Goal: Navigation & Orientation: Find specific page/section

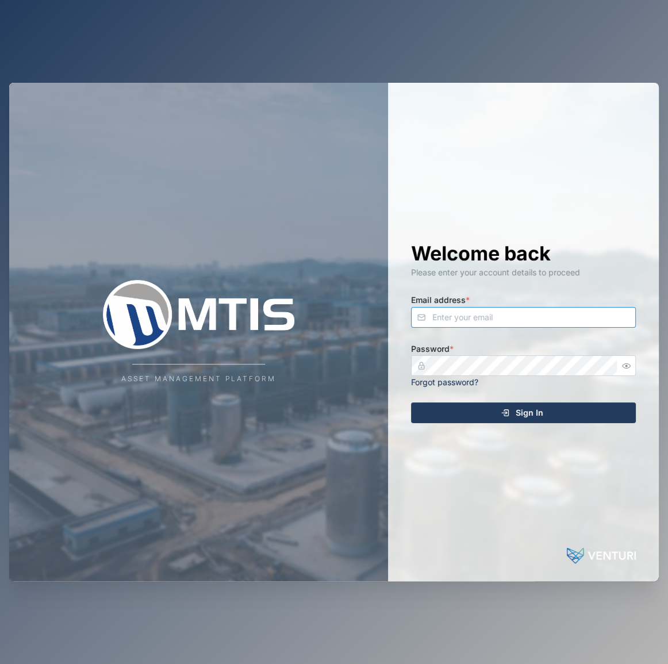
click at [566, 320] on input "Email address *" at bounding box center [523, 317] width 225 height 21
type input "[EMAIL_ADDRESS][PERSON_NAME][DOMAIN_NAME]"
click at [411, 403] on button "Sign In" at bounding box center [523, 413] width 225 height 21
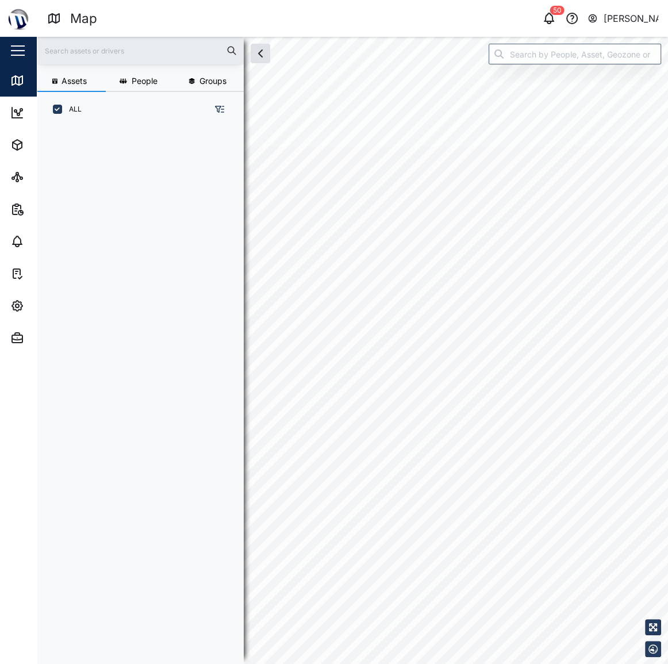
scroll to position [523, 181]
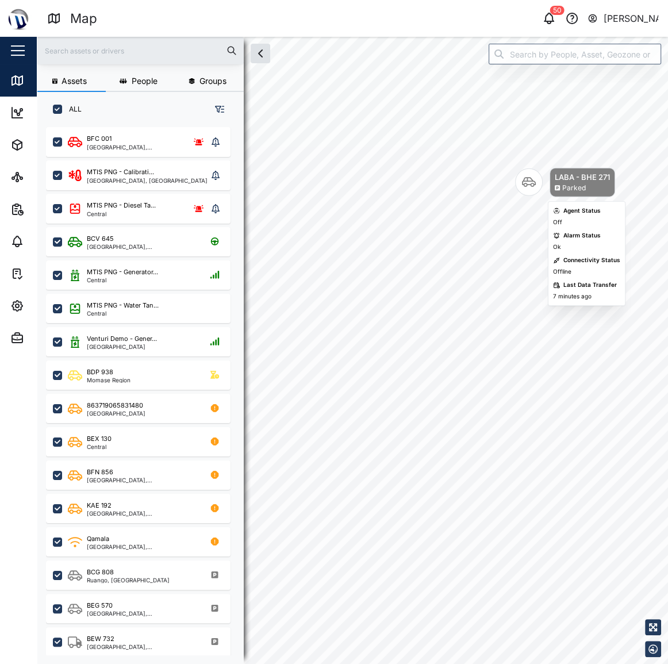
click at [498, 224] on body "Map 50 Declan Delahunty Close Map Dashboard Assets ATS Camera Generator Personn…" at bounding box center [334, 332] width 668 height 664
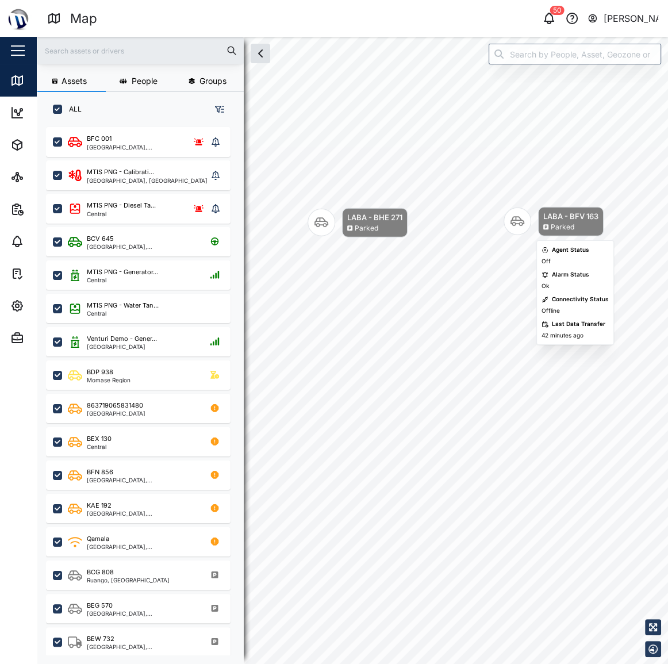
click at [538, 219] on div "LABA - BFV 163 Parked" at bounding box center [571, 221] width 66 height 29
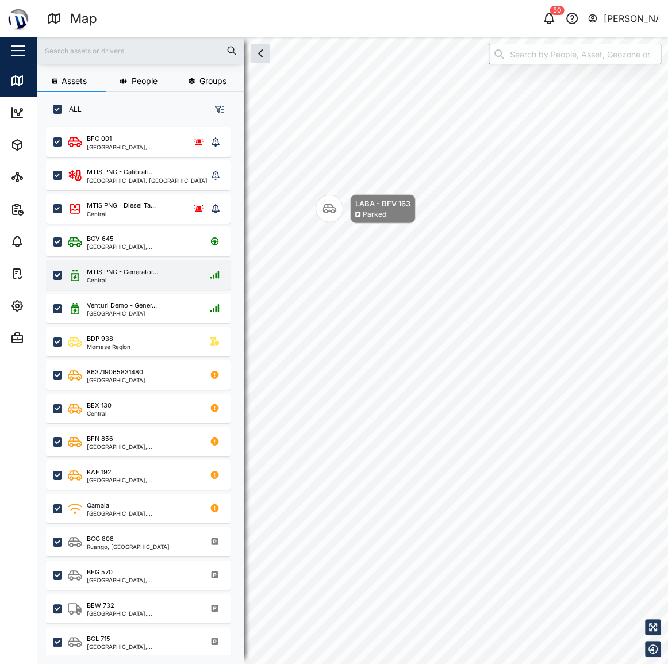
click at [124, 273] on div "MTIS PNG - Generator..." at bounding box center [122, 272] width 71 height 10
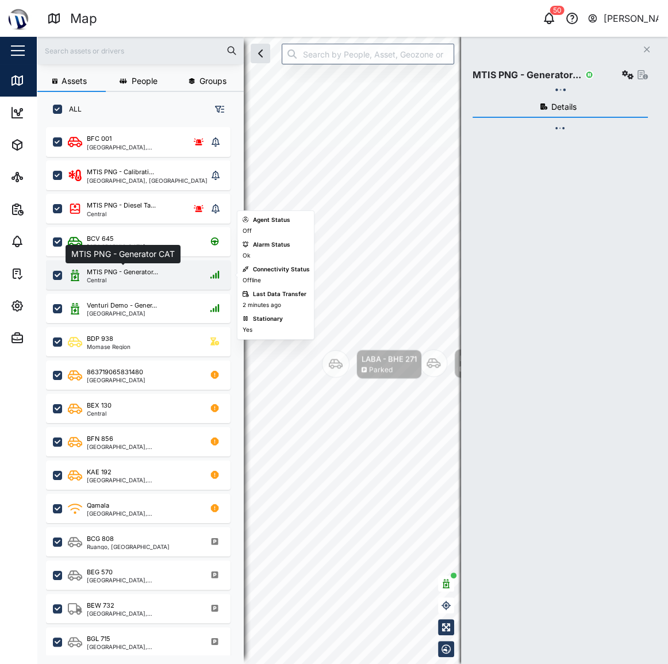
click at [124, 273] on div "MTIS PNG - Generator..." at bounding box center [122, 272] width 71 height 10
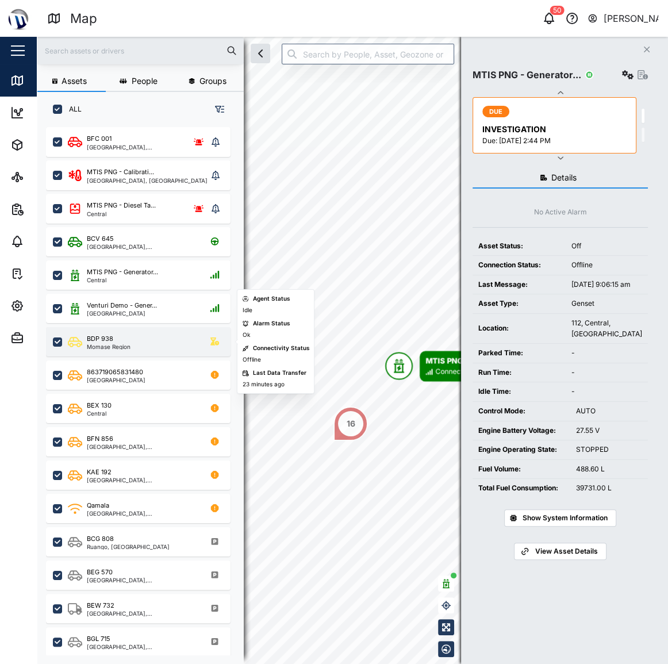
click at [138, 338] on div "BDP 938 Momase Region" at bounding box center [146, 342] width 156 height 16
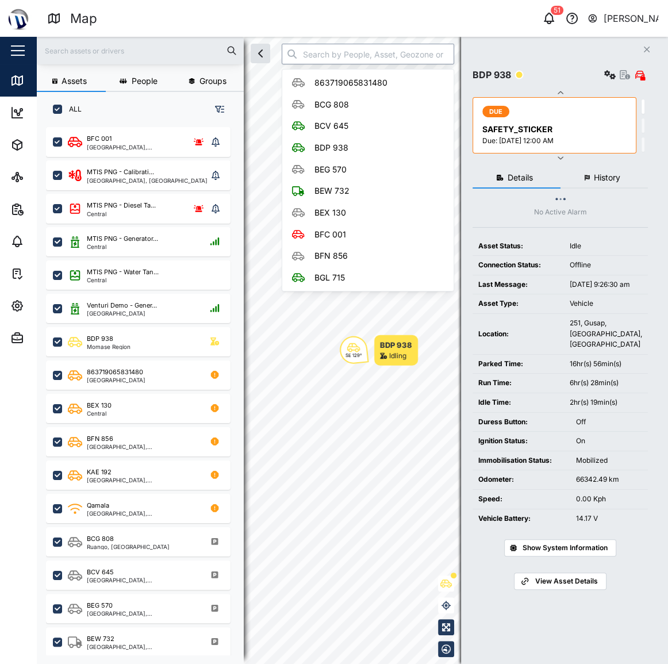
click at [335, 56] on input "search" at bounding box center [368, 54] width 173 height 21
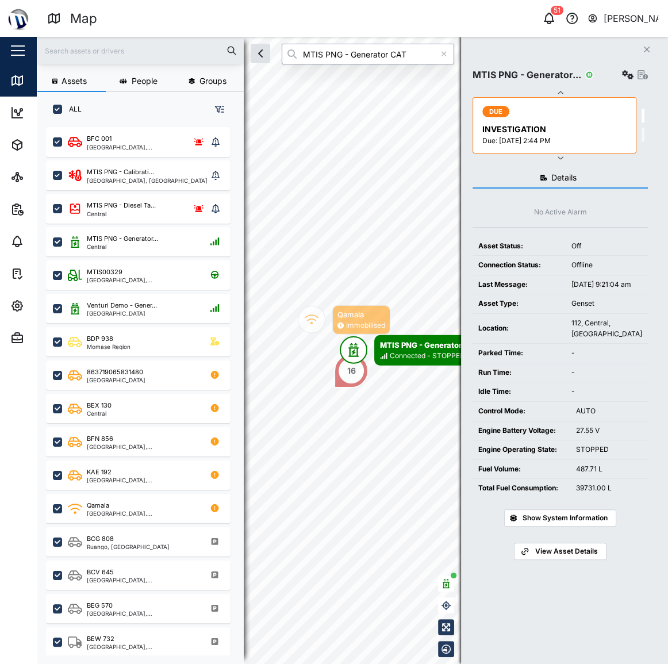
type input "MTIS PNG - Generator CAT"
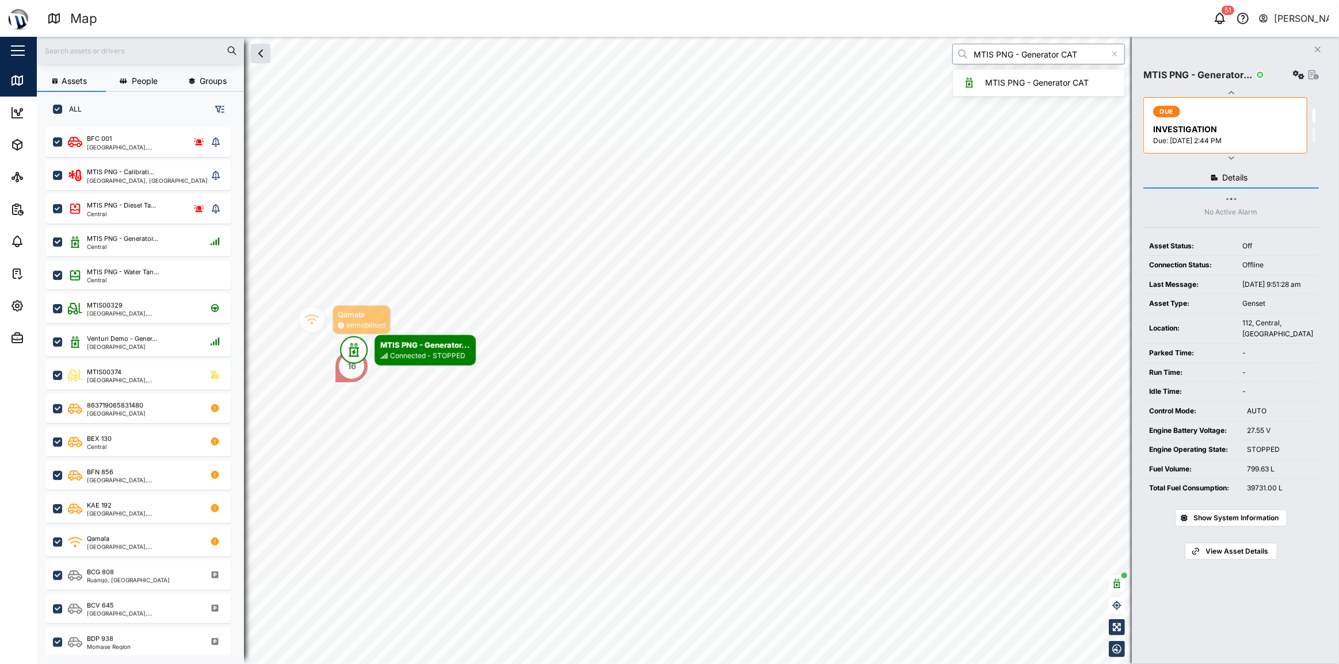
scroll to position [524, 181]
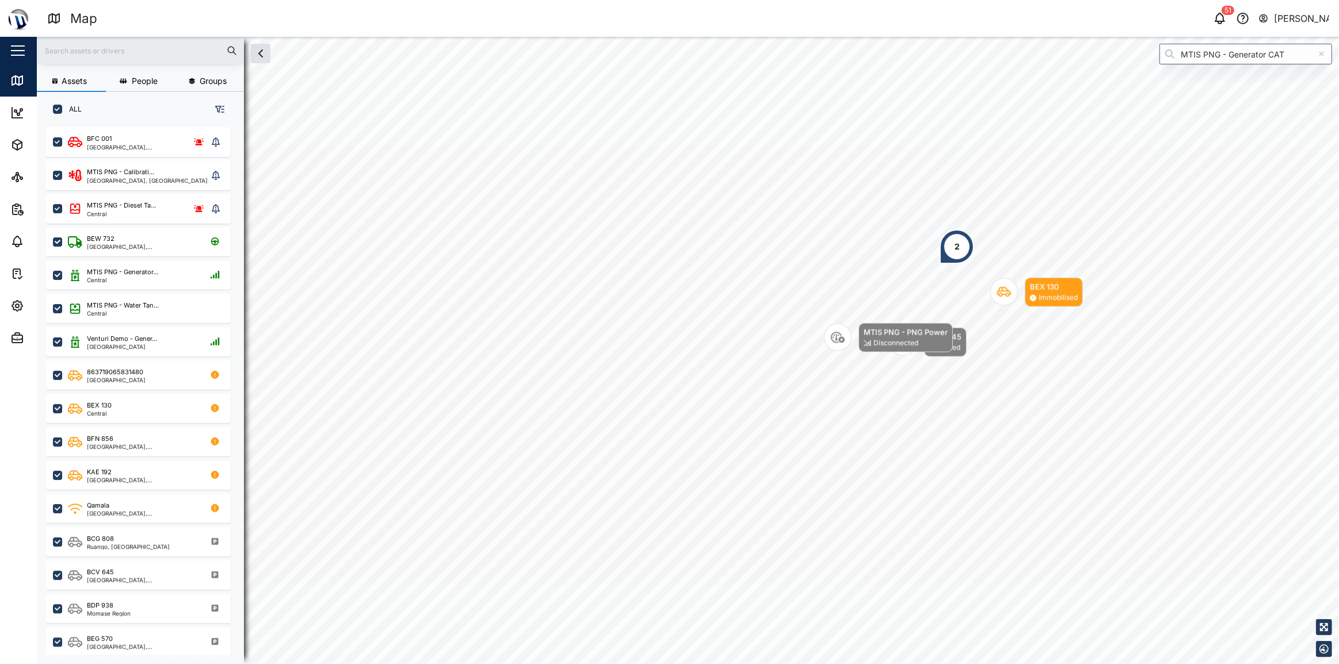
drag, startPoint x: 1023, startPoint y: 178, endPoint x: 920, endPoint y: 274, distance: 140.4
click at [668, 264] on div "2" at bounding box center [956, 247] width 35 height 35
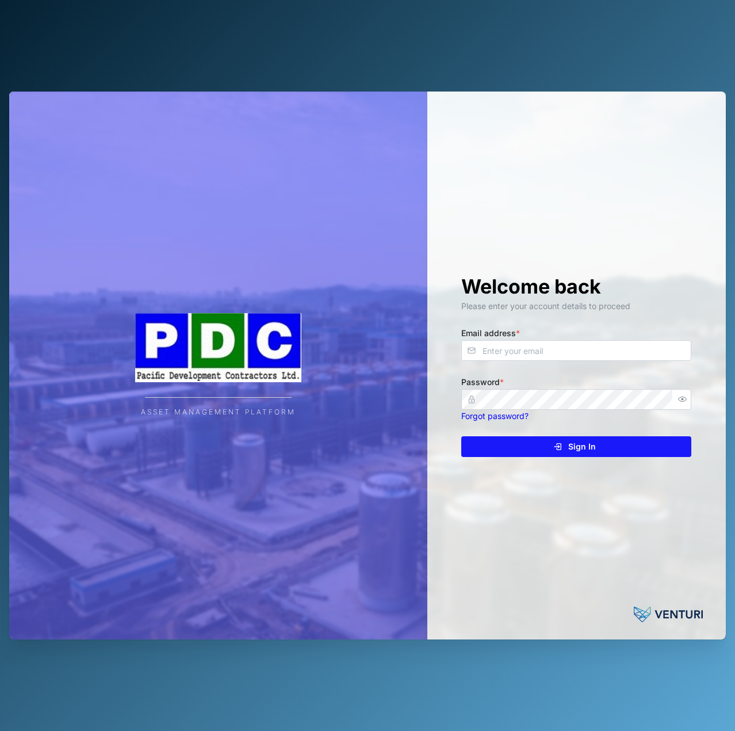
click at [559, 339] on div "Email address *" at bounding box center [576, 343] width 230 height 35
click at [556, 346] on input "Email address *" at bounding box center [576, 350] width 230 height 21
type input "[EMAIL_ADDRESS][PERSON_NAME][DOMAIN_NAME]"
click at [461, 436] on button "Sign In" at bounding box center [576, 446] width 230 height 21
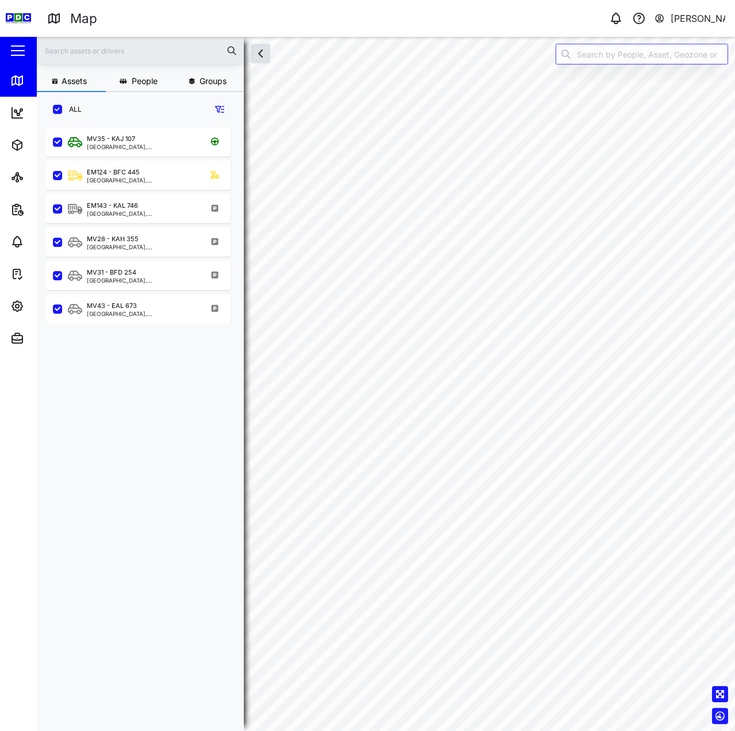
checkbox input "true"
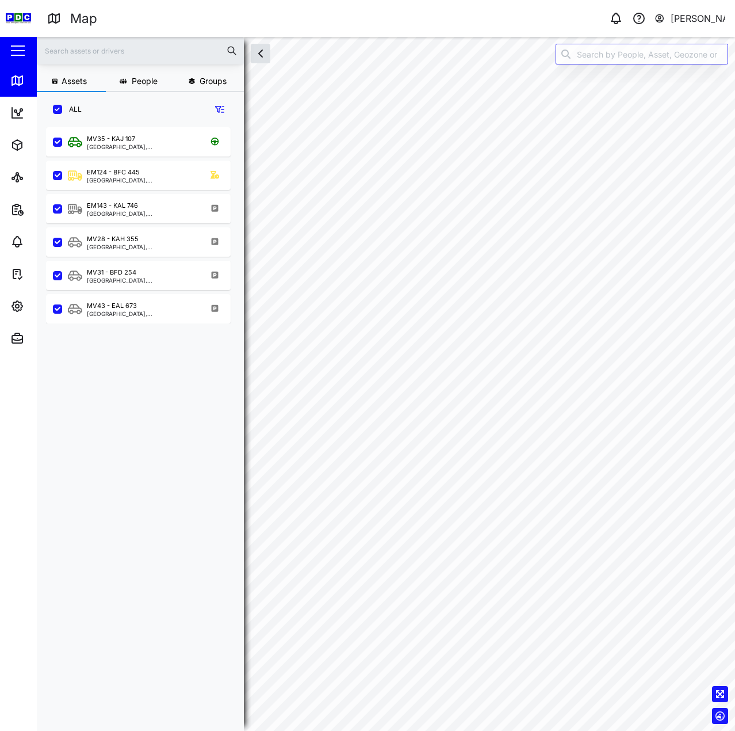
checkbox input "true"
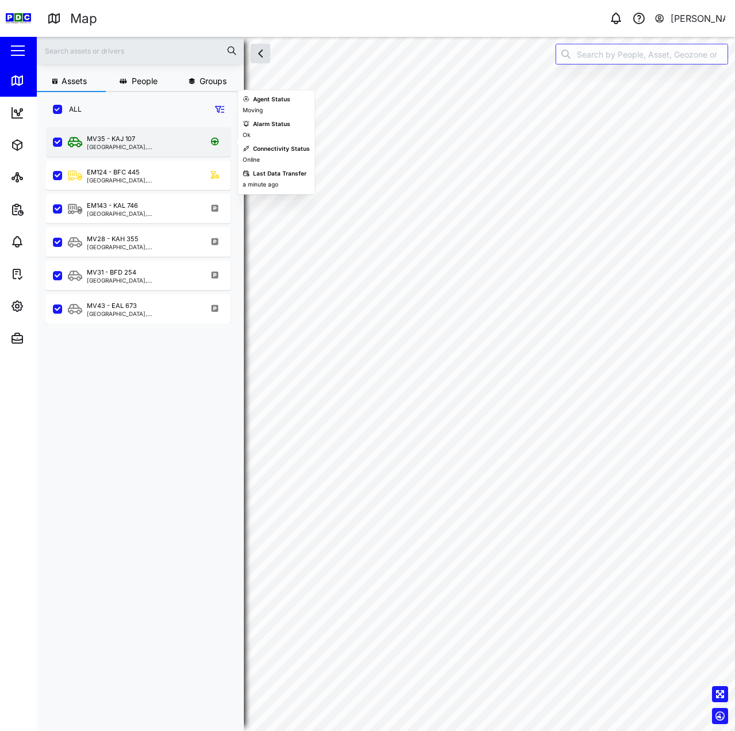
click at [139, 138] on div "MV35 - KAJ 107" at bounding box center [142, 139] width 110 height 10
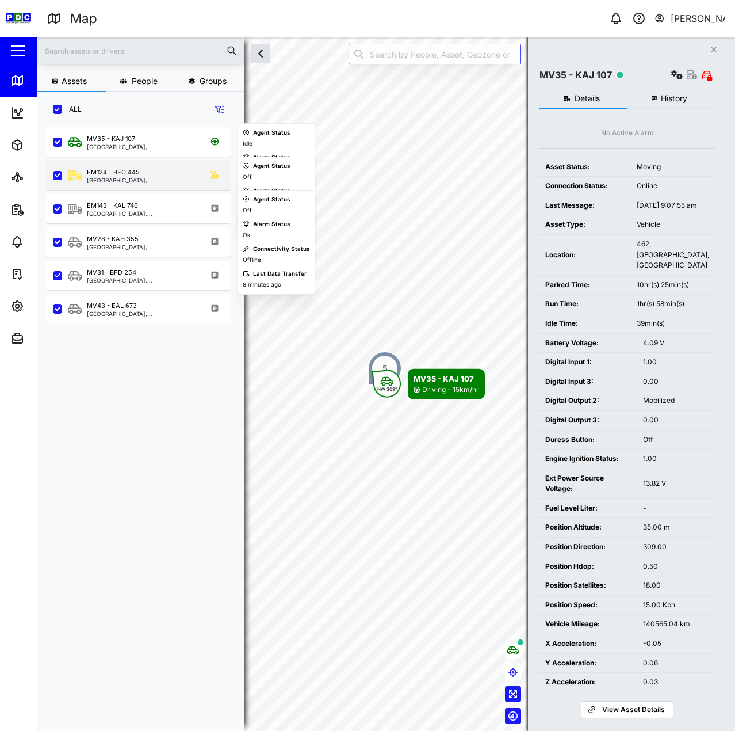
click at [132, 174] on div "EM124 - BFC 445" at bounding box center [113, 172] width 53 height 10
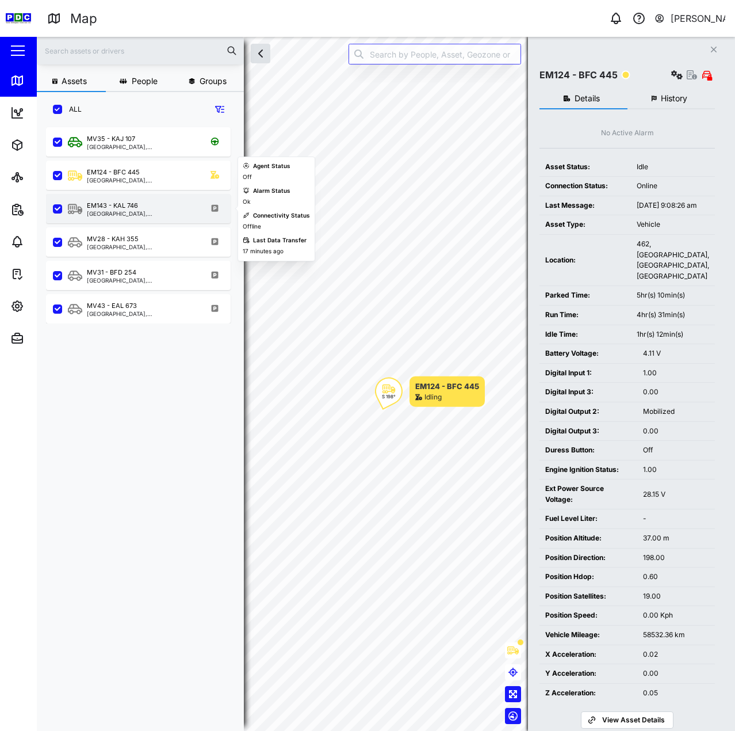
click at [147, 206] on div "EM143 - KAL 746" at bounding box center [142, 206] width 110 height 10
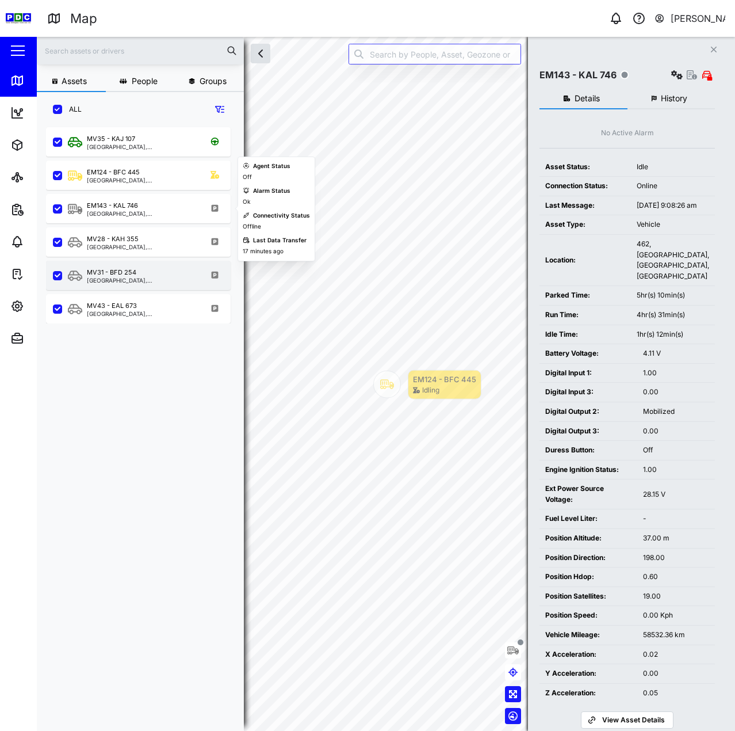
click at [175, 261] on div "MV31 - BFD 254 Kimbe, Islands Region" at bounding box center [138, 275] width 185 height 29
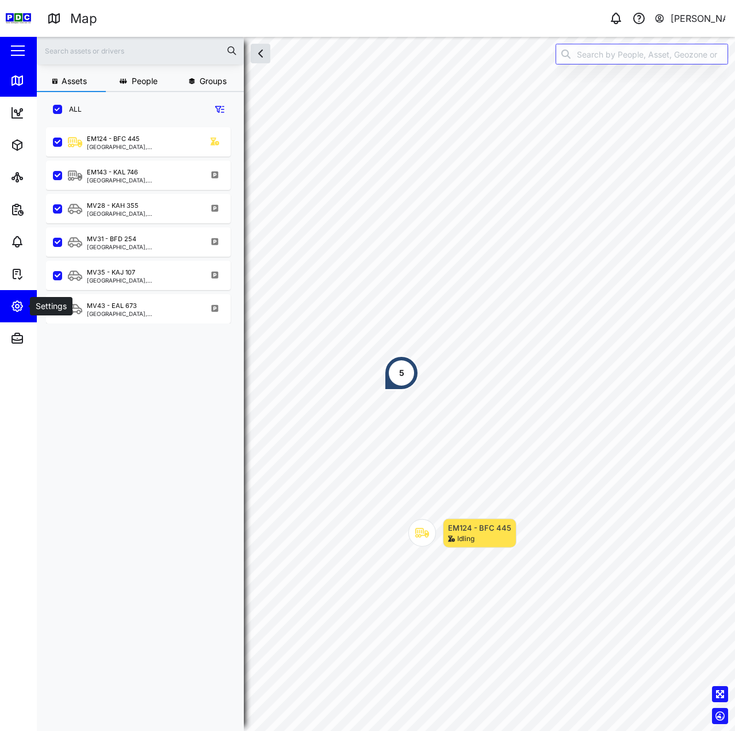
click at [22, 309] on icon "button" at bounding box center [17, 306] width 14 height 14
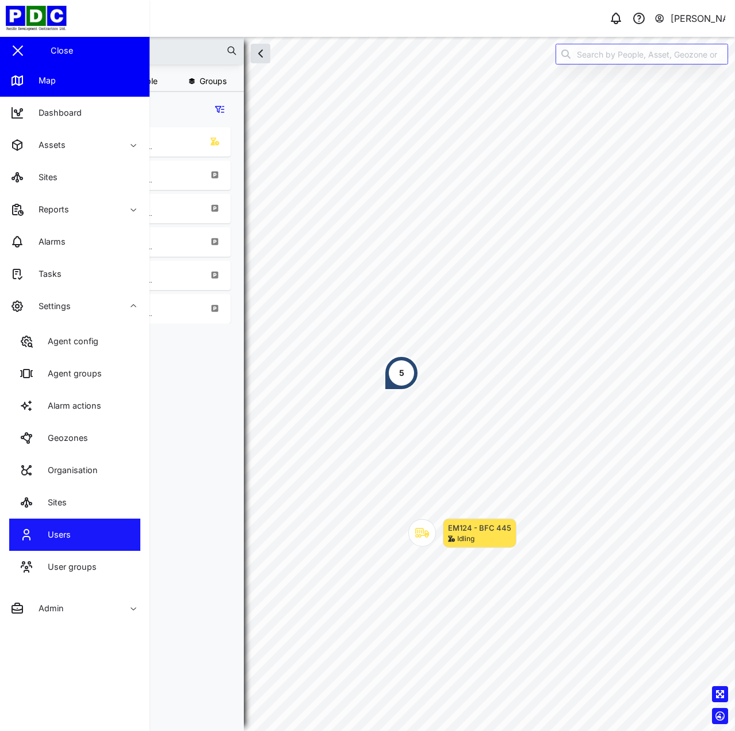
click at [124, 529] on link "Users" at bounding box center [74, 534] width 131 height 32
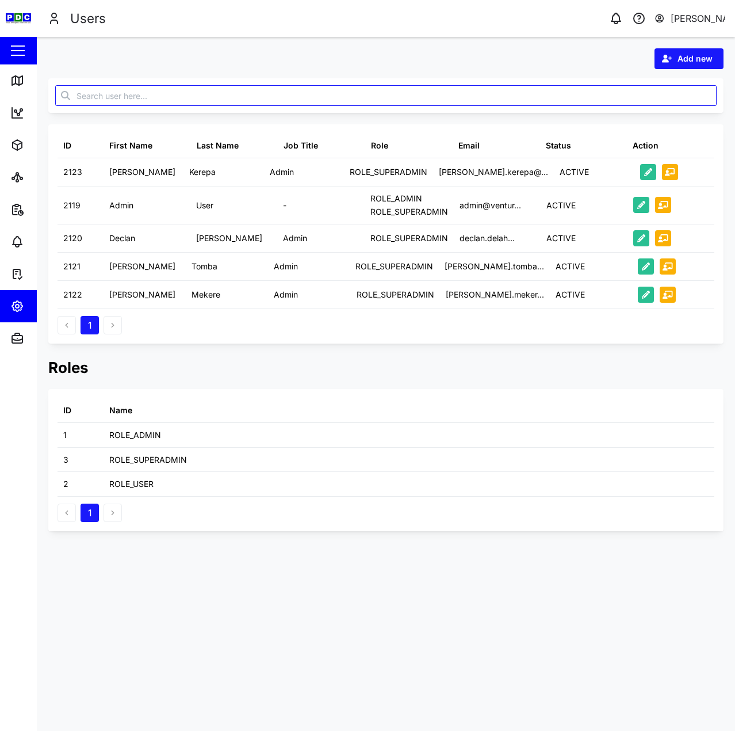
click at [358, 335] on div "ID First Name Last Name Job Title Role Email Status Action 2123 Adam Kerepa Adm…" at bounding box center [385, 233] width 675 height 219
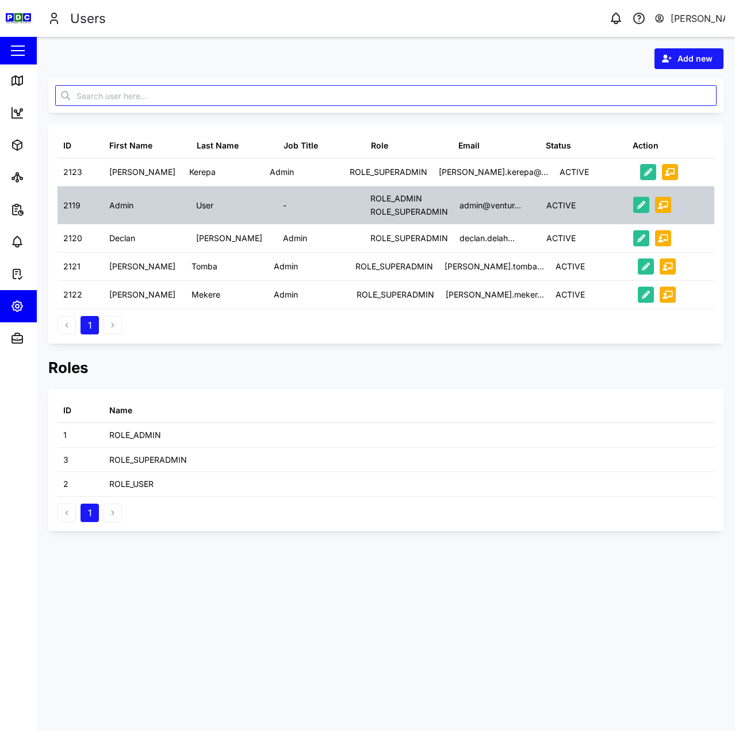
click at [240, 212] on div "User" at bounding box center [233, 204] width 87 height 37
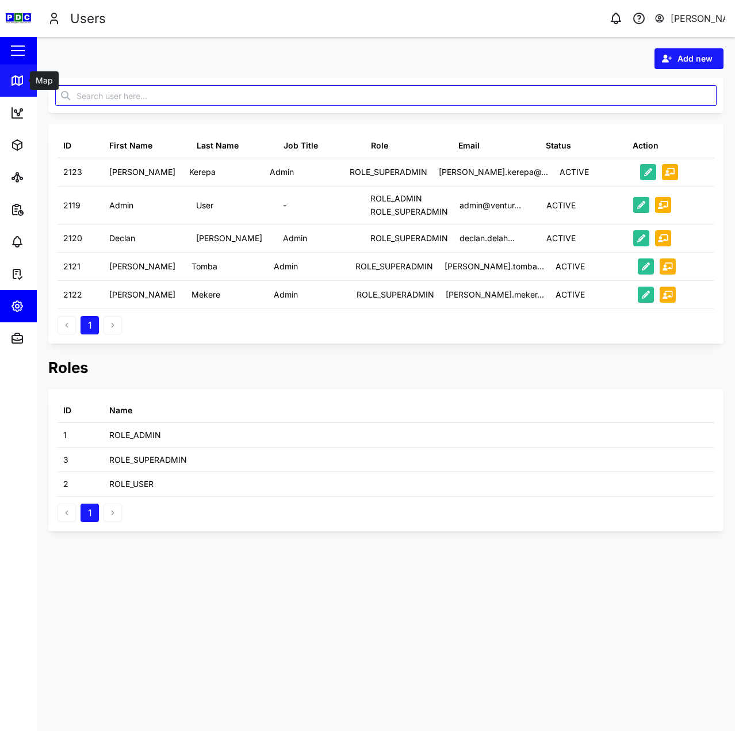
click at [16, 76] on icon at bounding box center [16, 79] width 0 height 7
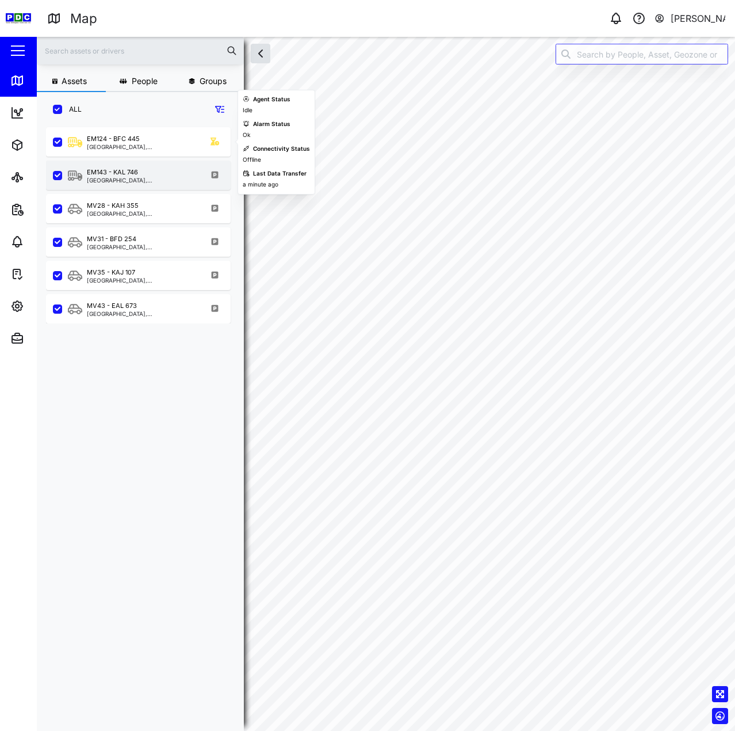
scroll to position [590, 180]
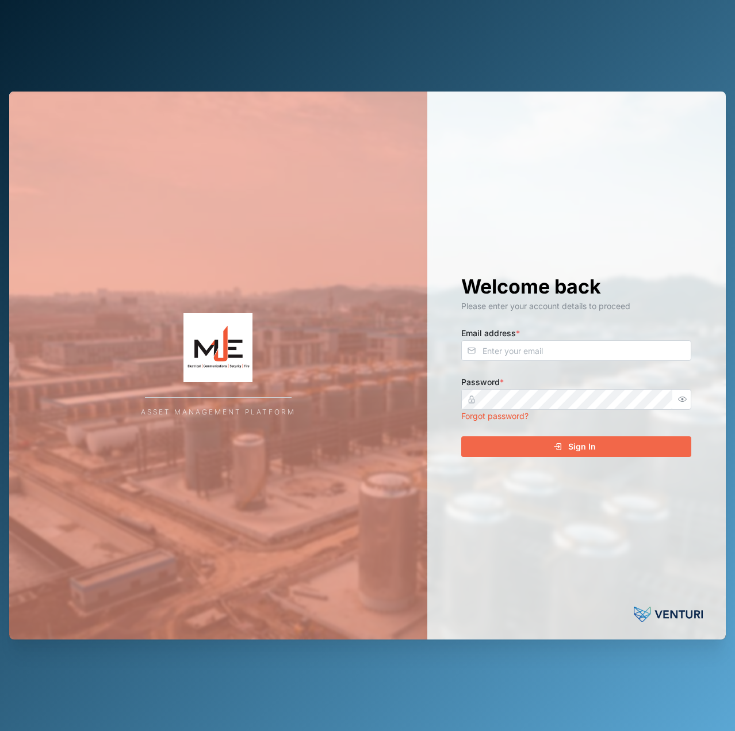
drag, startPoint x: 555, startPoint y: 376, endPoint x: 558, endPoint y: 358, distance: 18.2
click at [555, 374] on div "Welcome back Please enter your account details to proceed Email address * Passw…" at bounding box center [576, 365] width 276 height 548
click at [558, 358] on input "Email address *" at bounding box center [576, 350] width 230 height 21
type input "[EMAIL_ADDRESS][PERSON_NAME][DOMAIN_NAME]"
click at [461, 436] on button "Sign In" at bounding box center [576, 446] width 230 height 21
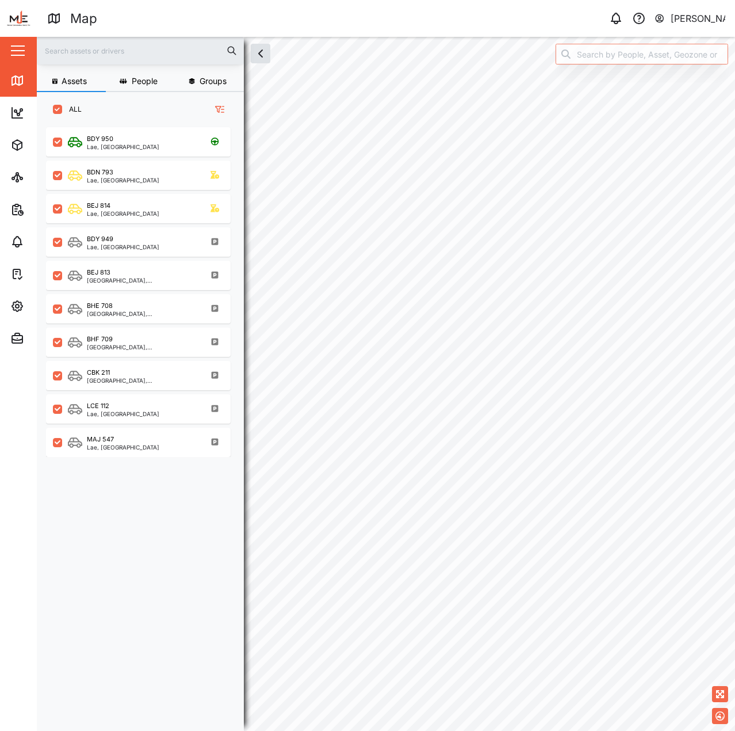
scroll to position [9, 9]
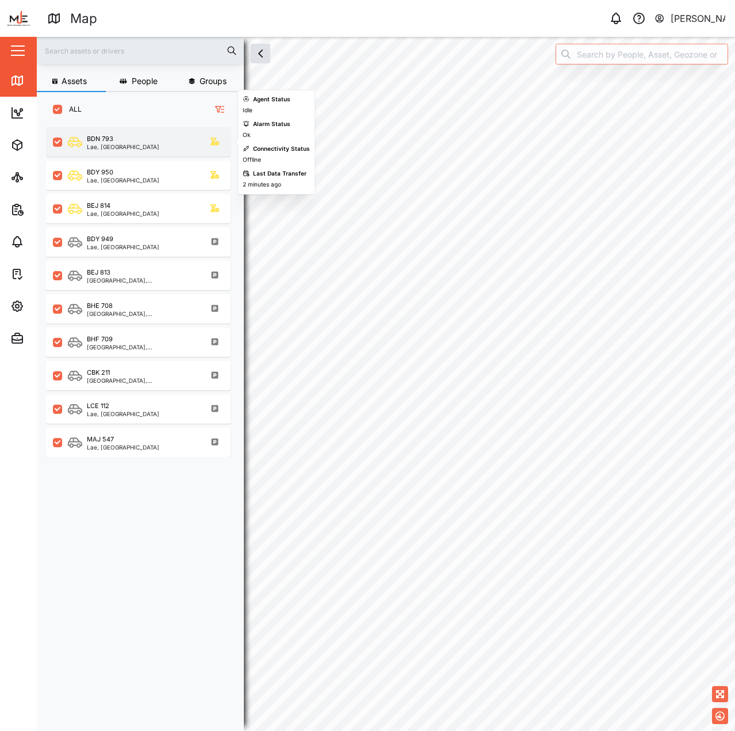
click at [151, 148] on div "BDN 793 Lae, [GEOGRAPHIC_DATA] Region" at bounding box center [146, 142] width 156 height 16
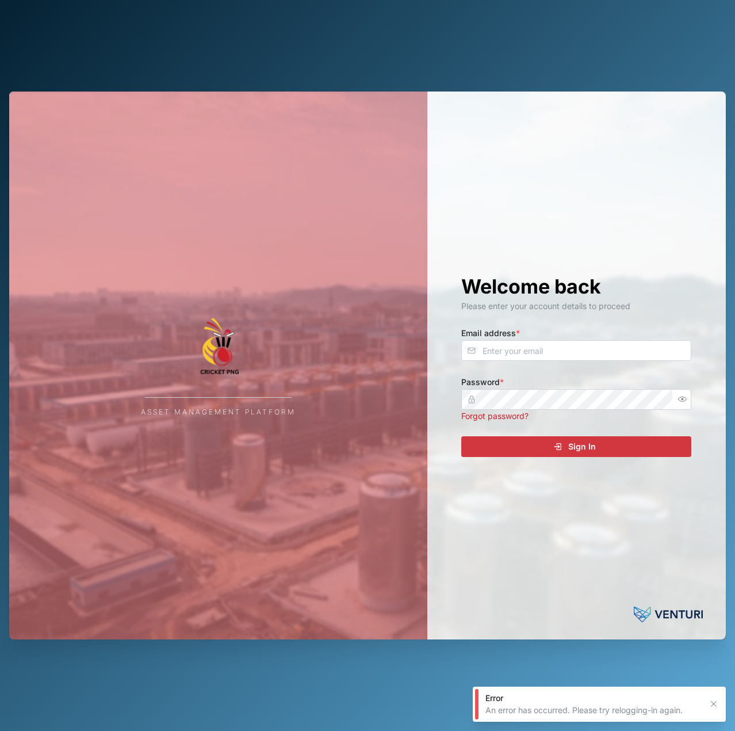
click at [499, 338] on label "Email address *" at bounding box center [490, 333] width 59 height 13
click at [499, 340] on input "Email address *" at bounding box center [576, 350] width 230 height 21
click at [504, 355] on input "Email address *" at bounding box center [576, 350] width 230 height 21
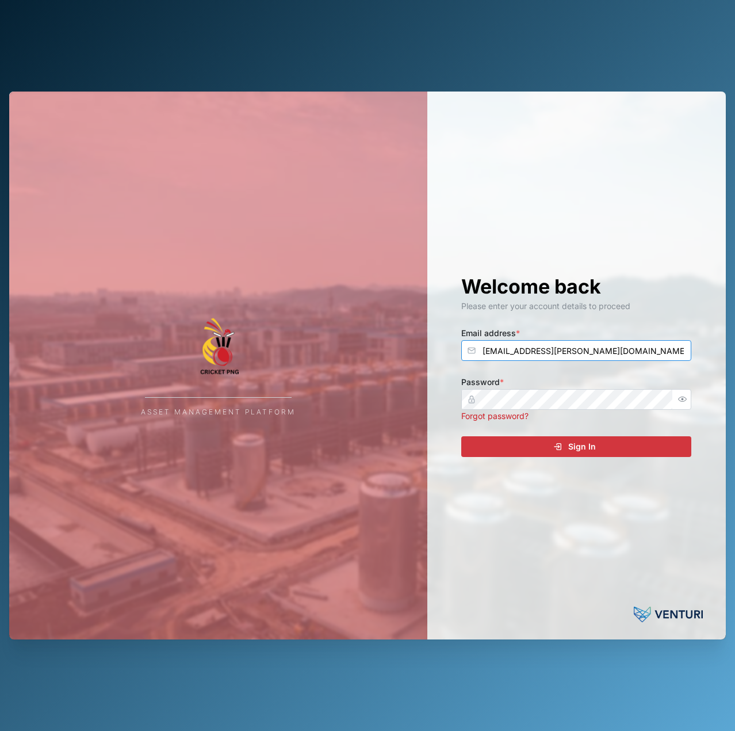
type input "[EMAIL_ADDRESS][PERSON_NAME][DOMAIN_NAME]"
click at [461, 436] on button "Sign In" at bounding box center [576, 446] width 230 height 21
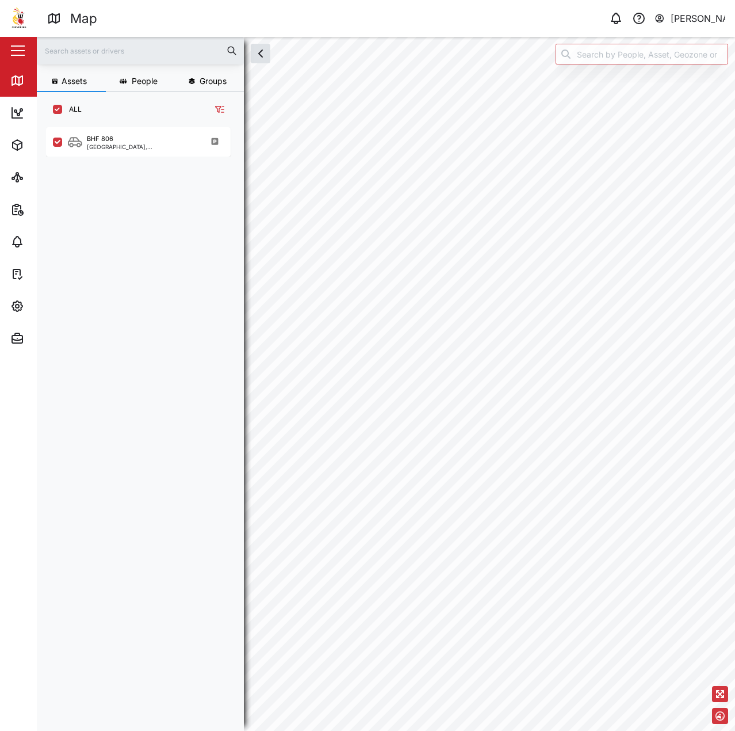
scroll to position [590, 180]
click at [138, 146] on div "[GEOGRAPHIC_DATA], [GEOGRAPHIC_DATA]" at bounding box center [142, 147] width 110 height 6
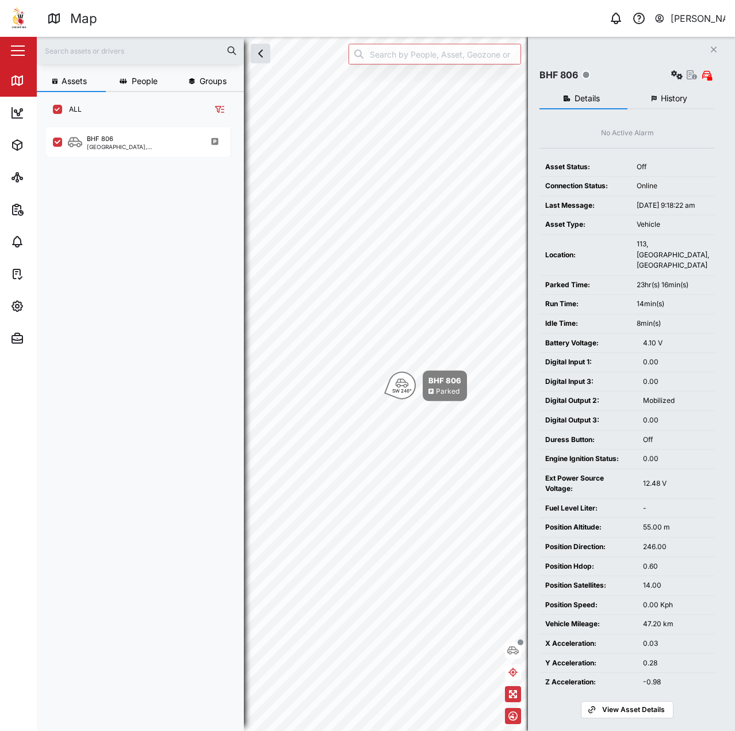
click at [663, 104] on button "History" at bounding box center [672, 99] width 88 height 21
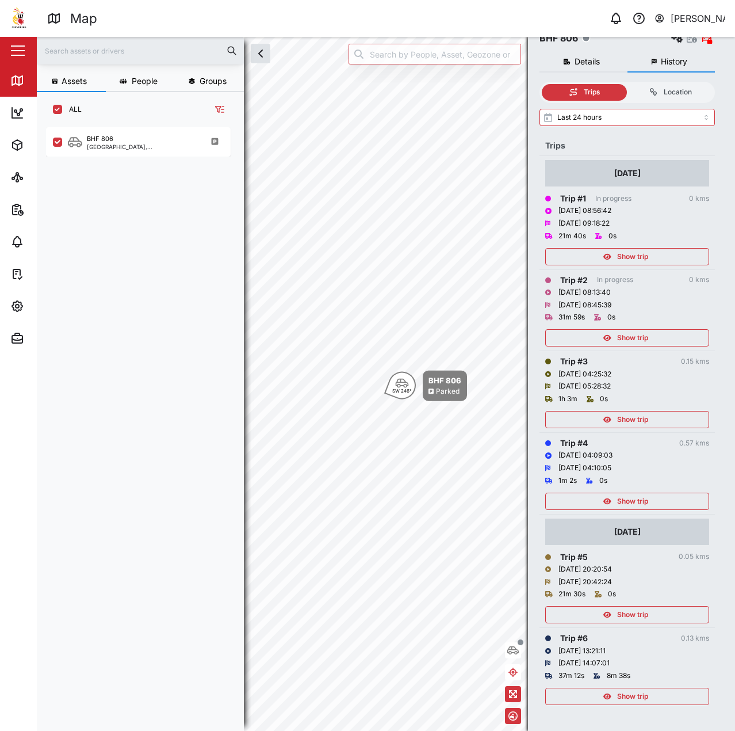
scroll to position [38, 0]
click at [643, 693] on span "Show trip" at bounding box center [632, 695] width 31 height 16
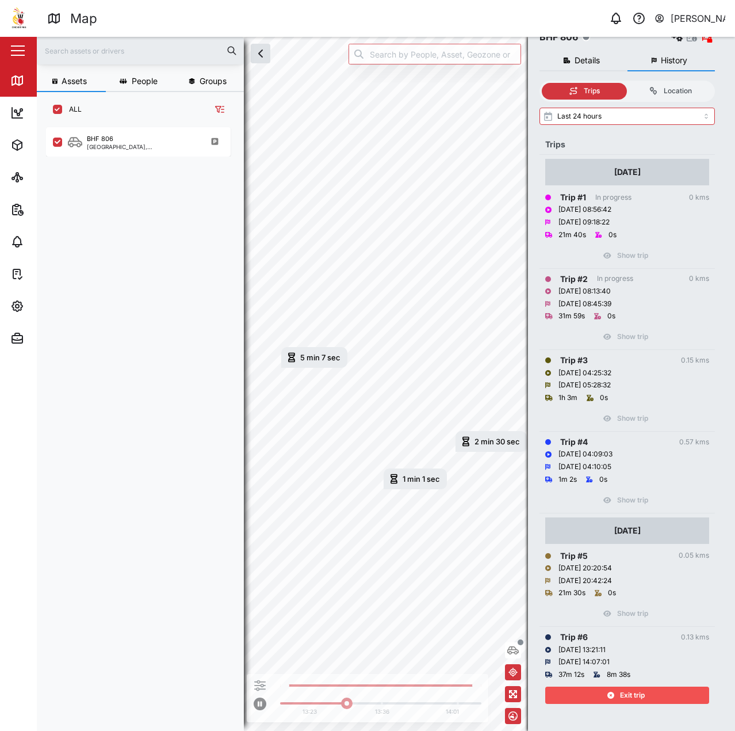
click at [633, 687] on span "Exit trip" at bounding box center [632, 695] width 25 height 16
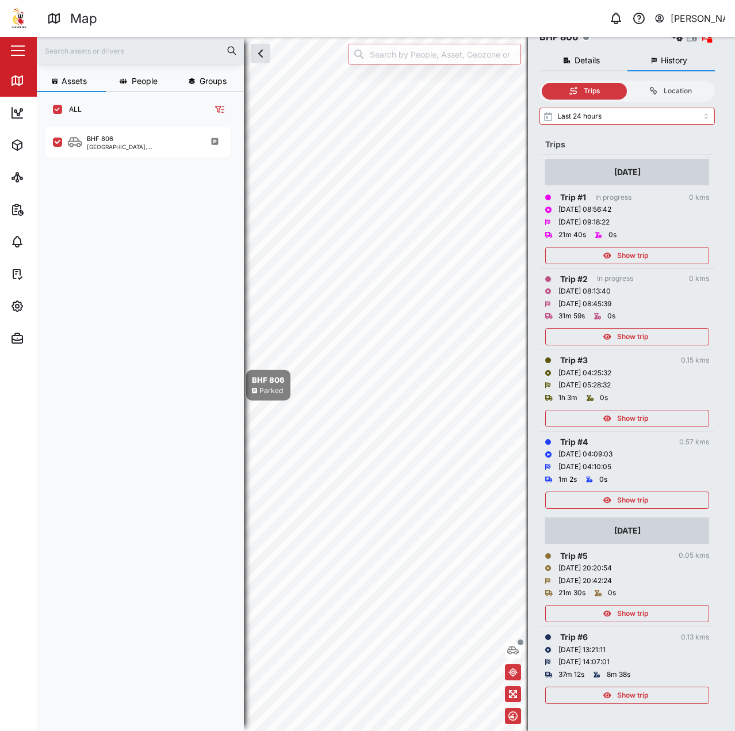
click at [628, 604] on div "Show trip" at bounding box center [627, 610] width 164 height 23
click at [630, 618] on span "Show trip" at bounding box center [632, 613] width 31 height 16
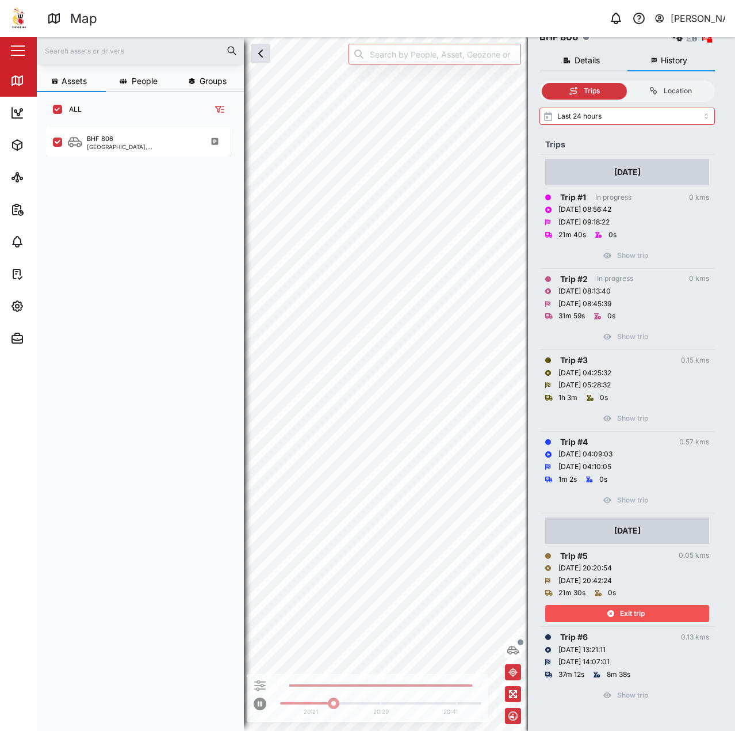
click at [630, 618] on span "Exit trip" at bounding box center [632, 613] width 25 height 16
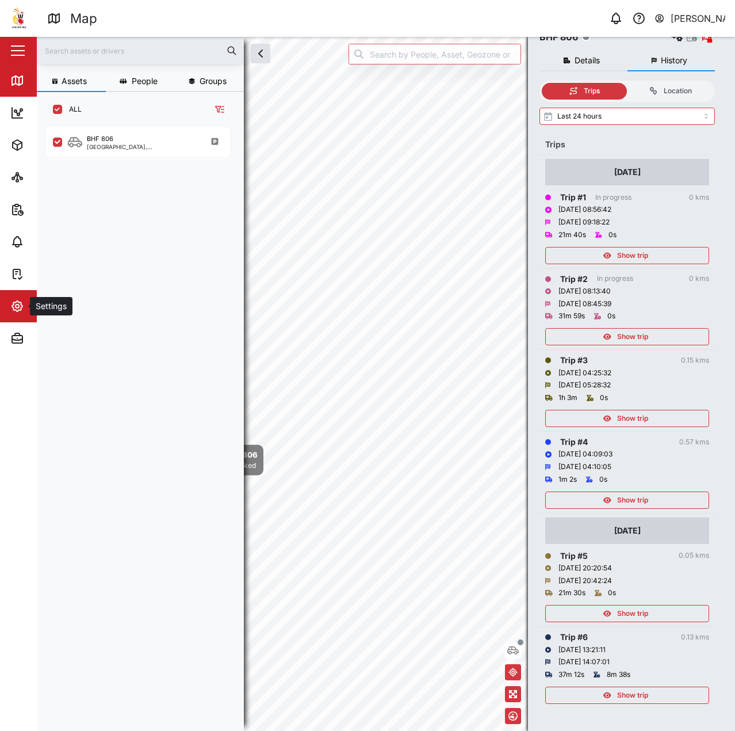
click at [17, 307] on icon "button" at bounding box center [17, 306] width 14 height 14
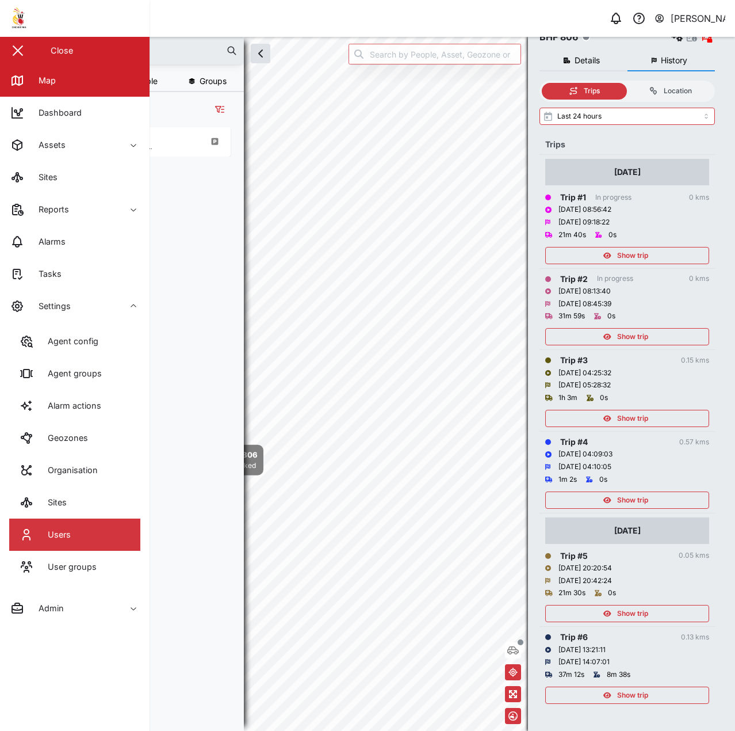
click at [102, 527] on link "Users" at bounding box center [74, 534] width 131 height 32
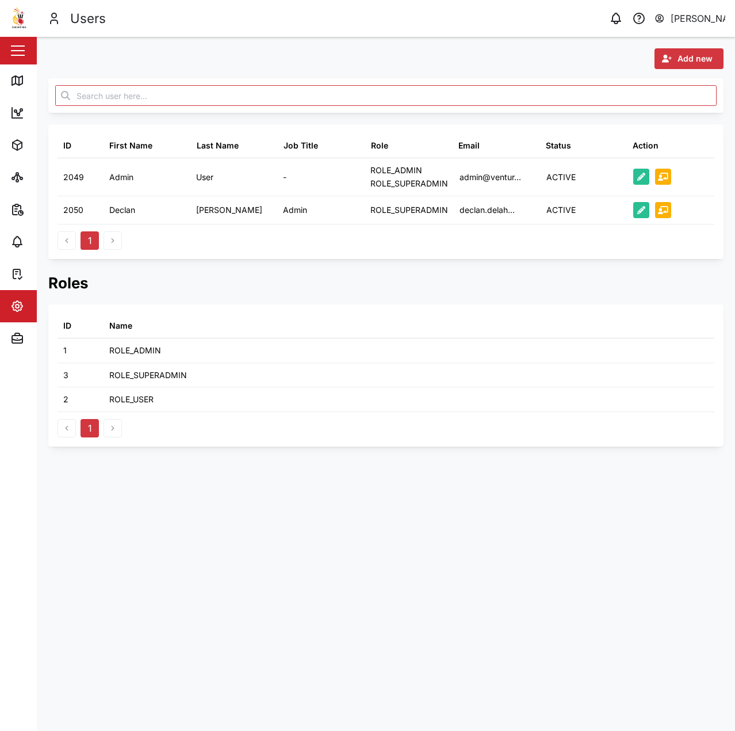
click at [671, 58] on icon "button" at bounding box center [667, 59] width 10 height 8
click at [659, 110] on div "Platform User" at bounding box center [680, 109] width 67 height 9
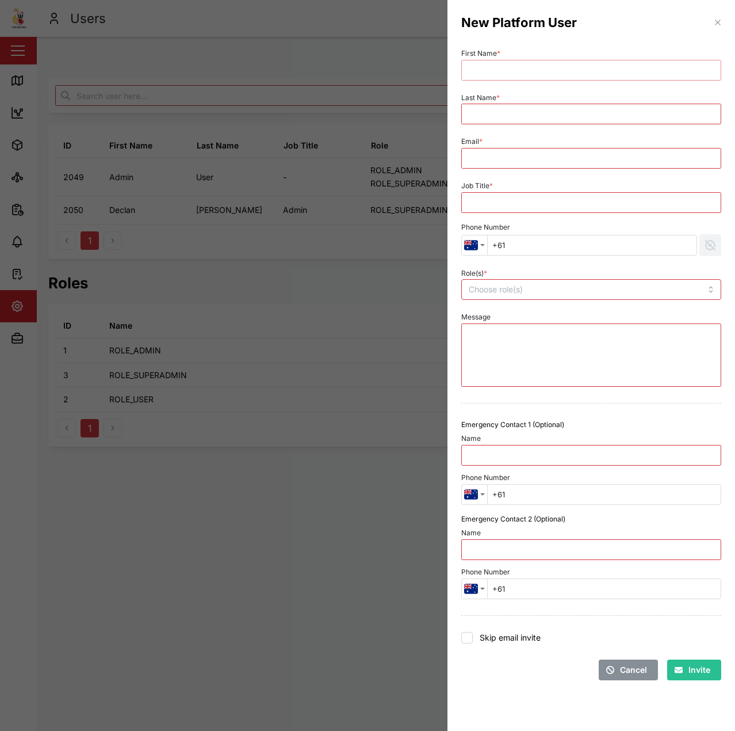
click at [580, 73] on input "First Name *" at bounding box center [591, 70] width 260 height 21
type input "Esther"
type input "Tomba"
click at [621, 150] on input "Email *" at bounding box center [591, 158] width 260 height 21
click at [609, 156] on input "Email *" at bounding box center [591, 158] width 260 height 21
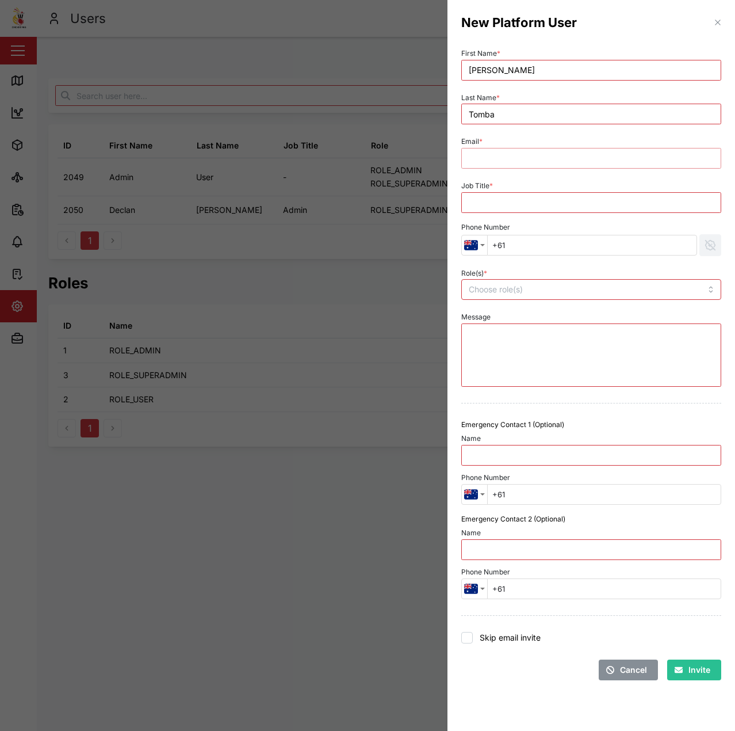
paste input "esther.tomba@venturi.io"
type input "esther.tomba@venturi.io"
click at [549, 207] on input "Job Title *" at bounding box center [591, 202] width 260 height 21
type input "Admin"
click at [563, 279] on div at bounding box center [591, 289] width 260 height 21
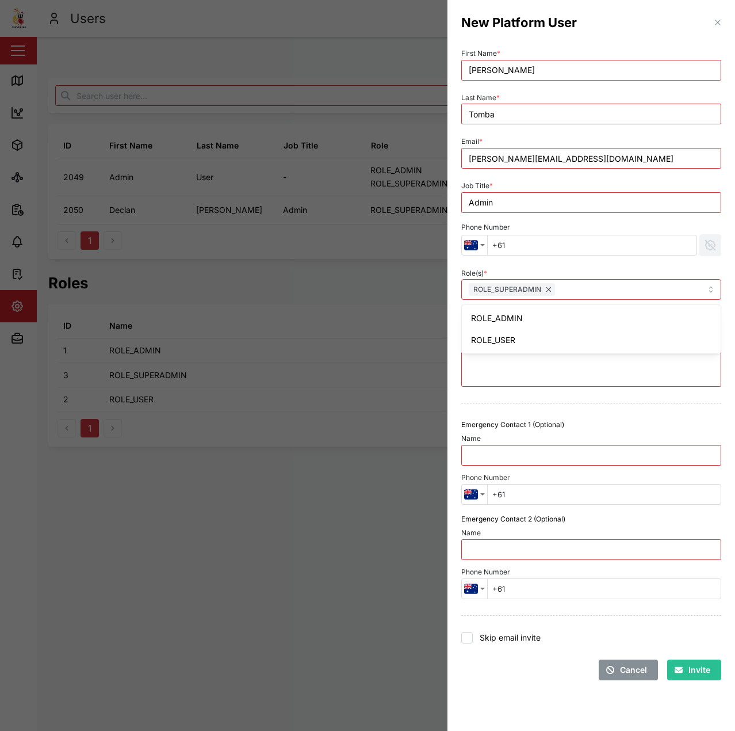
click at [587, 263] on div "Role(s) * ROLE_SUPERADMIN ROLE_ADMIN ROLE_USER" at bounding box center [591, 283] width 269 height 44
click at [712, 663] on button "Invite" at bounding box center [694, 669] width 54 height 21
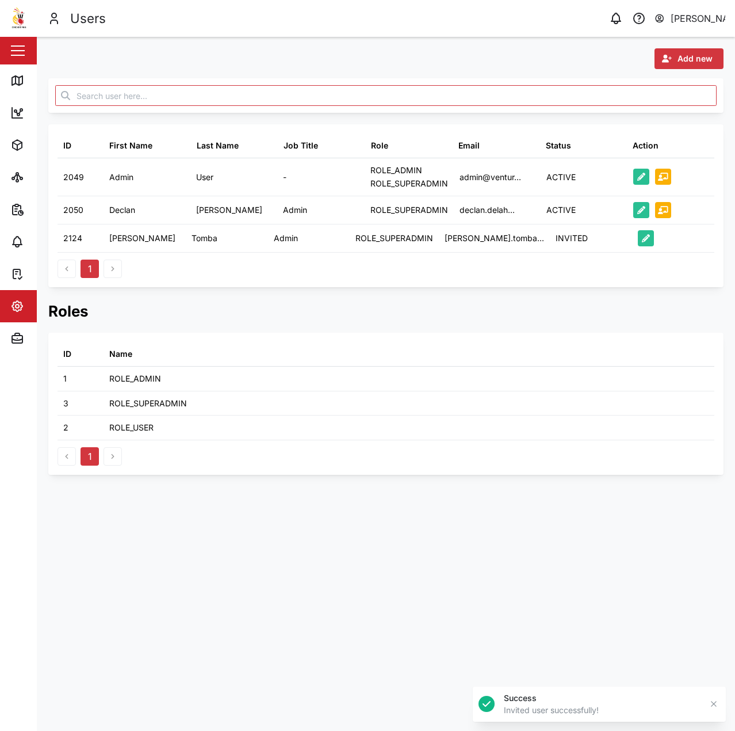
click at [685, 52] on span "Add new" at bounding box center [695, 59] width 35 height 20
click at [680, 105] on div "Platform User" at bounding box center [680, 109] width 67 height 9
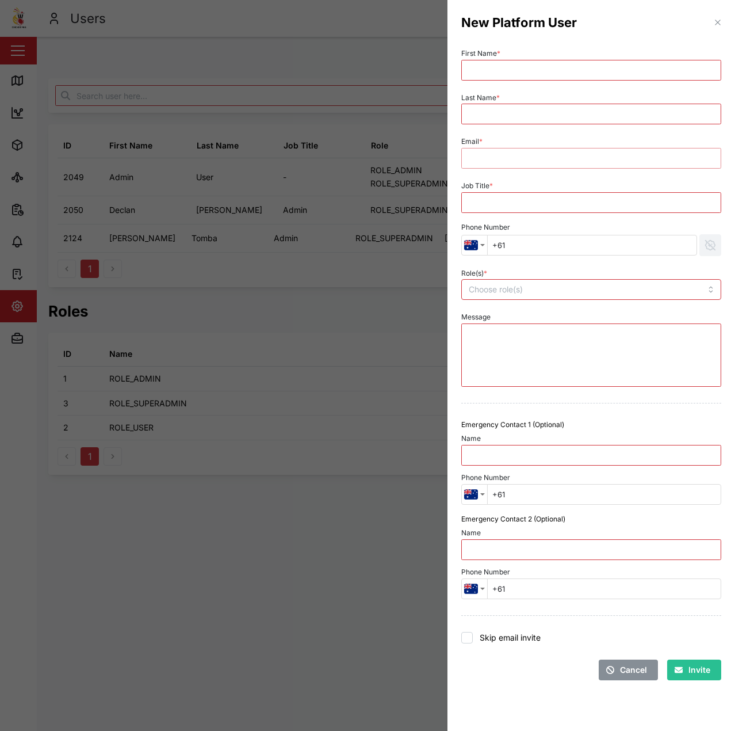
drag, startPoint x: 529, startPoint y: 169, endPoint x: 526, endPoint y: 152, distance: 16.5
click at [526, 155] on input "Email *" at bounding box center [591, 158] width 260 height 21
click at [526, 152] on input "Email *" at bounding box center [591, 158] width 260 height 21
paste input "nellie.mekere@venturi.io"
type input "nellie.mekere@venturi.io"
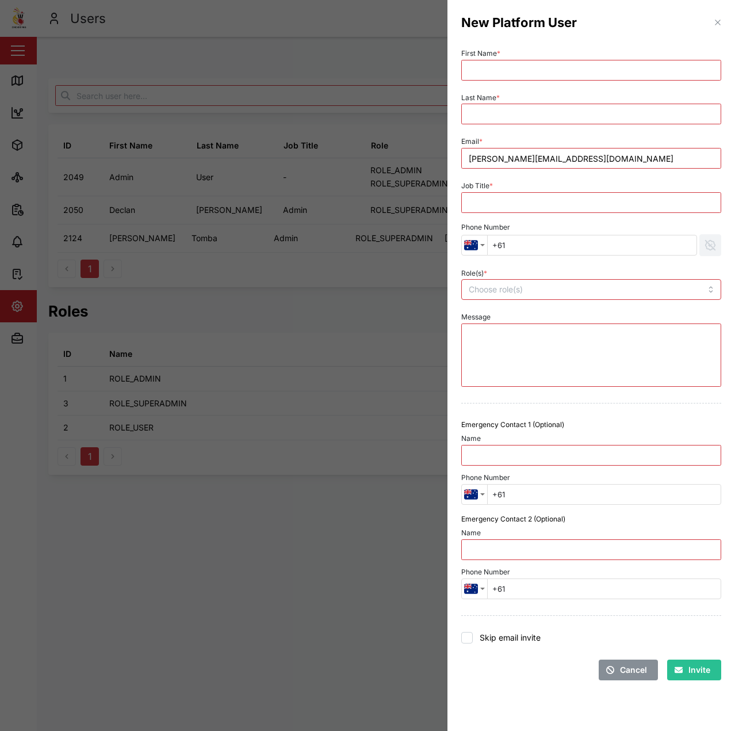
click at [527, 90] on div "Last Name *" at bounding box center [591, 107] width 260 height 35
click at [507, 85] on div "Last Name *" at bounding box center [591, 107] width 269 height 44
click at [476, 55] on label "First Name *" at bounding box center [480, 53] width 39 height 8
click at [476, 60] on input "First Name *" at bounding box center [591, 70] width 260 height 21
type input "nellie"
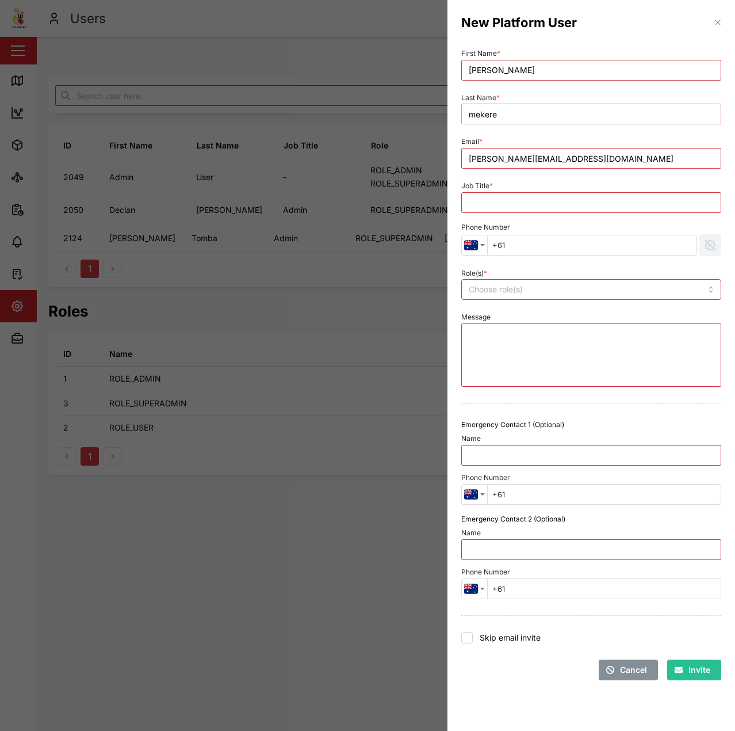
type input "mekere"
click at [530, 205] on input "Job Title *" at bounding box center [591, 202] width 260 height 21
type input "Admin"
click at [548, 282] on div at bounding box center [566, 290] width 201 height 20
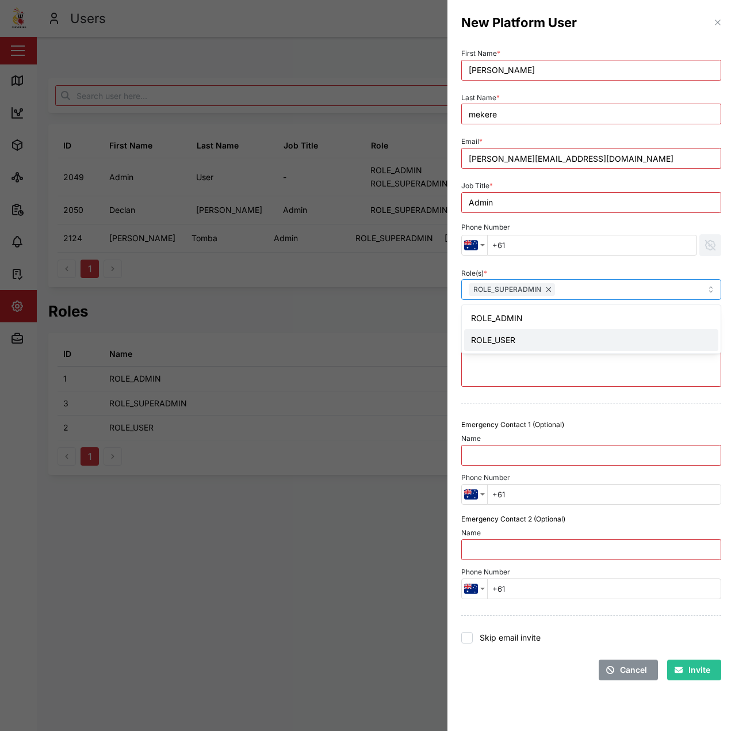
drag, startPoint x: 556, startPoint y: 341, endPoint x: 563, endPoint y: 331, distance: 11.6
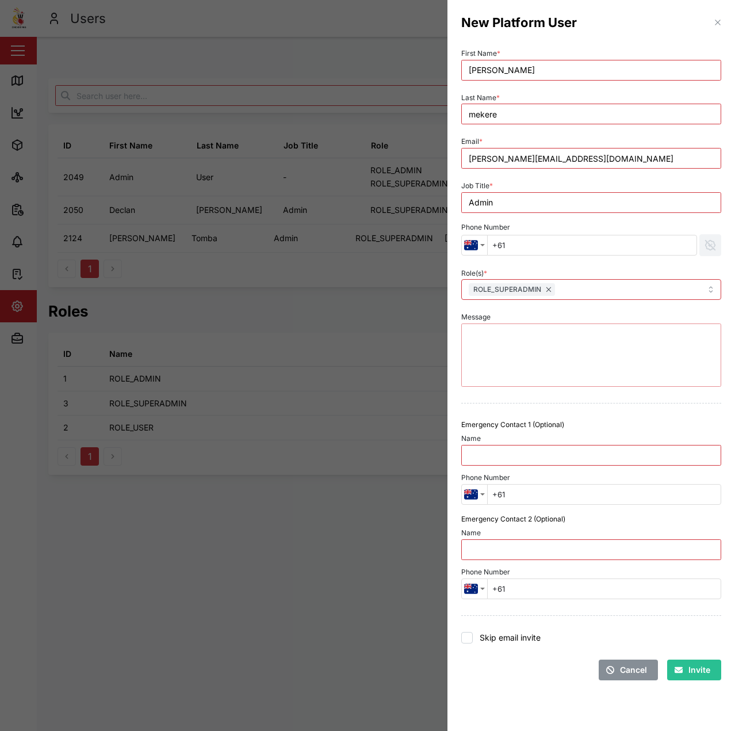
click at [665, 376] on textarea "Message" at bounding box center [591, 354] width 260 height 63
click at [706, 667] on span "Invite" at bounding box center [700, 670] width 22 height 20
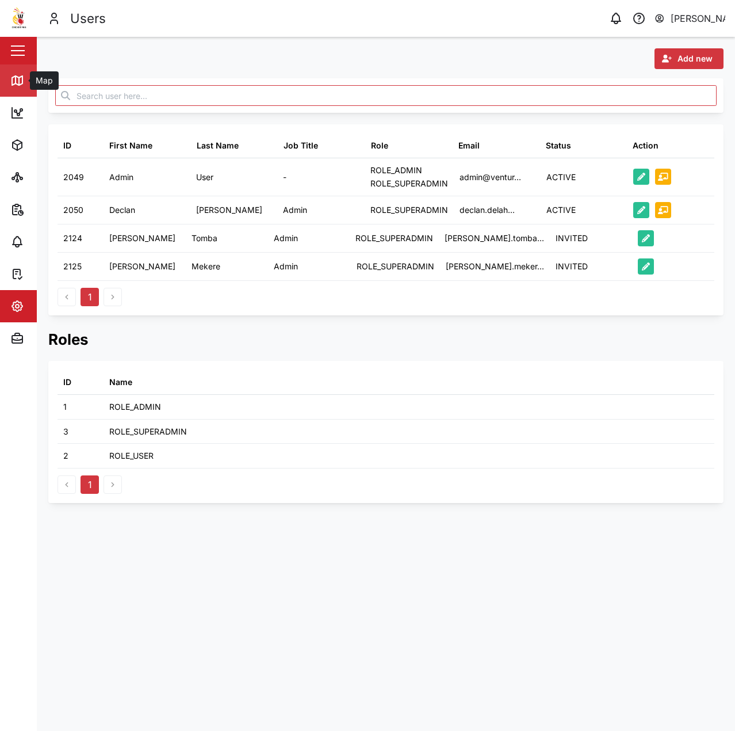
click at [12, 84] on icon at bounding box center [17, 80] width 10 height 9
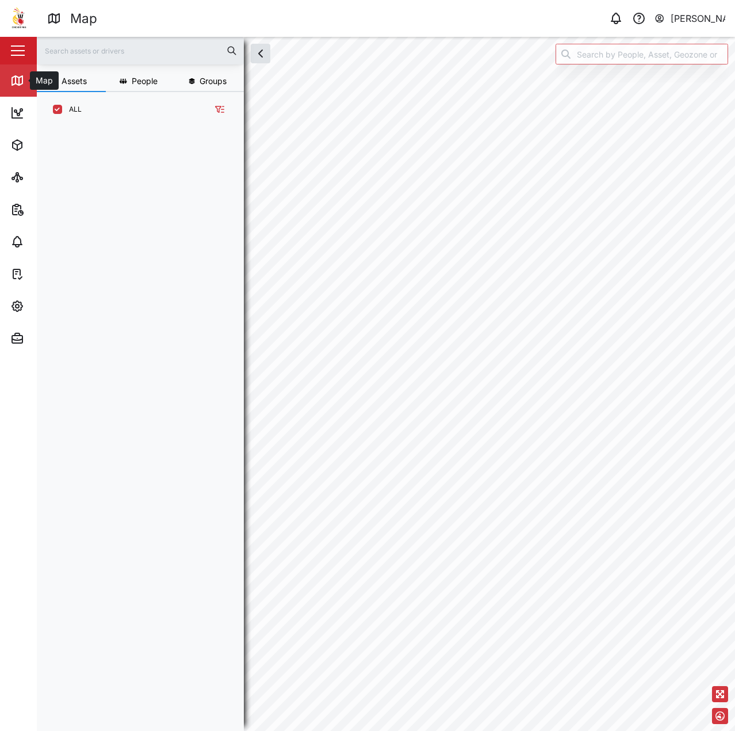
scroll to position [590, 180]
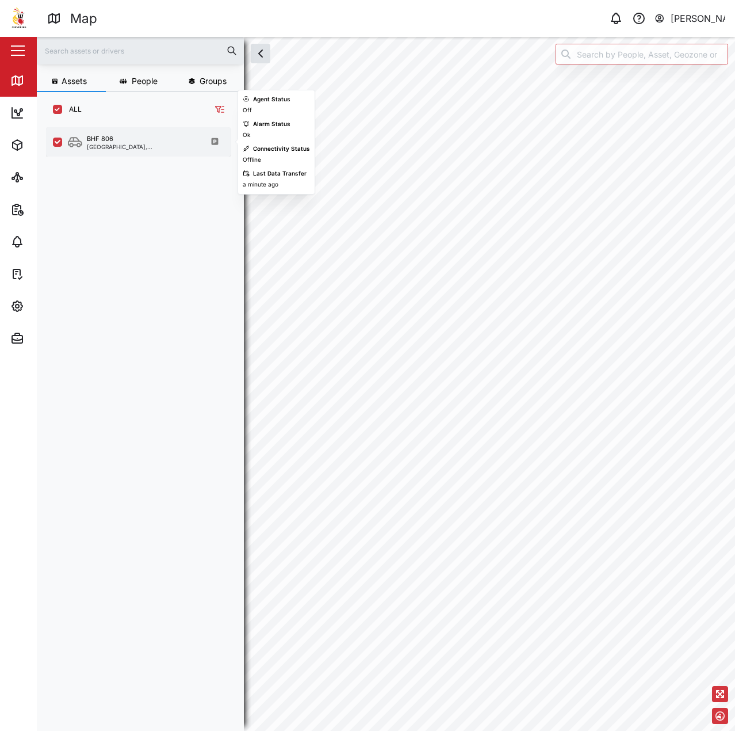
click at [109, 139] on div "BHF 806" at bounding box center [100, 139] width 26 height 10
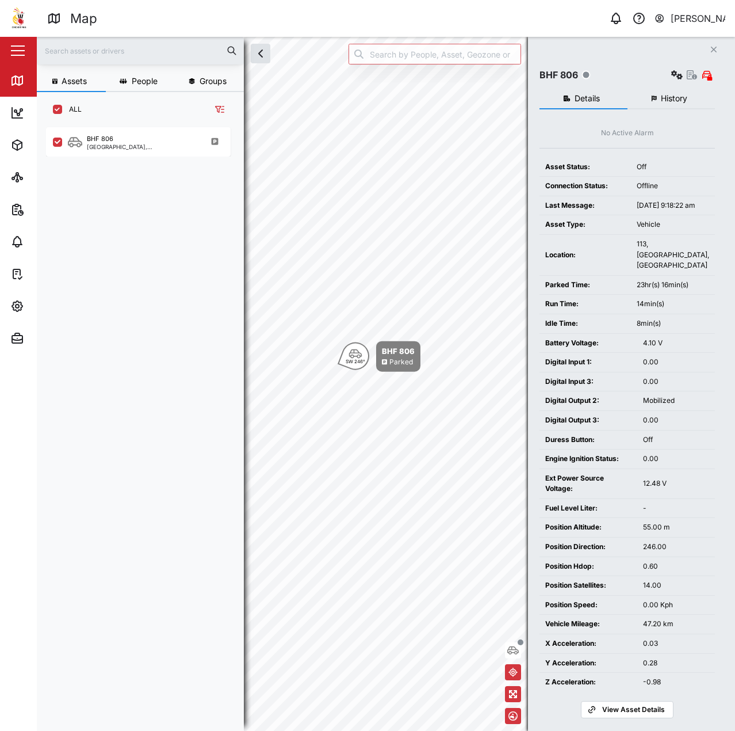
click at [622, 261] on div "Location:" at bounding box center [585, 255] width 80 height 11
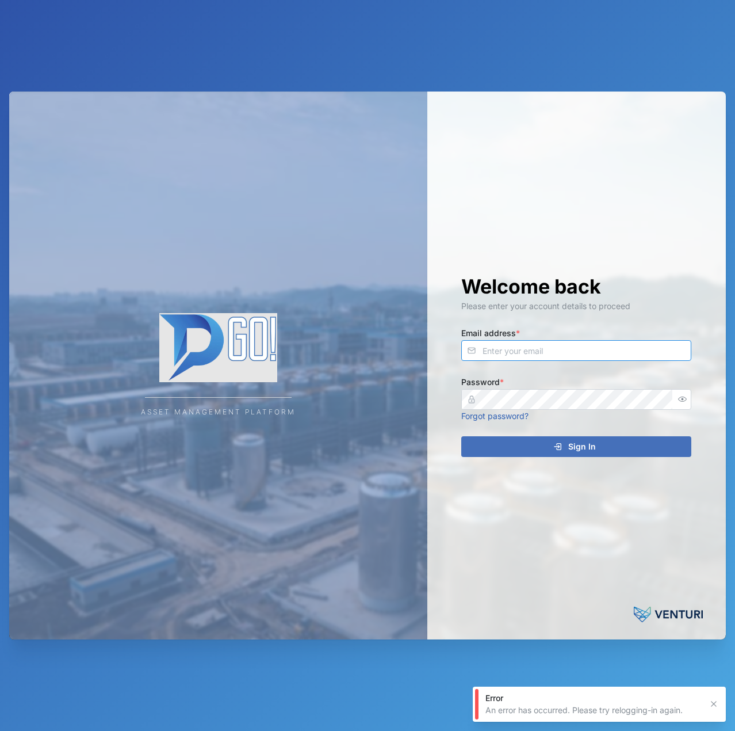
click at [616, 357] on input "Email address *" at bounding box center [576, 350] width 230 height 21
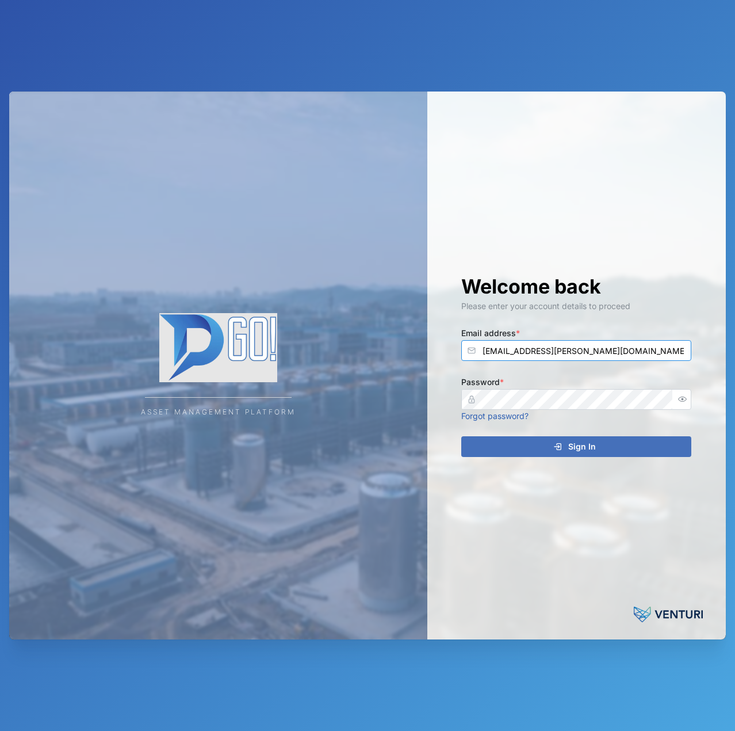
type input "declan.delahunty@venturi.io"
click at [461, 436] on button "Sign In" at bounding box center [576, 446] width 230 height 21
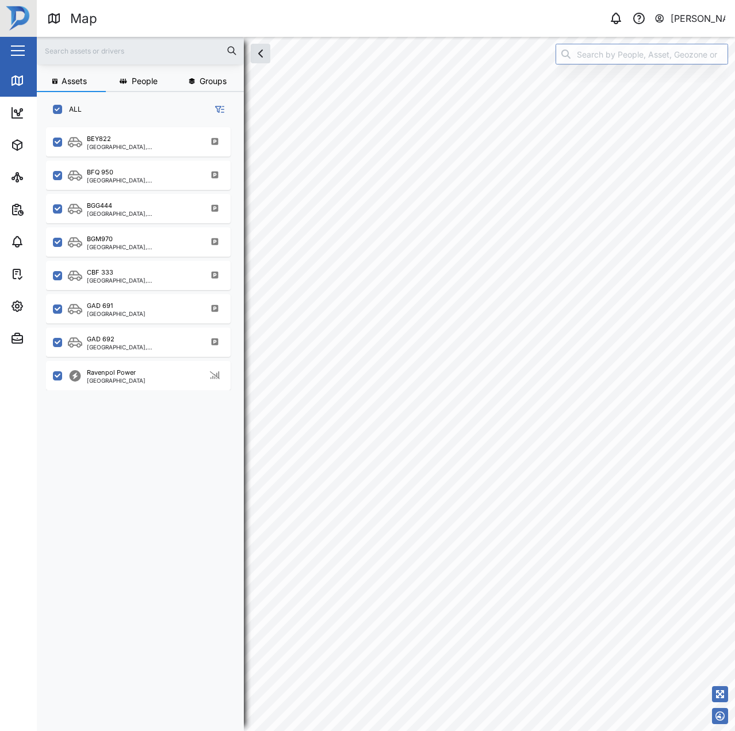
scroll to position [590, 180]
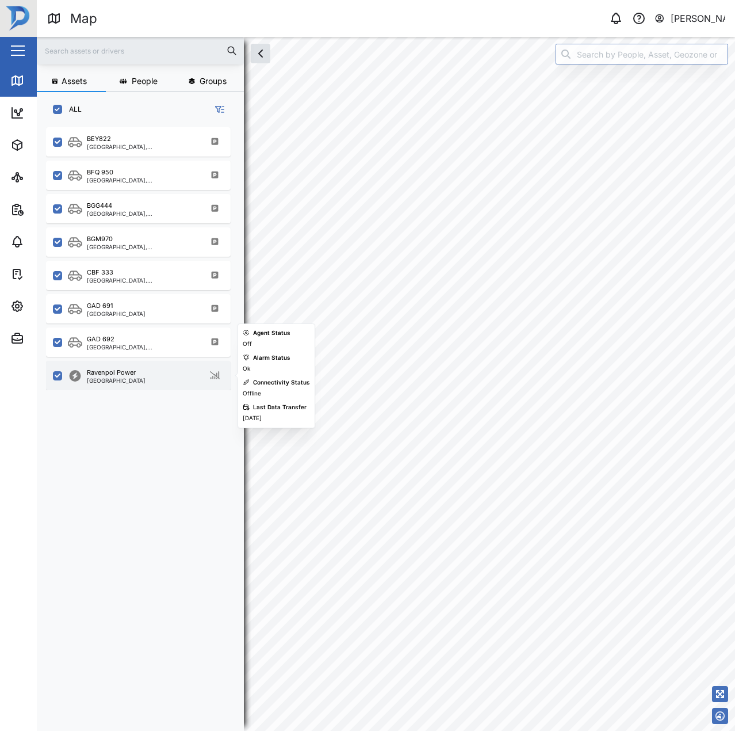
click at [163, 375] on div "Ravenpol Power Port Moresby" at bounding box center [146, 376] width 156 height 16
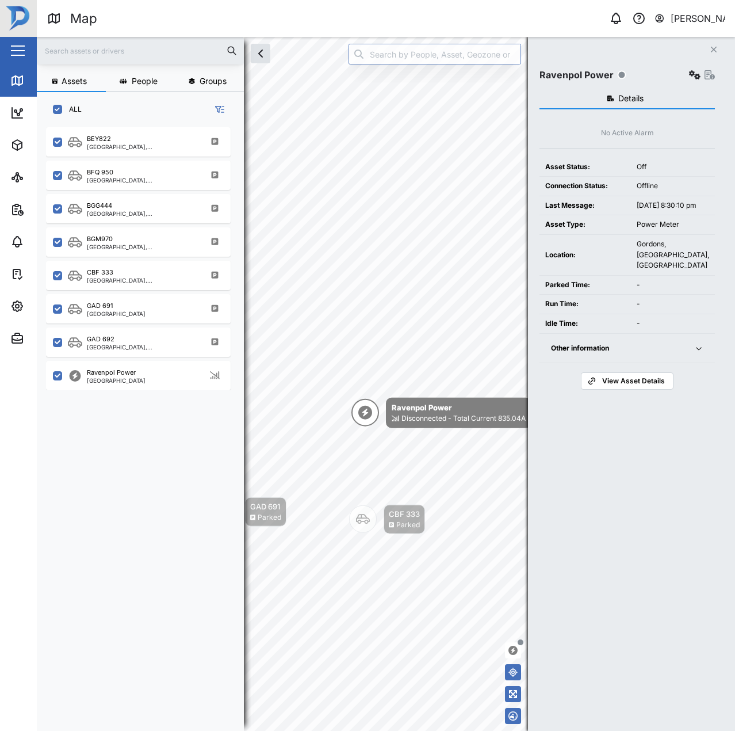
drag, startPoint x: 617, startPoint y: 345, endPoint x: 640, endPoint y: 349, distance: 23.4
click at [620, 346] on span "Other information" at bounding box center [615, 348] width 129 height 29
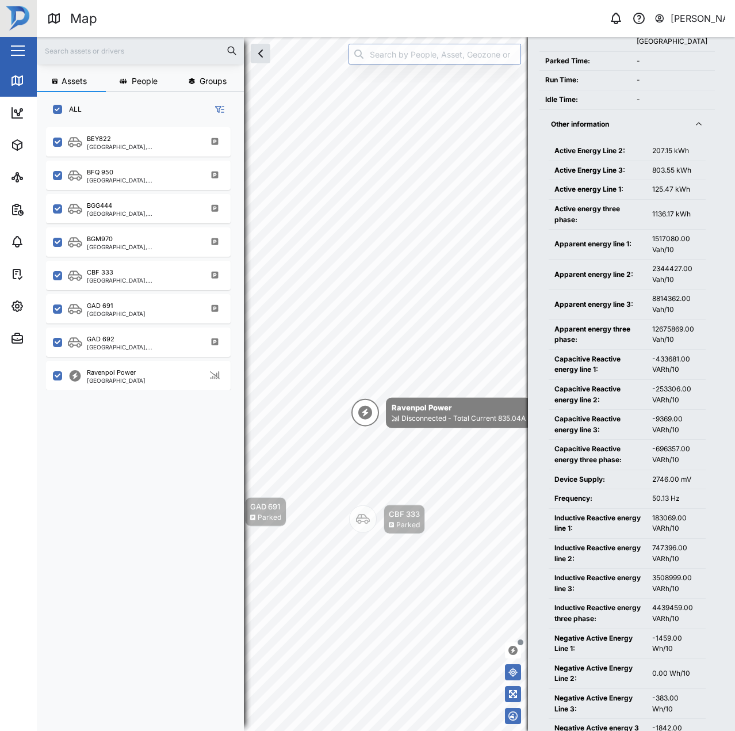
scroll to position [230, 0]
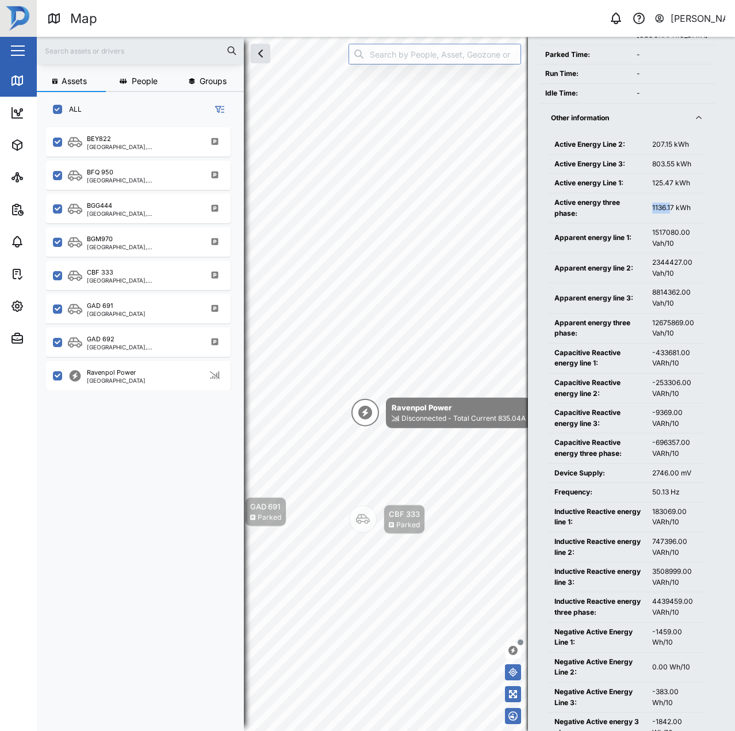
drag, startPoint x: 656, startPoint y: 219, endPoint x: 617, endPoint y: 223, distance: 39.3
click at [617, 223] on tr "Active energy three phase: 1136.17 kWh" at bounding box center [627, 208] width 157 height 30
click at [614, 219] on div "Active energy three phase:" at bounding box center [598, 207] width 86 height 21
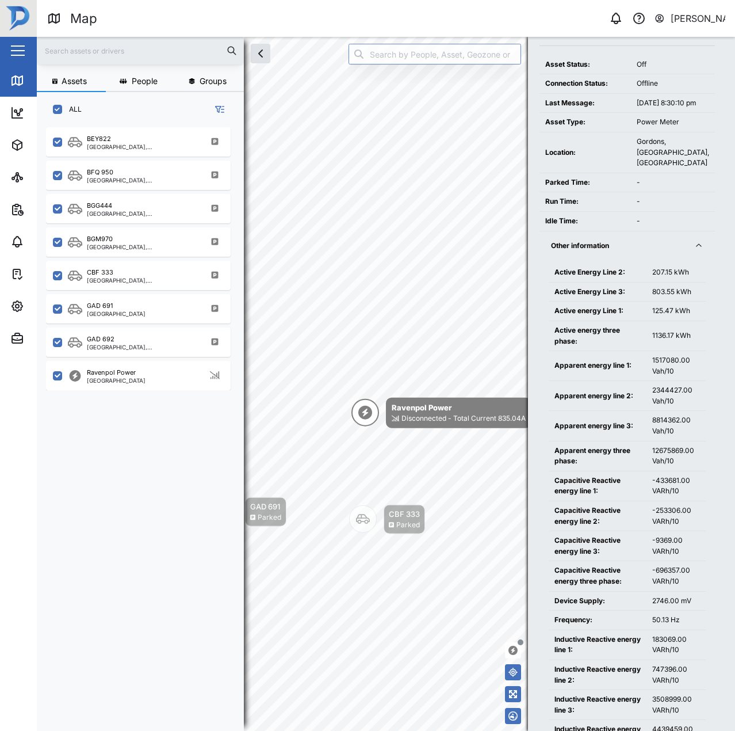
scroll to position [58, 0]
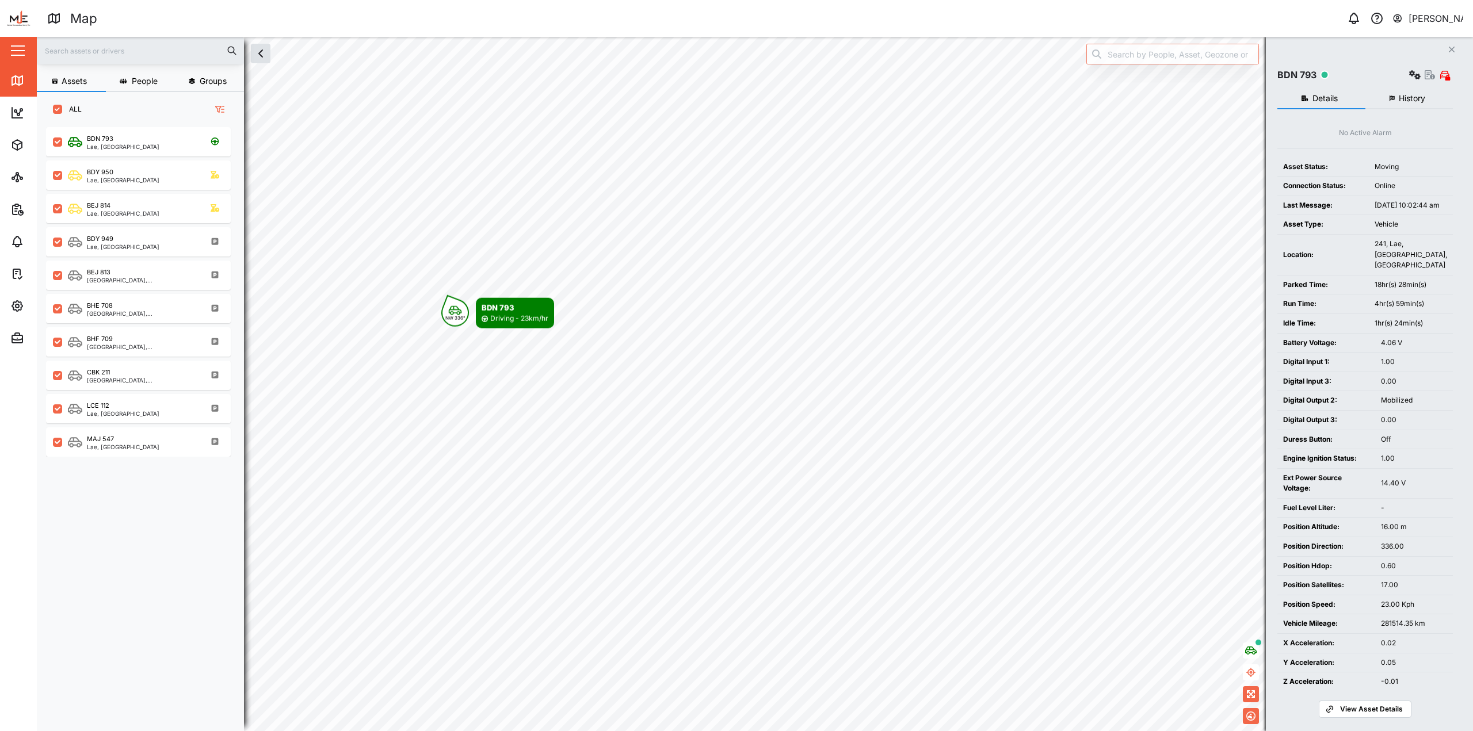
scroll to position [590, 180]
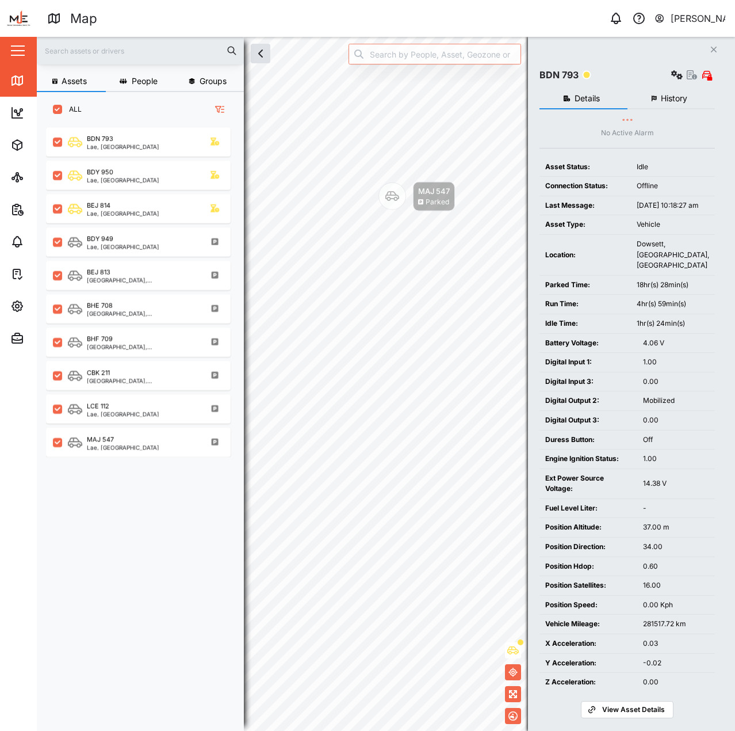
scroll to position [590, 180]
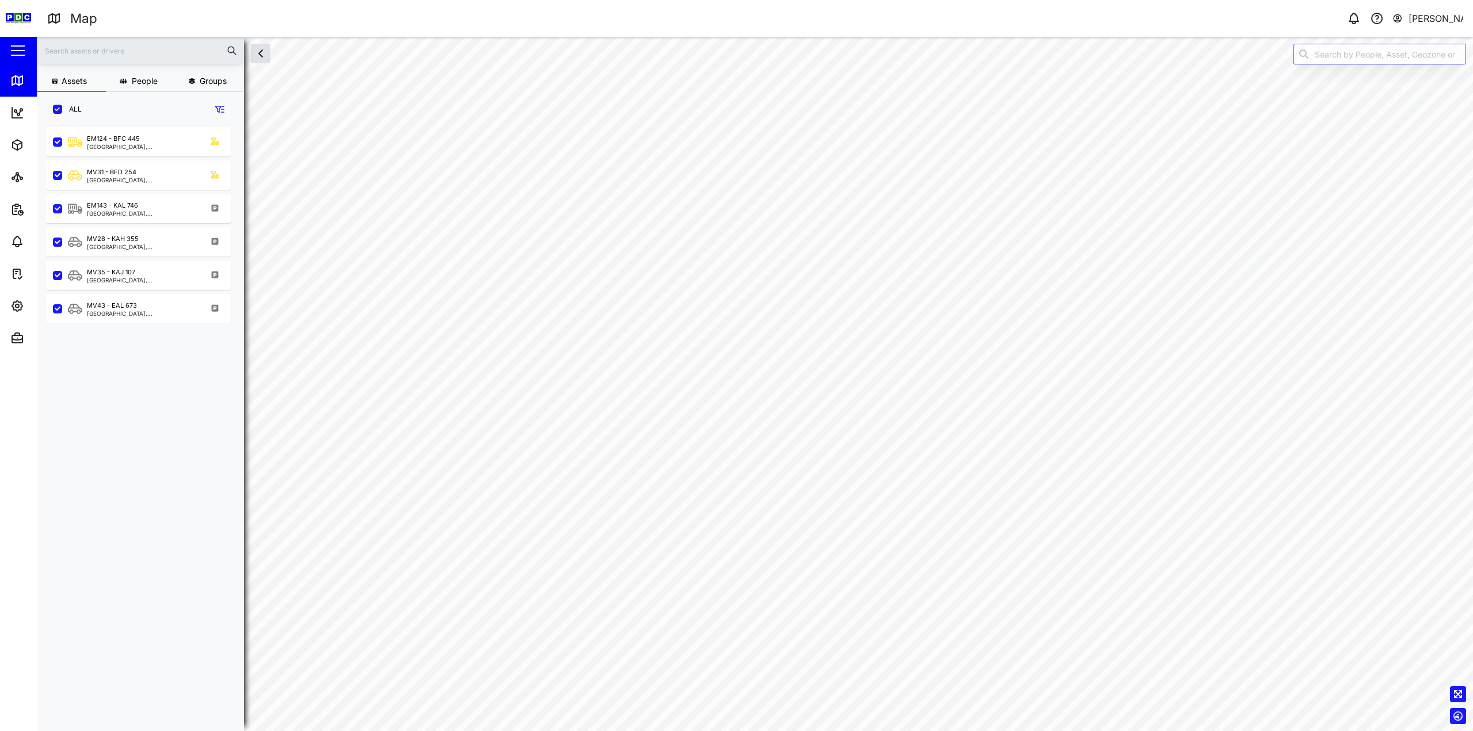
scroll to position [590, 180]
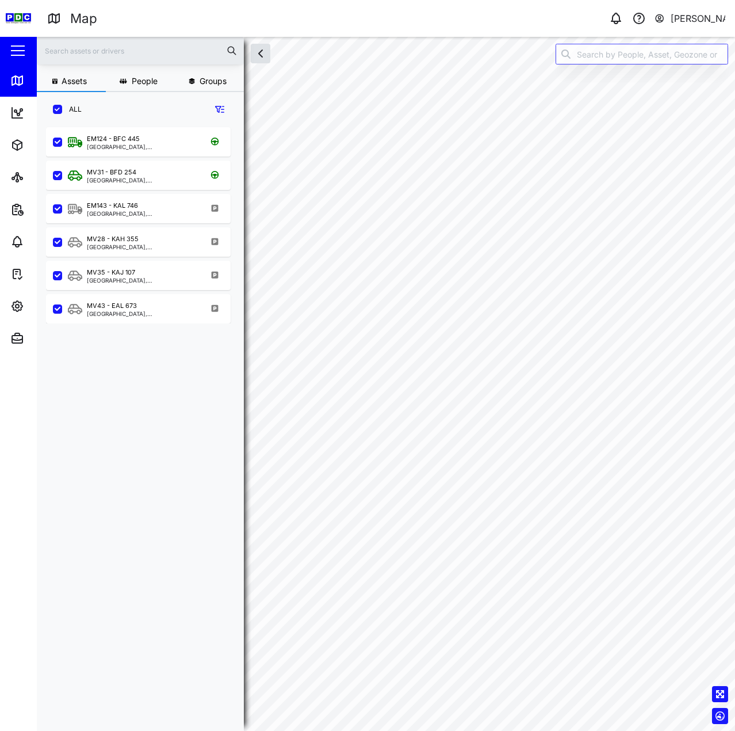
scroll to position [590, 180]
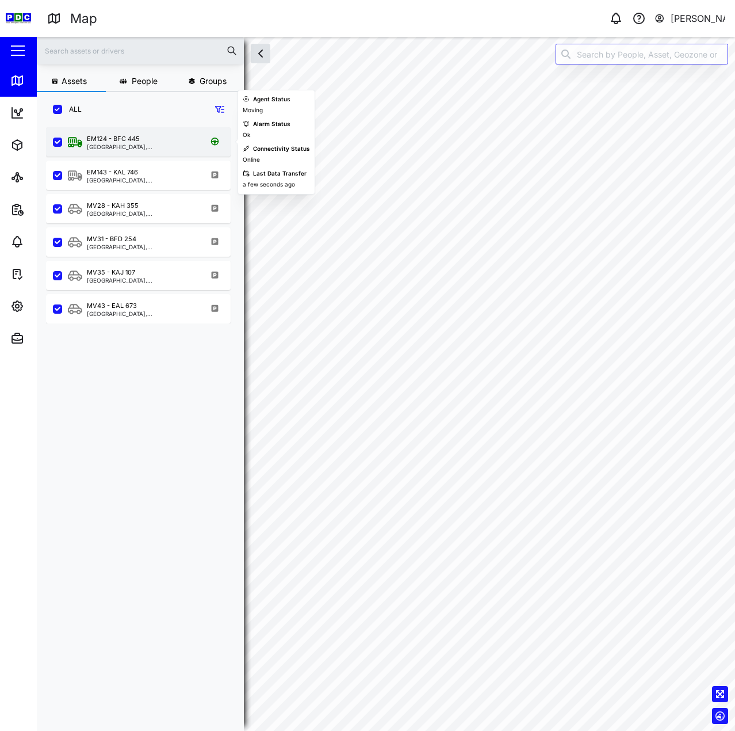
click at [115, 141] on div "EM124 - BFC 445" at bounding box center [113, 139] width 53 height 10
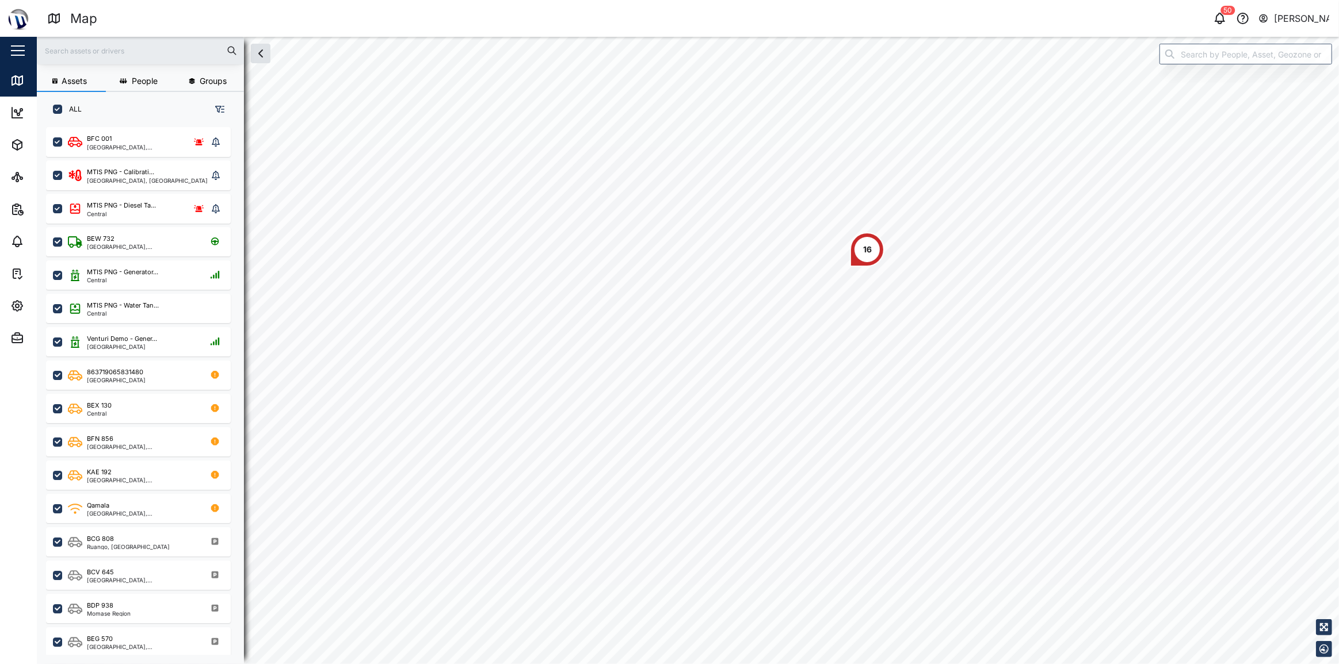
click at [1215, 27] on div "Map 50 [PERSON_NAME]" at bounding box center [692, 19] width 1291 height 20
click at [1221, 22] on icon "button" at bounding box center [1219, 22] width 3 height 2
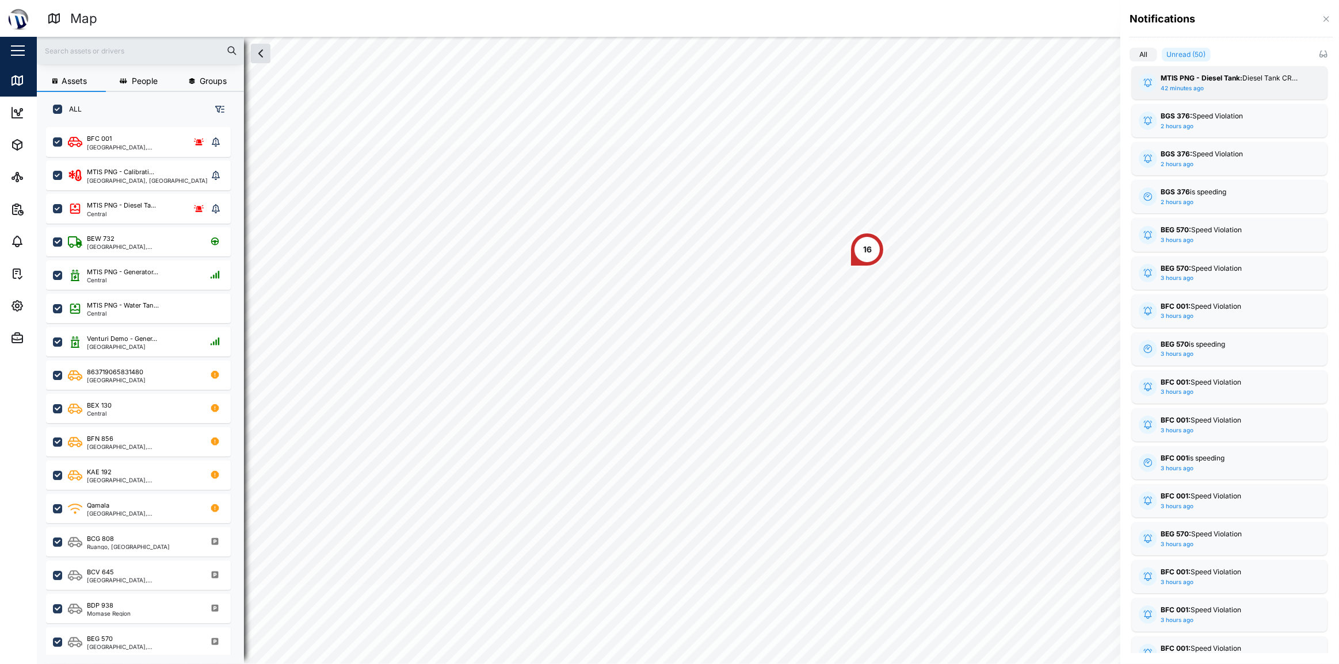
click at [1251, 80] on div "MTIS PNG - Diesel Tank: Diesel Tank CRITICAL" at bounding box center [1229, 78] width 138 height 11
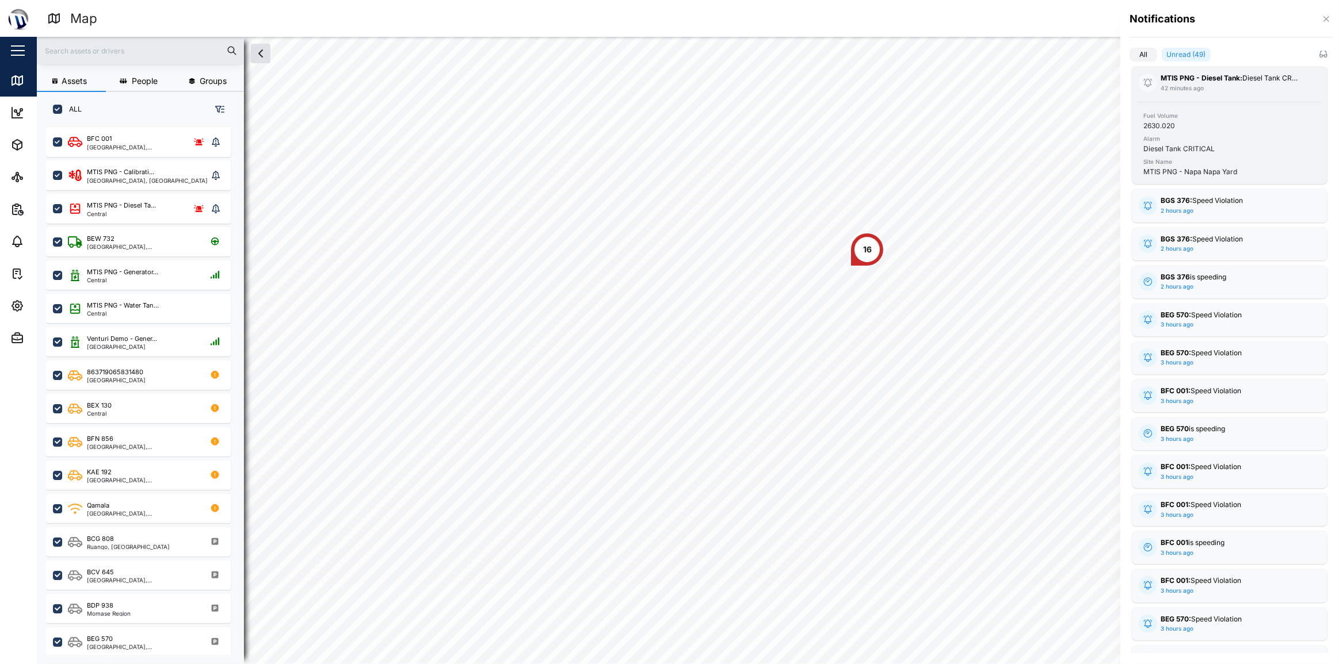
click at [1251, 80] on div "MTIS PNG - Diesel Tank: Diesel Tank CRITICAL" at bounding box center [1229, 78] width 138 height 11
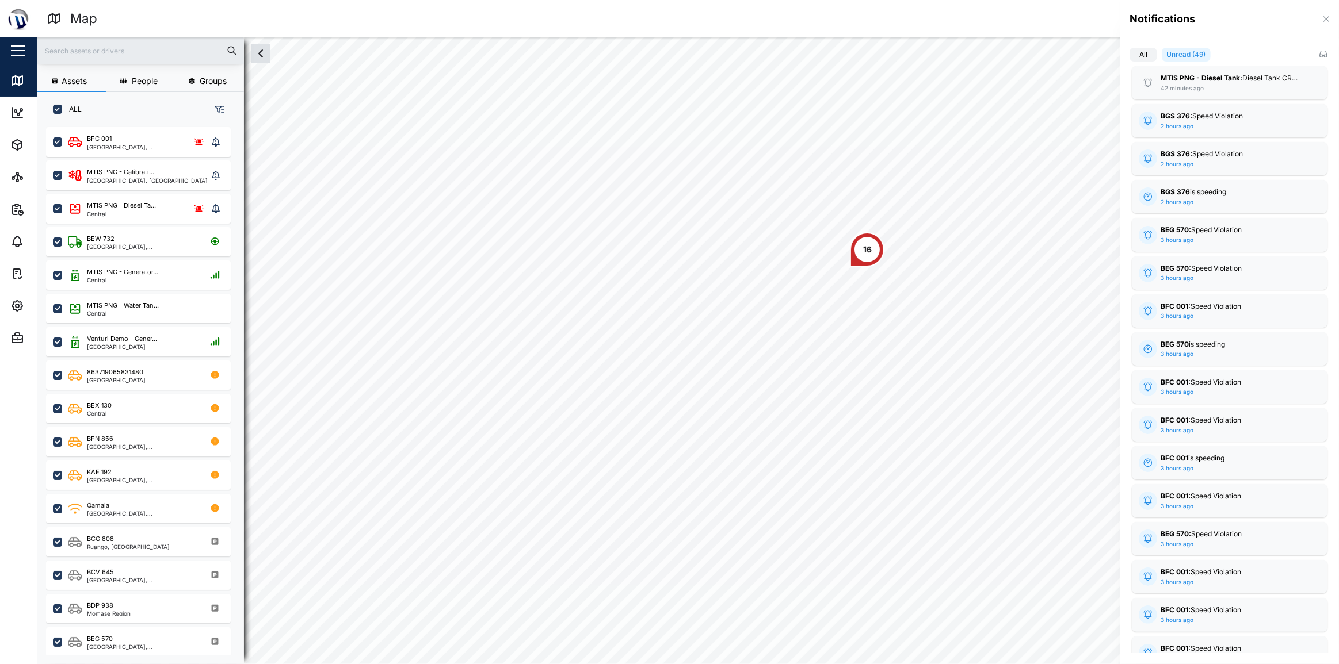
click at [1320, 24] on div at bounding box center [1326, 19] width 13 height 13
click at [1328, 18] on icon "button" at bounding box center [1325, 18] width 9 height 9
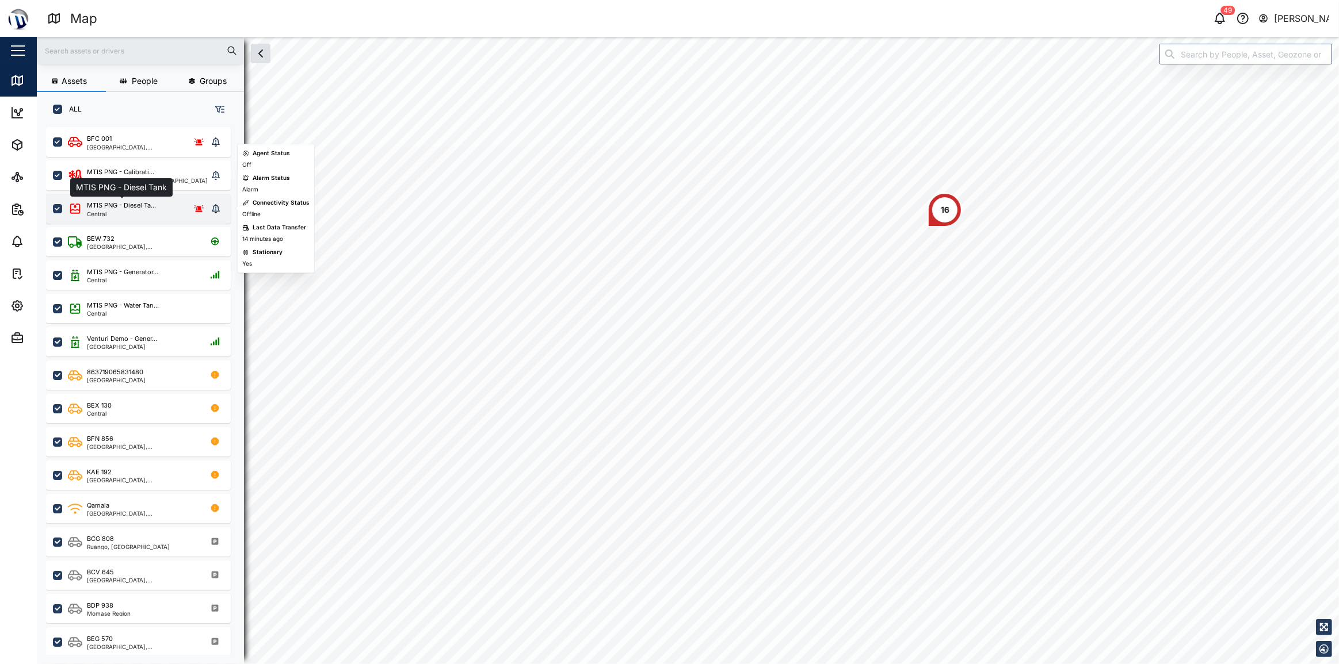
click at [144, 219] on div "MTIS PNG - Diesel Ta... Central" at bounding box center [138, 209] width 185 height 30
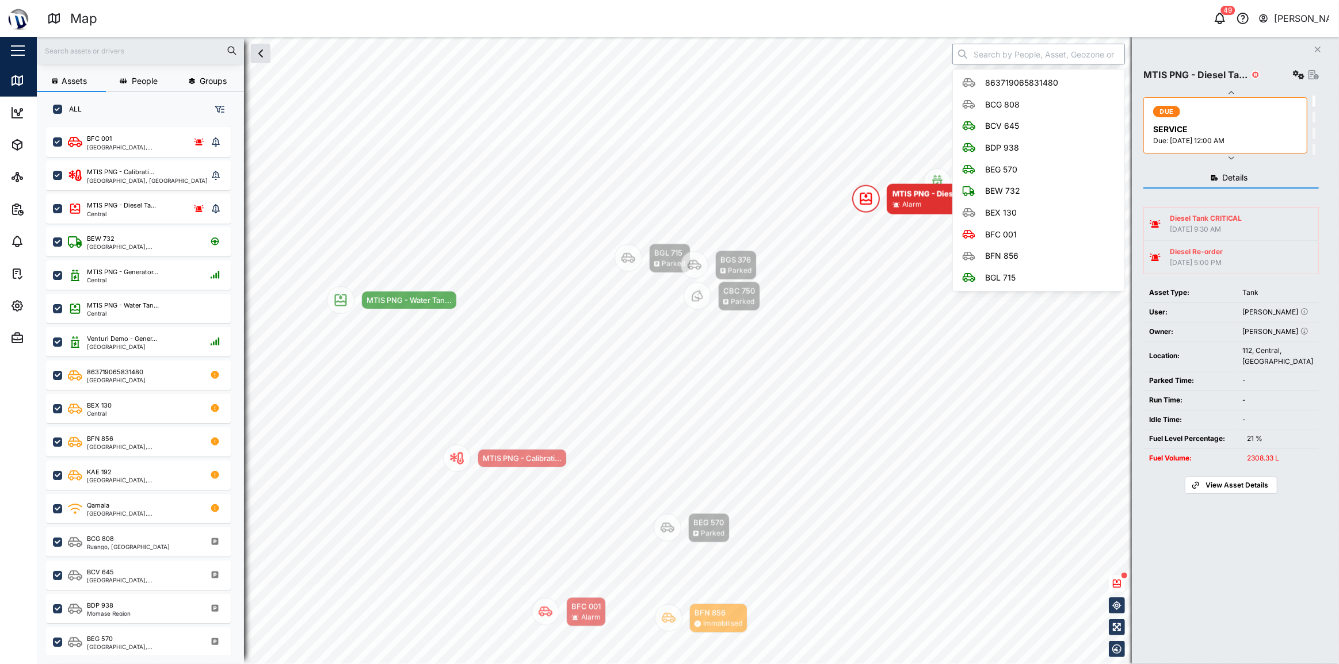
click at [1058, 49] on input "search" at bounding box center [1038, 54] width 173 height 21
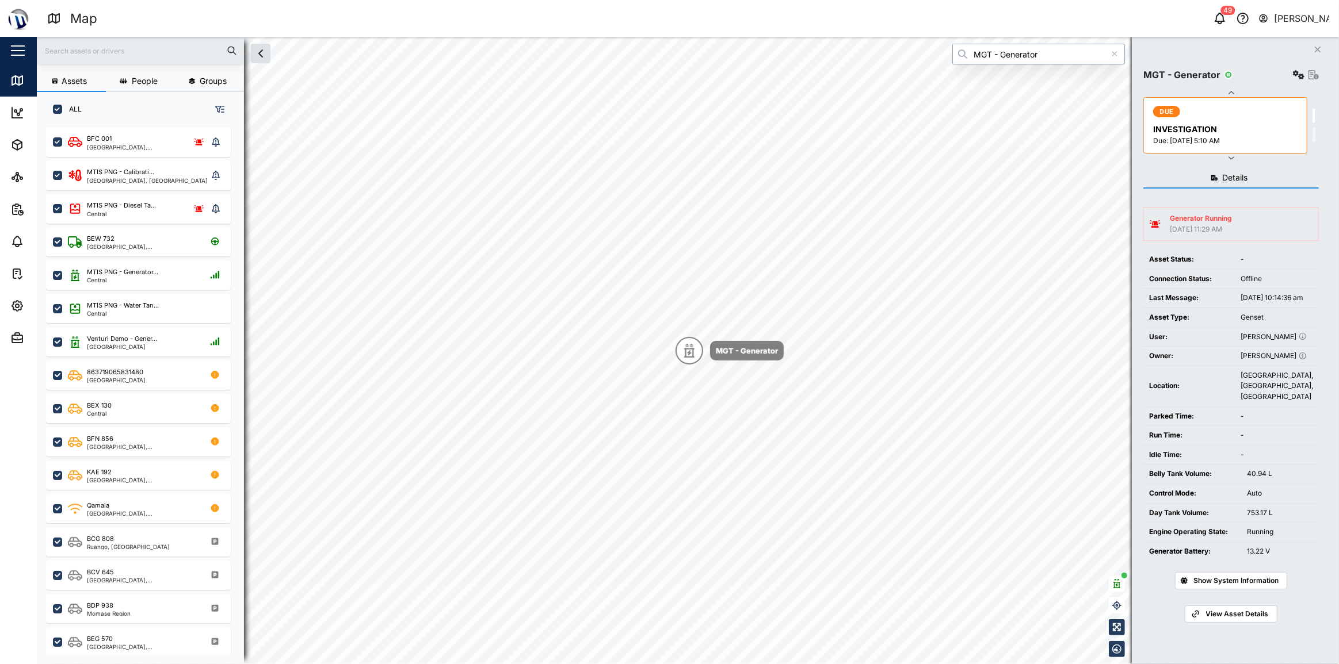
type input "MGT - Generator"
drag, startPoint x: 1255, startPoint y: 520, endPoint x: 1269, endPoint y: 522, distance: 13.9
click at [1269, 519] on div "753.17 L" at bounding box center [1279, 513] width 66 height 11
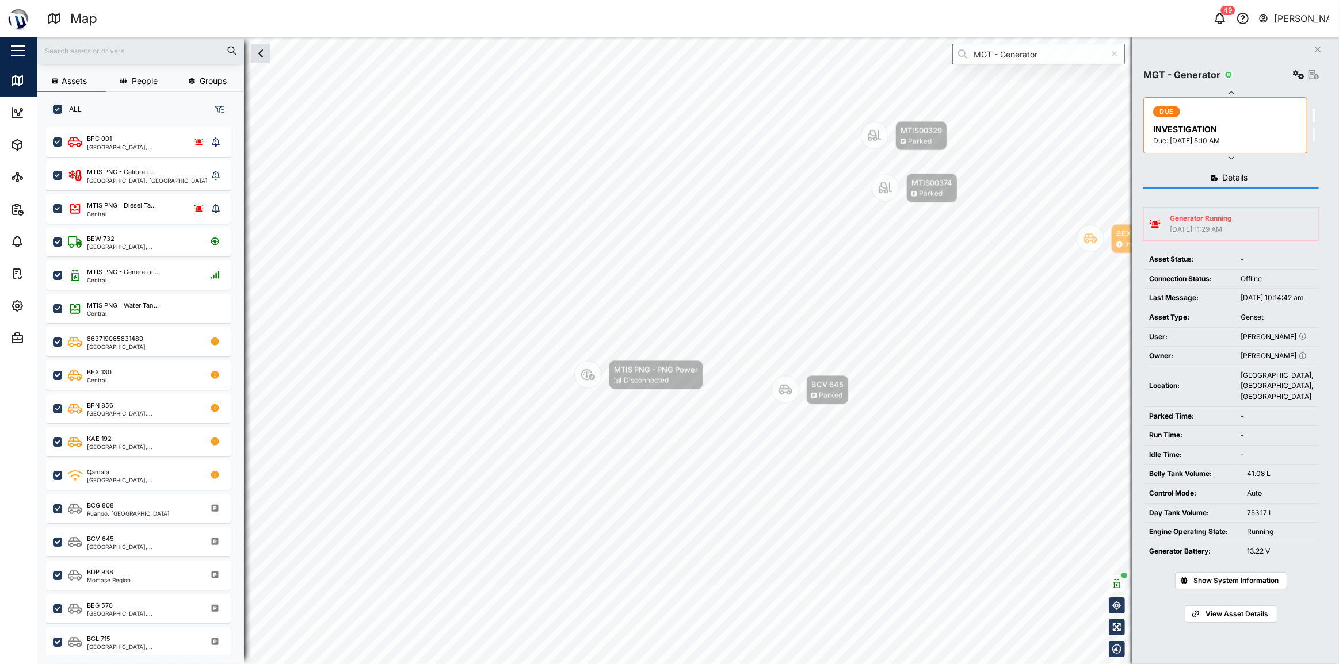
drag, startPoint x: 912, startPoint y: 247, endPoint x: 920, endPoint y: 143, distance: 104.4
click at [920, 143] on div "Parked" at bounding box center [920, 141] width 24 height 11
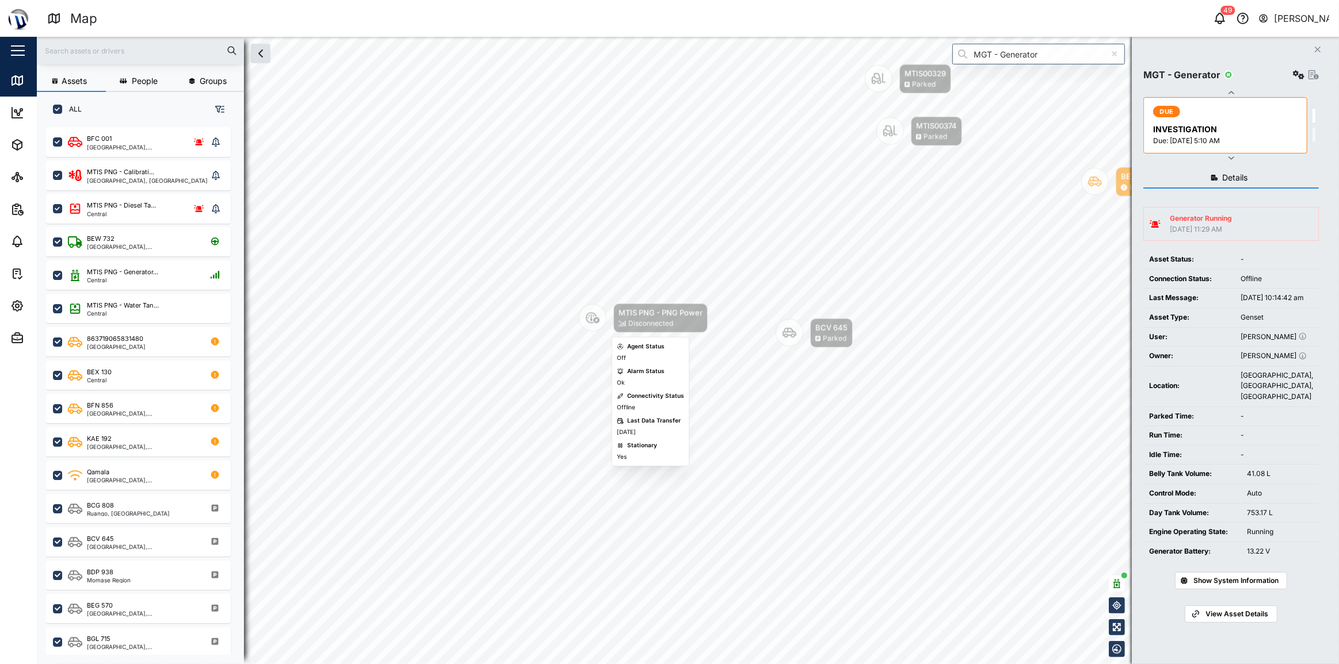
click at [644, 320] on div "Disconnected" at bounding box center [650, 324] width 45 height 11
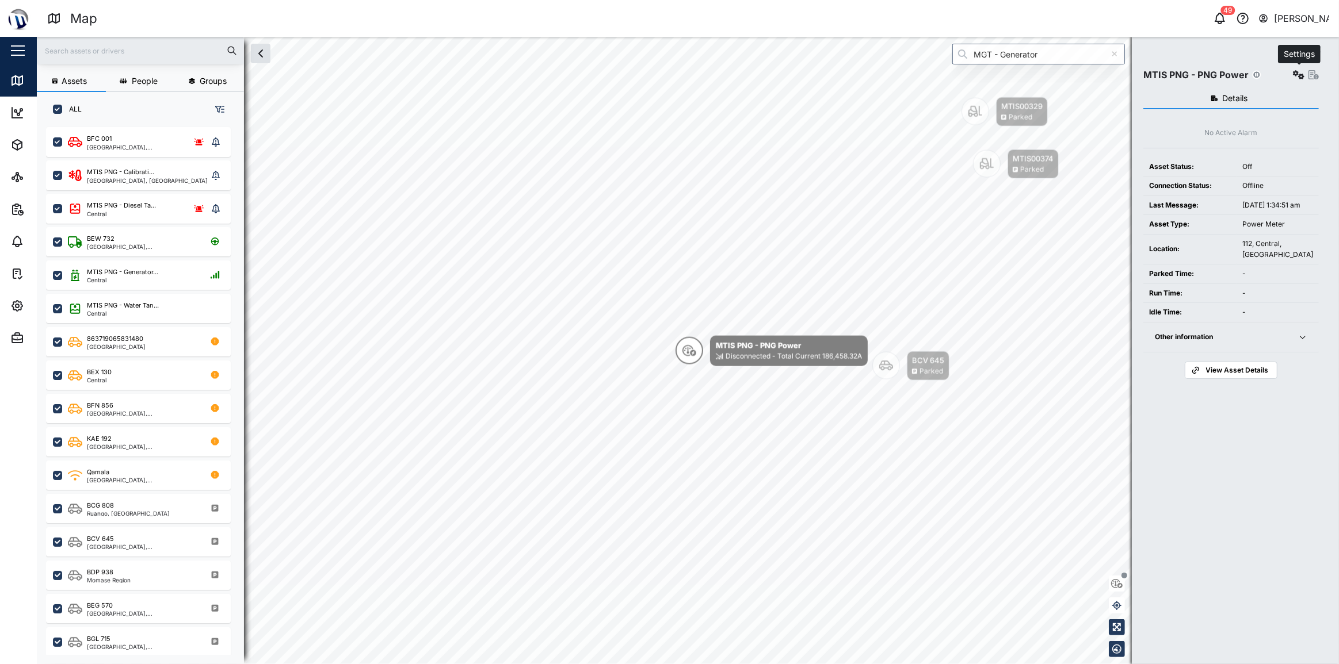
click at [1301, 72] on icon "button" at bounding box center [1299, 74] width 12 height 9
click at [1159, 143] on div "No Active Alarm Asset Status: Off Connection Status: Offline Last Message: Aug …" at bounding box center [1230, 253] width 175 height 251
drag, startPoint x: 1268, startPoint y: 338, endPoint x: 1276, endPoint y: 343, distance: 9.6
click at [1271, 339] on span "Other information" at bounding box center [1218, 337] width 129 height 29
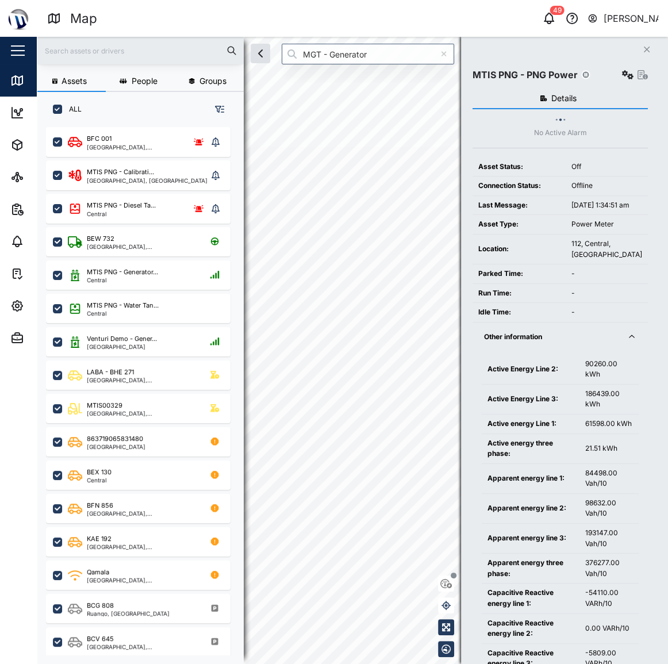
scroll to position [9, 8]
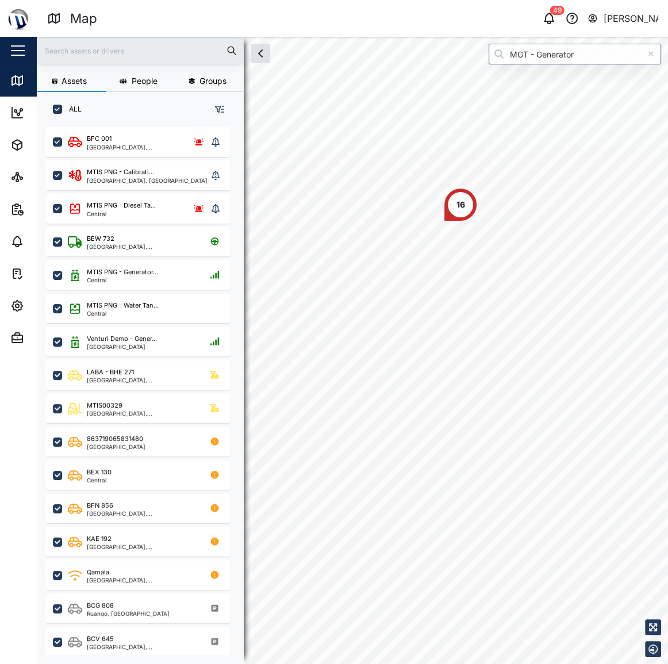
click at [655, 58] on div at bounding box center [651, 54] width 21 height 21
click at [549, 22] on icon "button" at bounding box center [549, 19] width 14 height 14
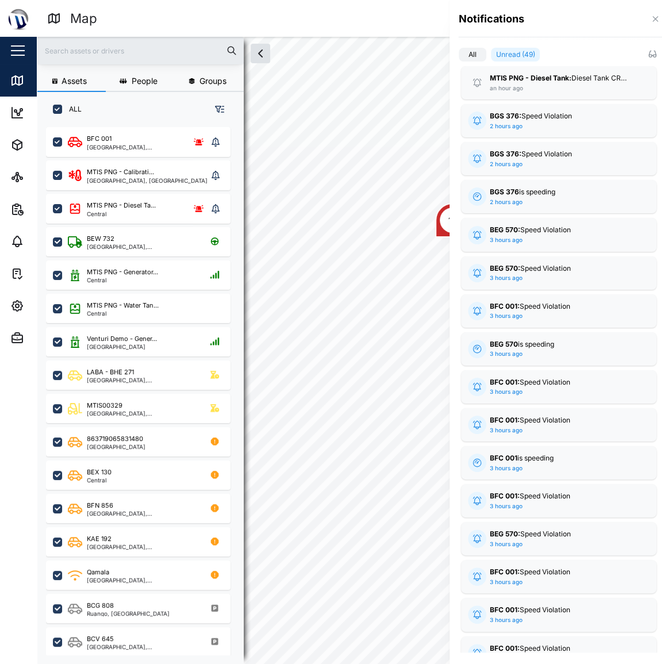
click at [661, 5] on div "Notifications" at bounding box center [559, 23] width 219 height 47
click at [657, 14] on button "button" at bounding box center [655, 19] width 13 height 13
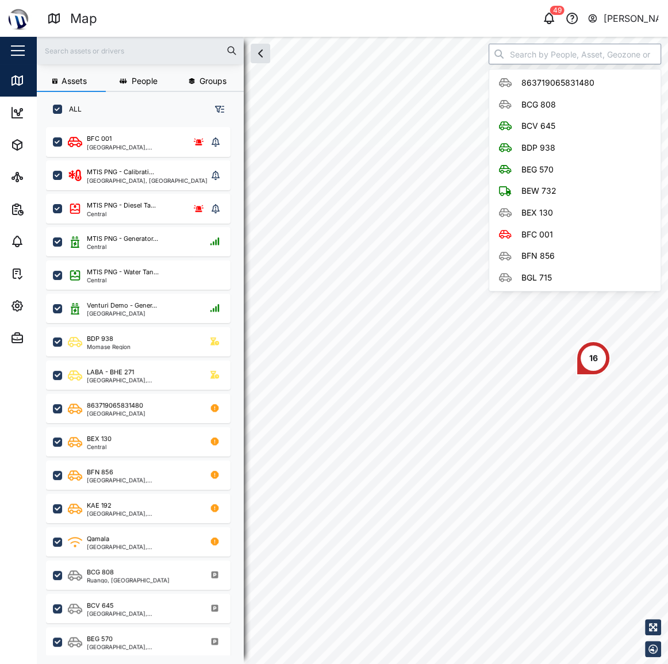
click at [585, 56] on input "search" at bounding box center [575, 54] width 173 height 21
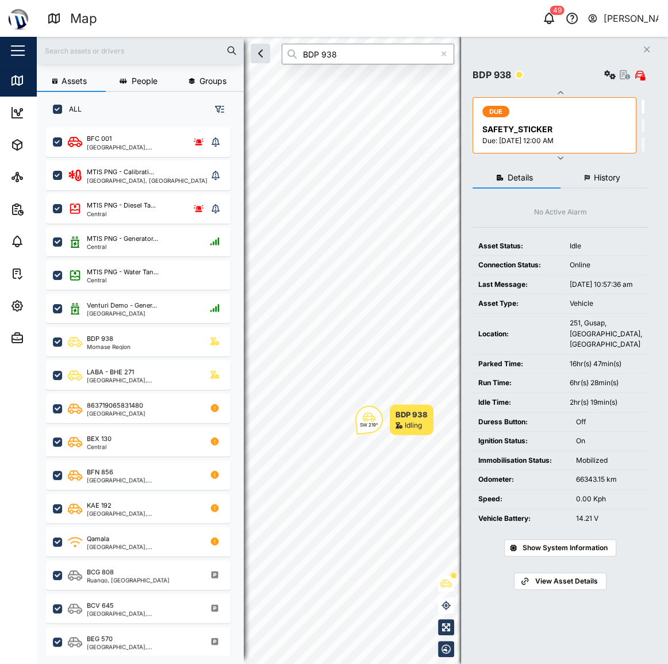
type input "BDP 938"
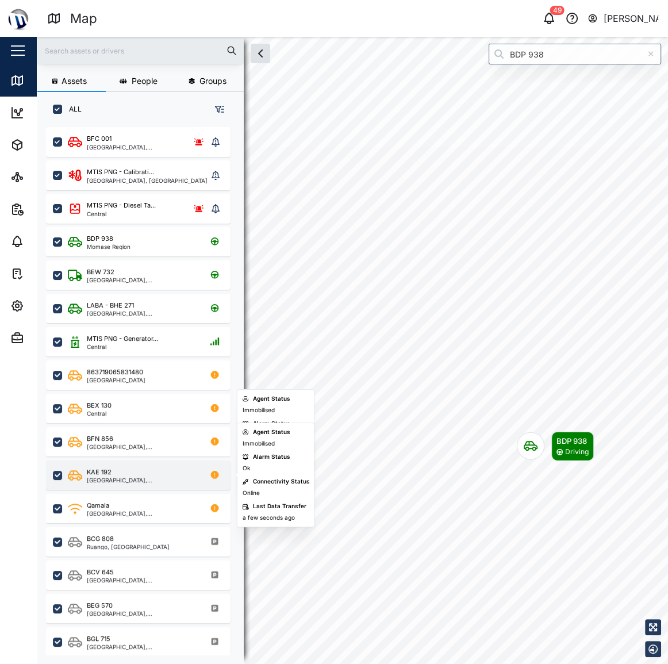
click at [155, 474] on div "KAE 192 Kimbe, Islands Region" at bounding box center [146, 476] width 156 height 16
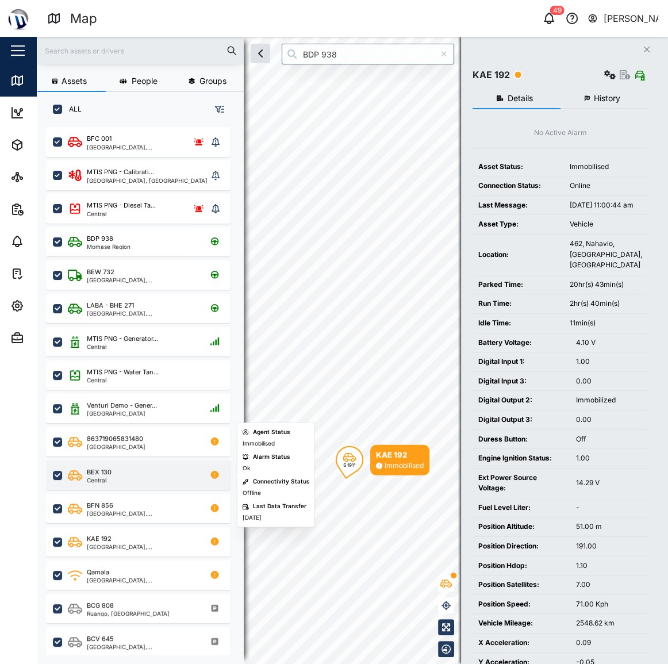
click at [152, 472] on div "BEX 130 Central" at bounding box center [146, 476] width 156 height 16
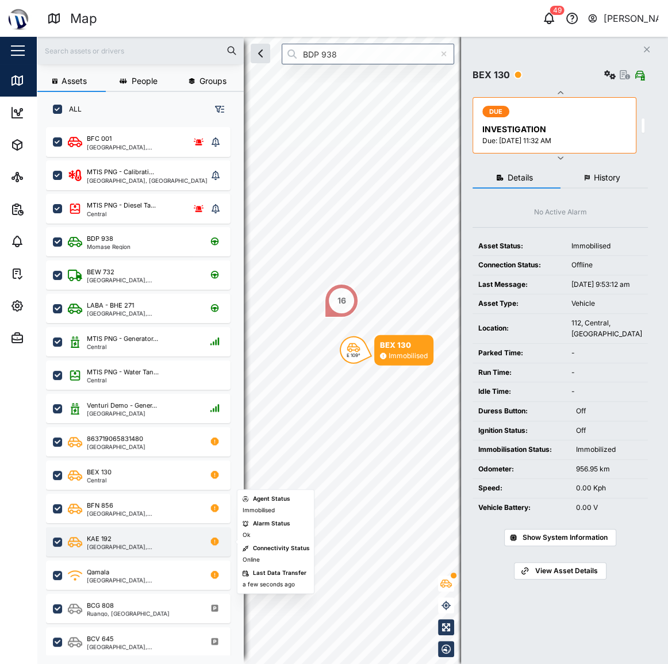
click at [162, 530] on div "KAE 192 Kimbe, Islands Region" at bounding box center [138, 541] width 185 height 29
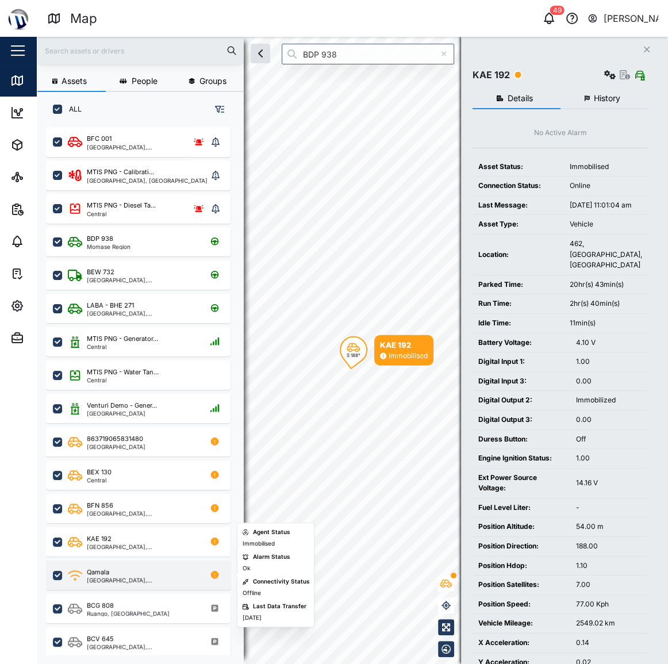
click at [148, 580] on div "[GEOGRAPHIC_DATA], [GEOGRAPHIC_DATA]" at bounding box center [142, 581] width 110 height 6
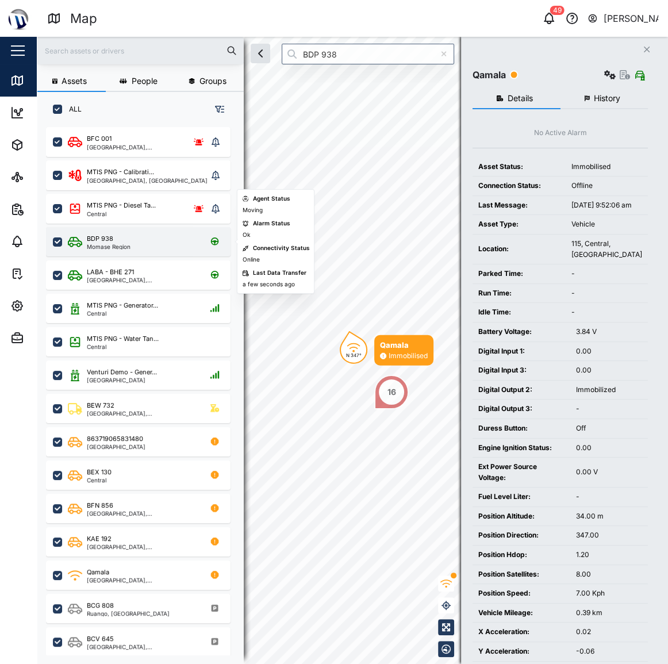
click at [145, 248] on div "BDP 938 Momase Region" at bounding box center [146, 242] width 156 height 16
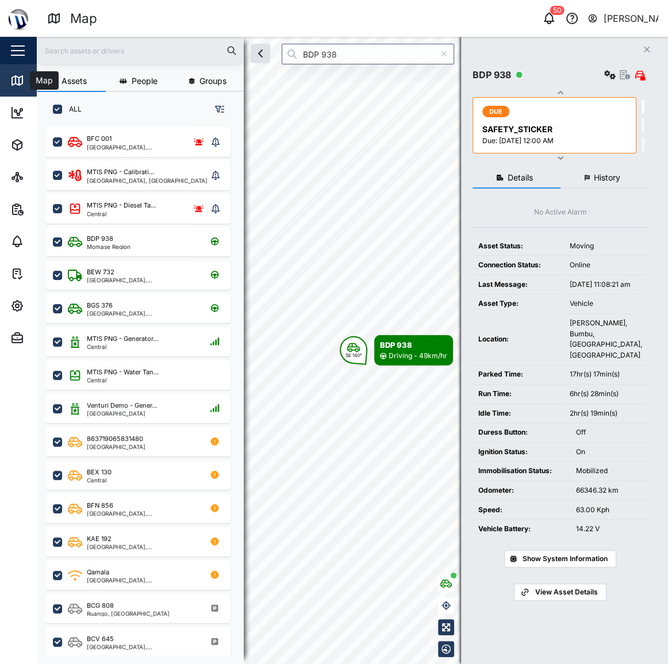
click at [26, 90] on link "Map" at bounding box center [75, 80] width 150 height 32
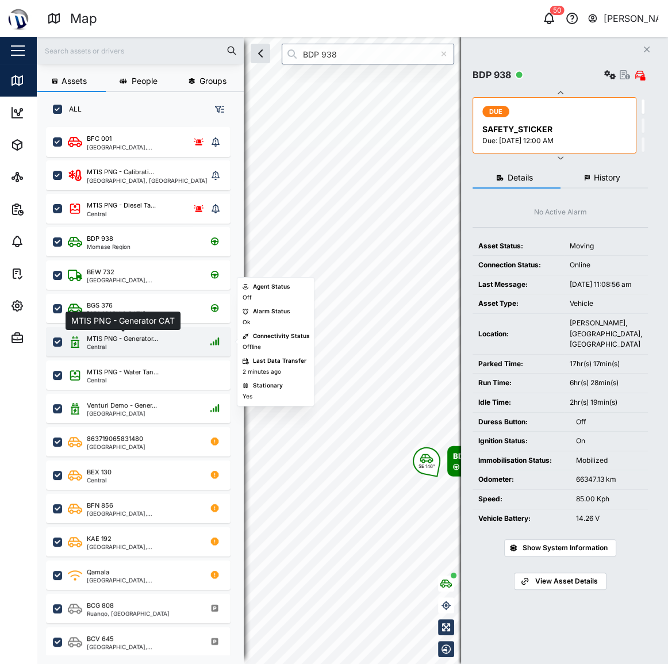
click at [143, 340] on div "MTIS PNG - Generator..." at bounding box center [122, 339] width 71 height 10
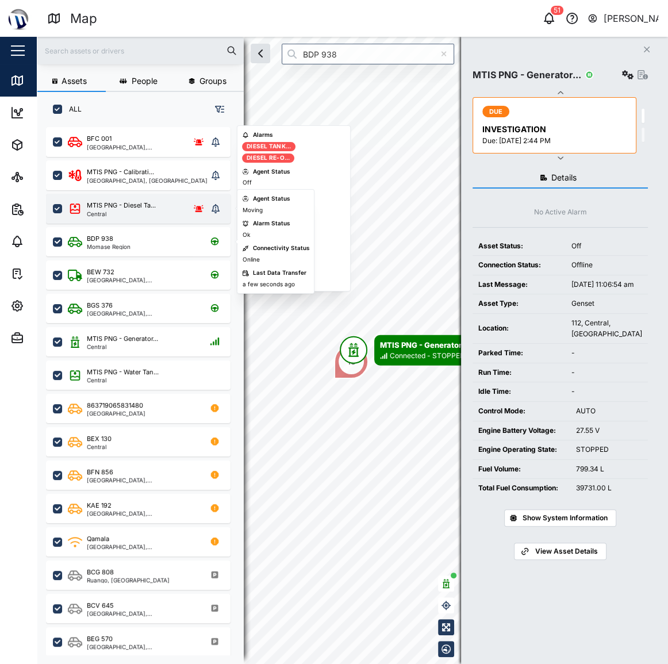
click at [100, 207] on div "MTIS PNG - Diesel Ta..." at bounding box center [121, 206] width 69 height 10
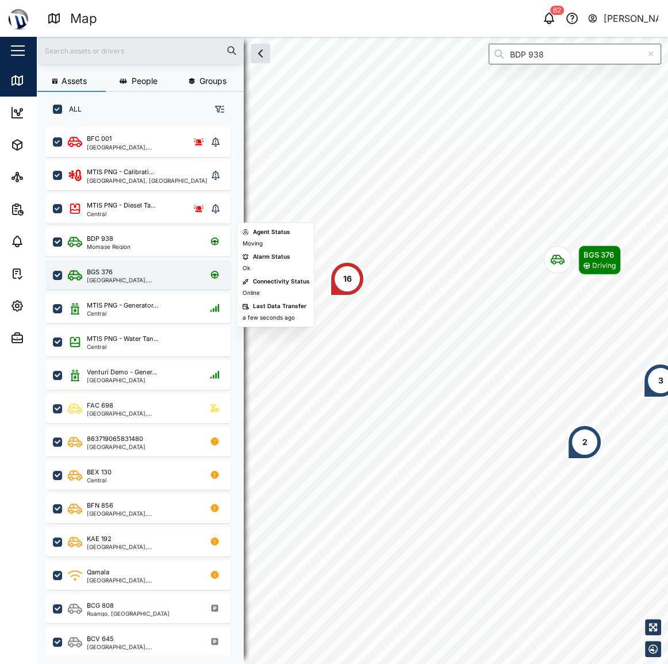
click at [129, 262] on div "BGS 376 National Capital District, Southern Region" at bounding box center [138, 275] width 185 height 29
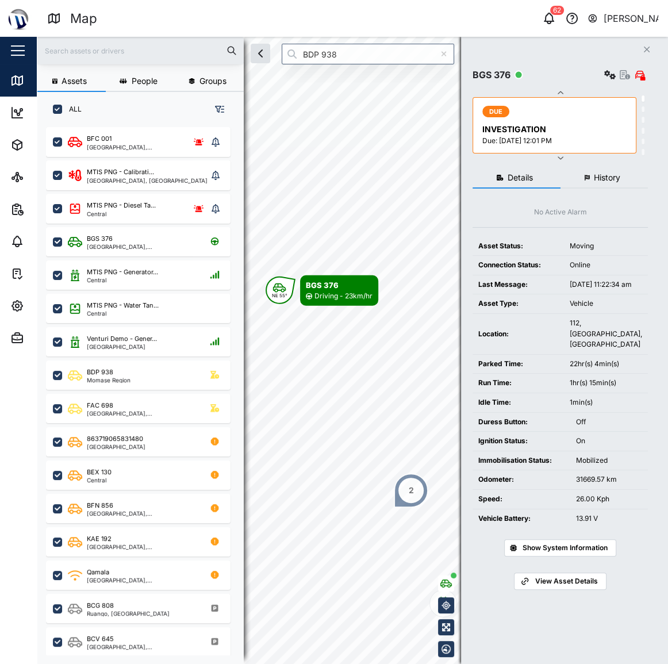
click at [285, 37] on div "NE 55° BGS 376 Driving - 23km/hr 2 Venturi Demo - Gener... Connected" at bounding box center [353, 37] width 632 height 0
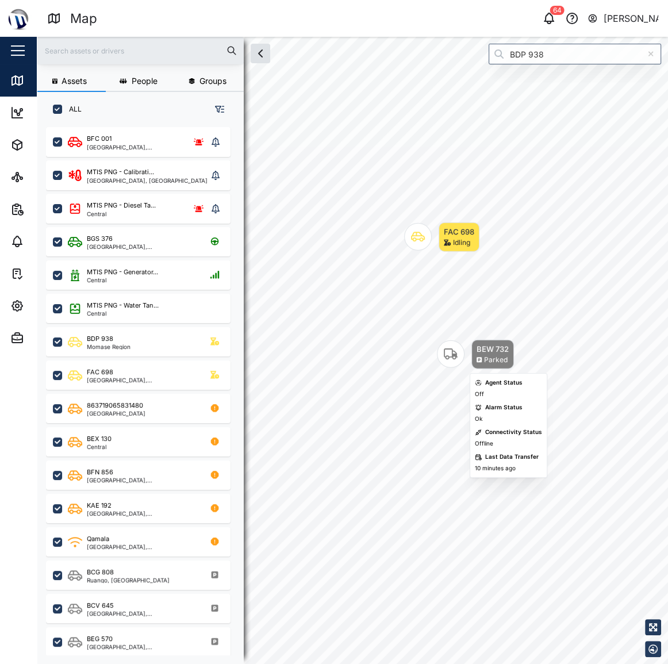
click at [445, 350] on icon "Map marker" at bounding box center [451, 354] width 14 height 14
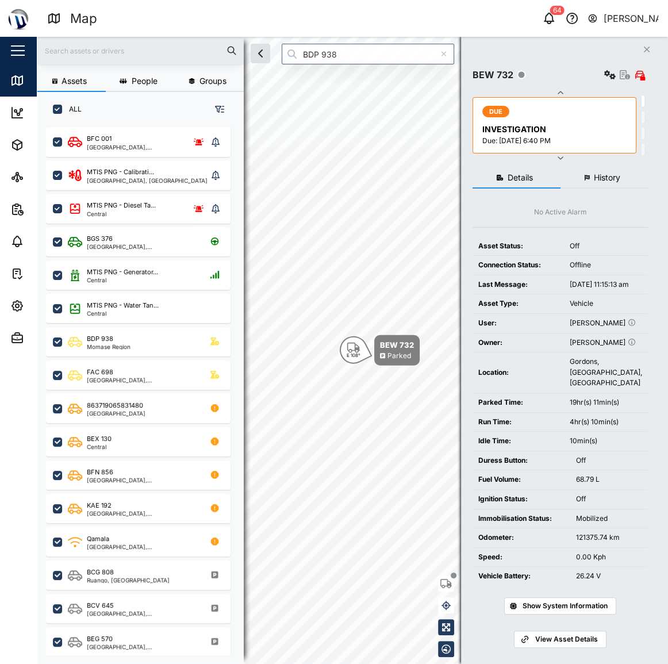
click at [626, 72] on icon "button" at bounding box center [625, 74] width 10 height 9
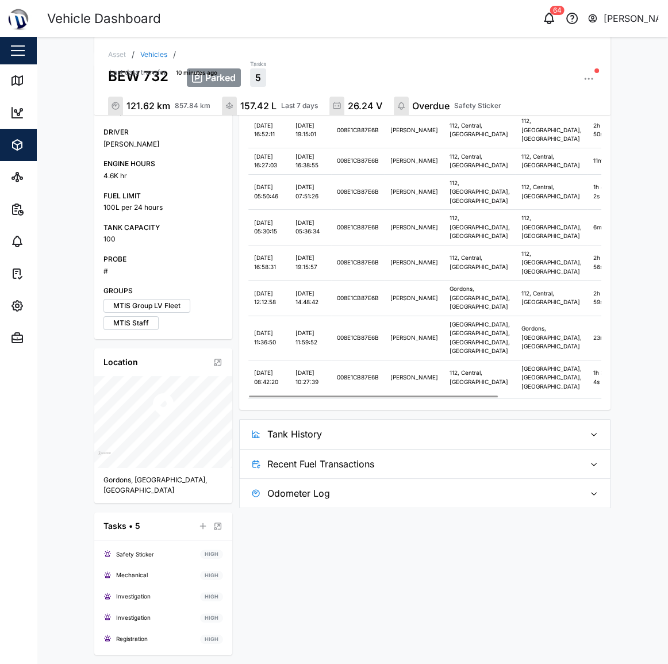
scroll to position [354, 0]
drag, startPoint x: 439, startPoint y: 565, endPoint x: 455, endPoint y: 575, distance: 18.8
click at [449, 508] on div "Odometer 121.62 km 857.84 km Fuel Transactions 157.42 L Last 7 days Main Batter…" at bounding box center [425, 181] width 372 height 655
click at [455, 449] on span "Tank History" at bounding box center [421, 434] width 308 height 29
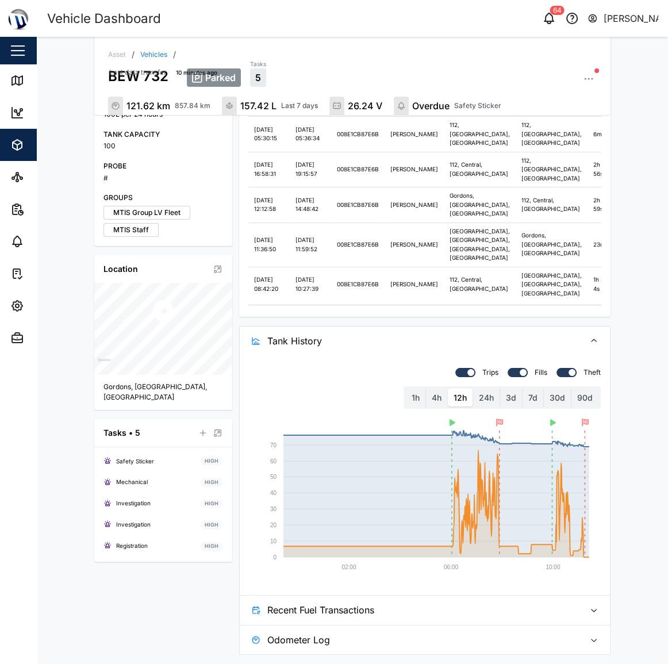
scroll to position [575, 0]
click at [486, 396] on label "24h" at bounding box center [486, 398] width 26 height 18
click at [473, 389] on hours "24h" at bounding box center [473, 389] width 0 height 0
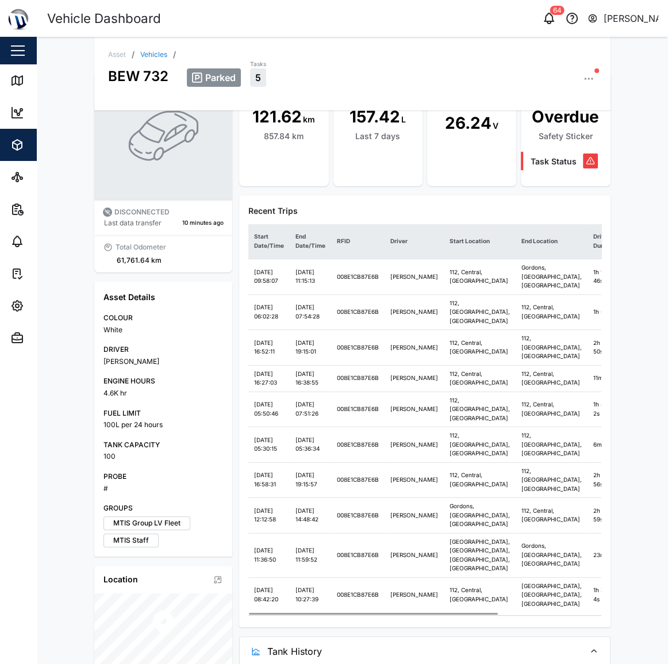
scroll to position [48, 0]
click at [6, 83] on link "Map" at bounding box center [75, 80] width 150 height 32
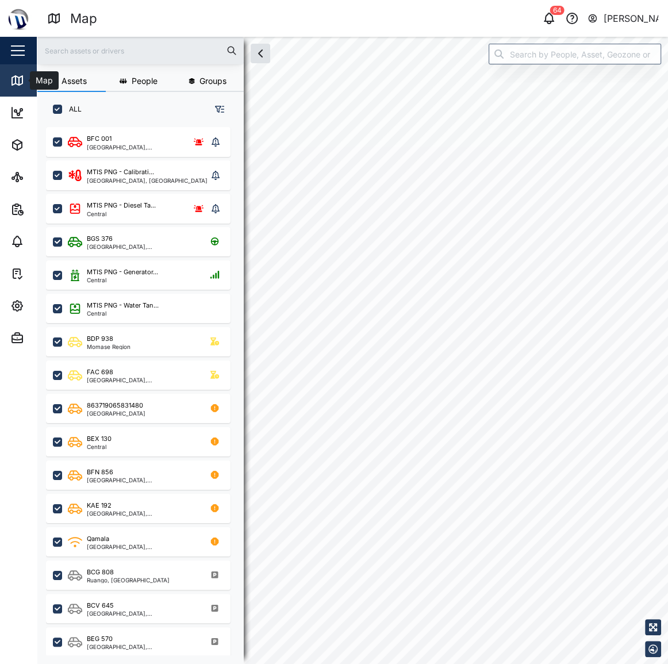
scroll to position [9, 8]
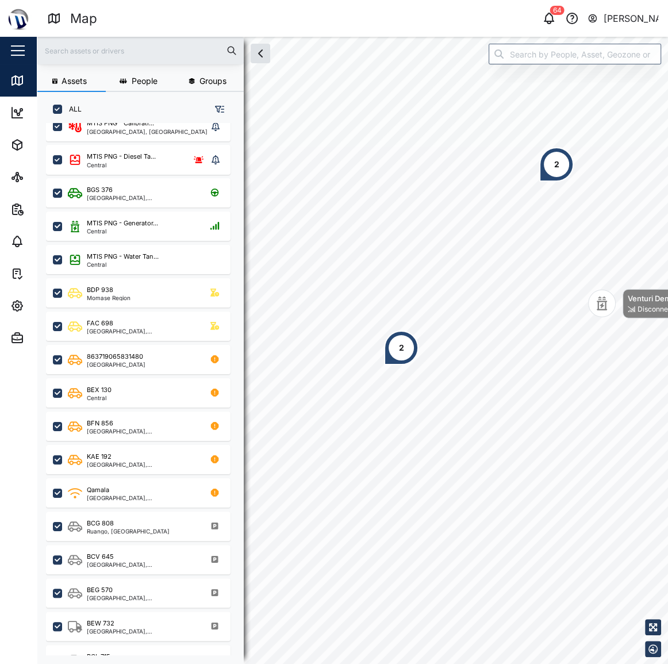
scroll to position [104, 0]
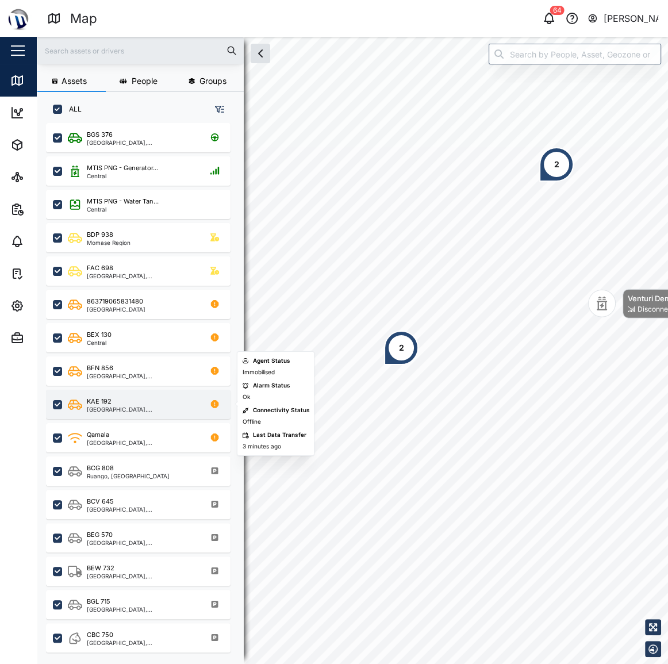
click at [145, 403] on div "KAE 192" at bounding box center [142, 402] width 110 height 10
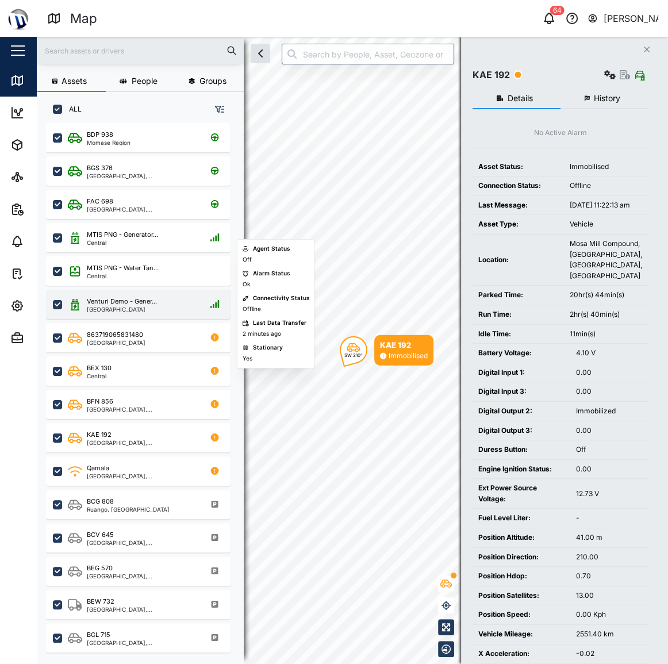
click at [137, 307] on div "[GEOGRAPHIC_DATA]" at bounding box center [122, 310] width 70 height 6
click at [135, 315] on div "Venturi Demo - Gener... Port Moresby" at bounding box center [138, 304] width 185 height 29
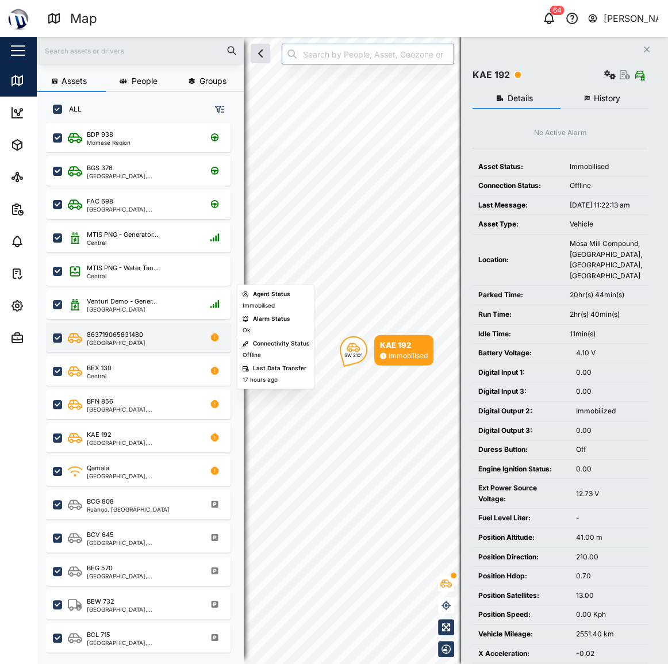
click at [131, 340] on div "[GEOGRAPHIC_DATA]" at bounding box center [116, 343] width 59 height 6
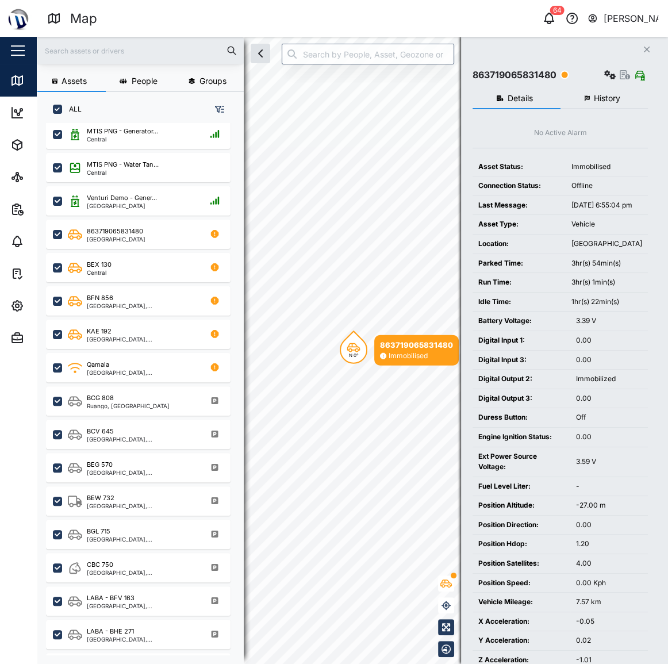
scroll to position [209, 0]
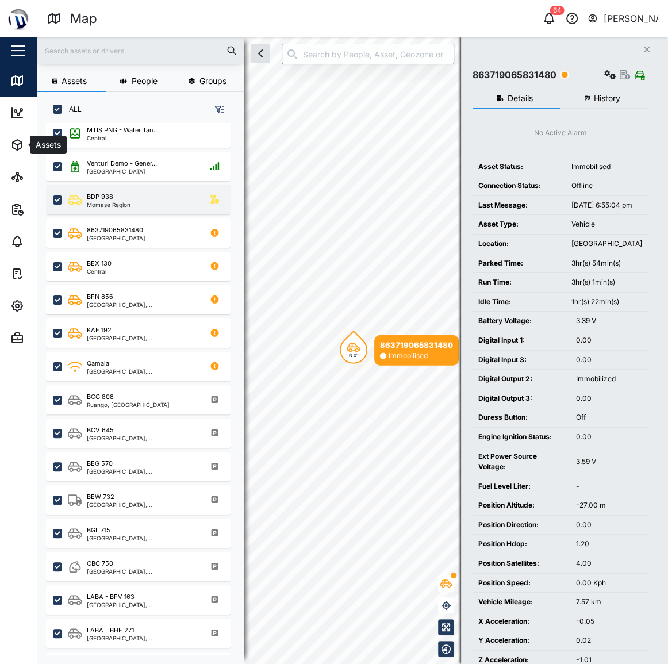
drag, startPoint x: 26, startPoint y: 132, endPoint x: 61, endPoint y: 192, distance: 68.9
click at [25, 133] on span "Assets" at bounding box center [62, 145] width 105 height 32
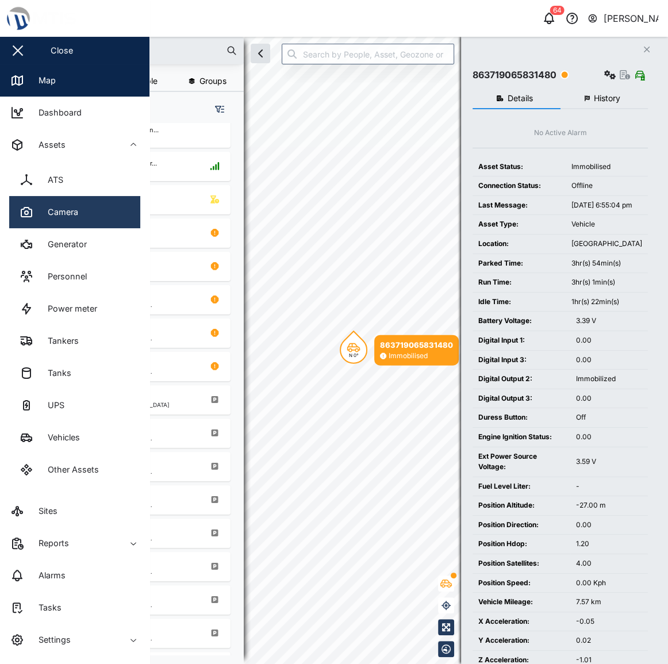
click at [87, 207] on link "Camera" at bounding box center [74, 212] width 131 height 32
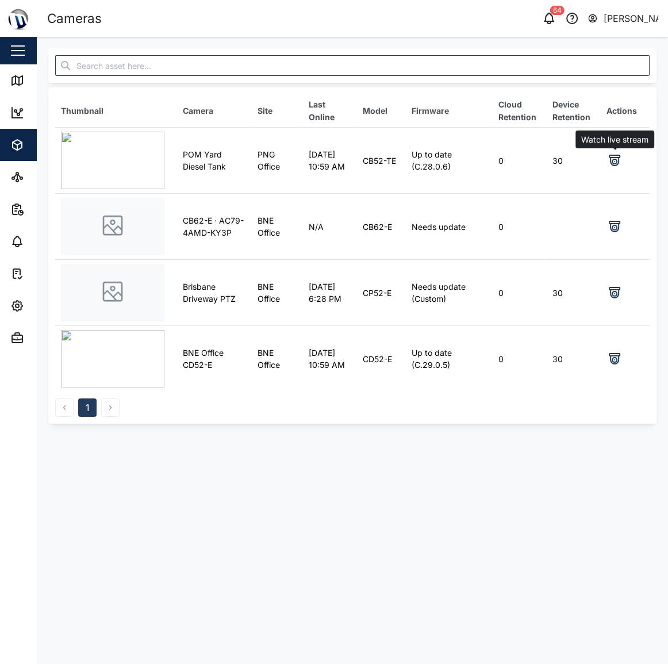
click at [615, 160] on icon at bounding box center [615, 161] width 5 height 5
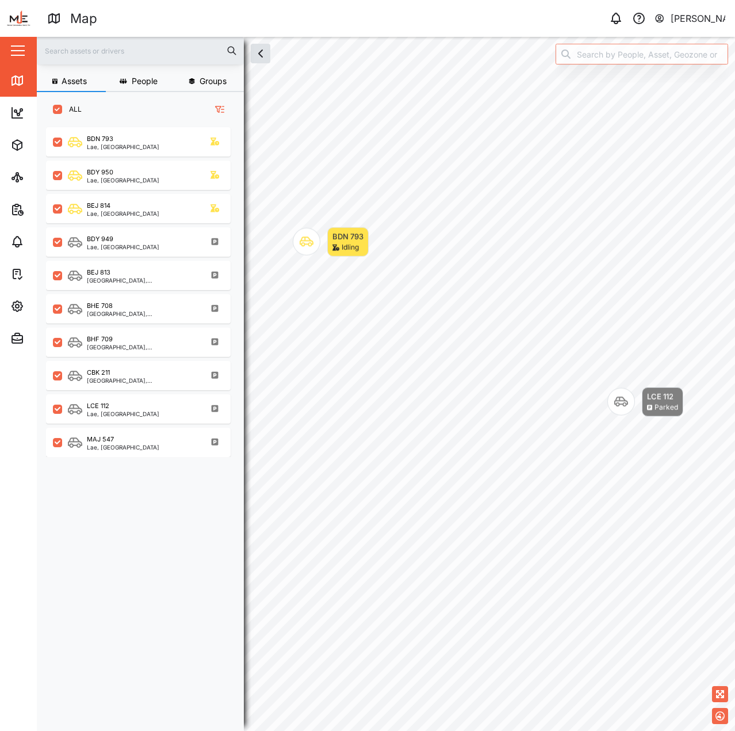
scroll to position [590, 180]
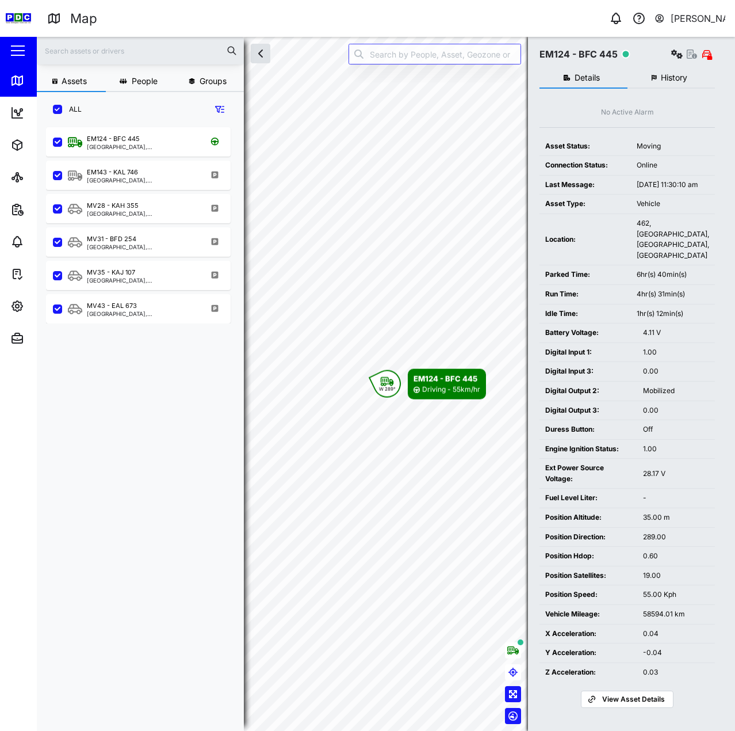
scroll to position [32, 0]
click at [516, 655] on button "button" at bounding box center [513, 650] width 16 height 16
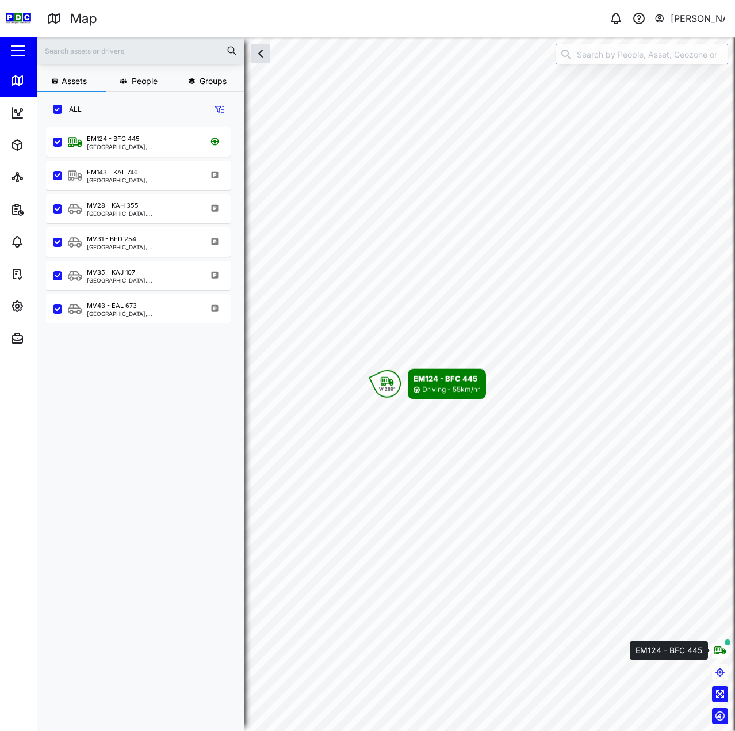
scroll to position [0, 0]
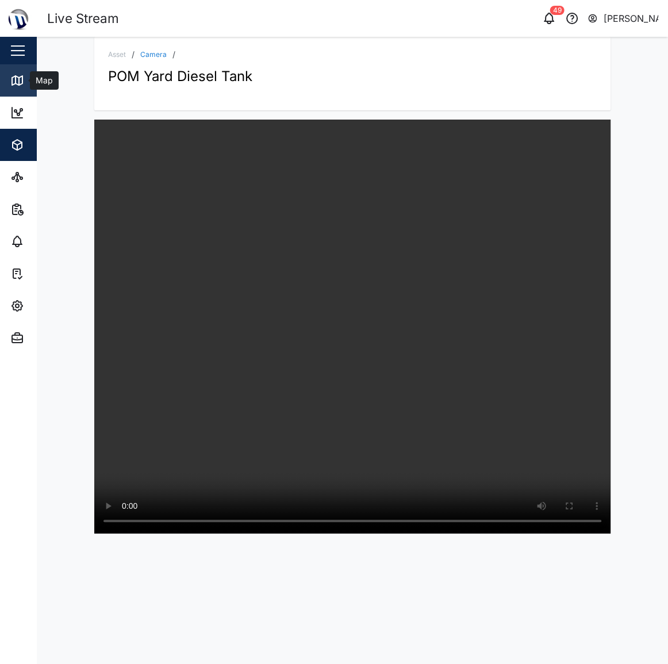
click at [14, 79] on icon at bounding box center [17, 81] width 14 height 14
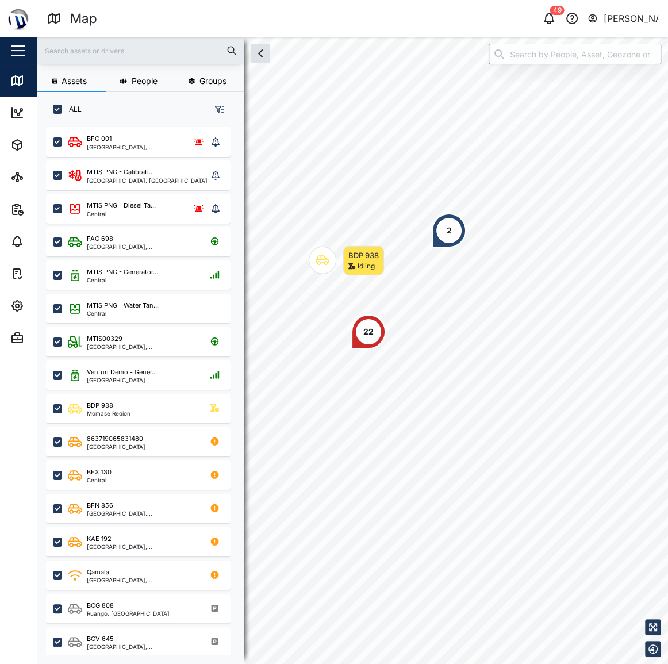
scroll to position [523, 181]
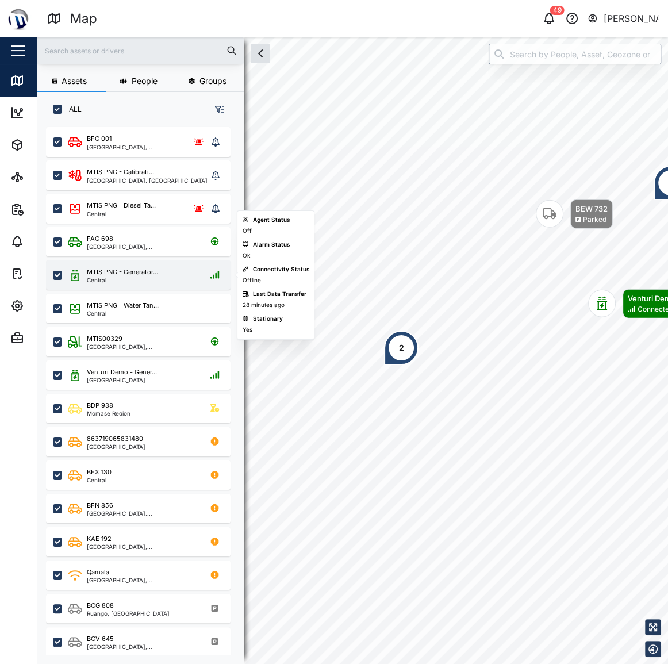
click at [147, 277] on div "Central" at bounding box center [122, 280] width 71 height 6
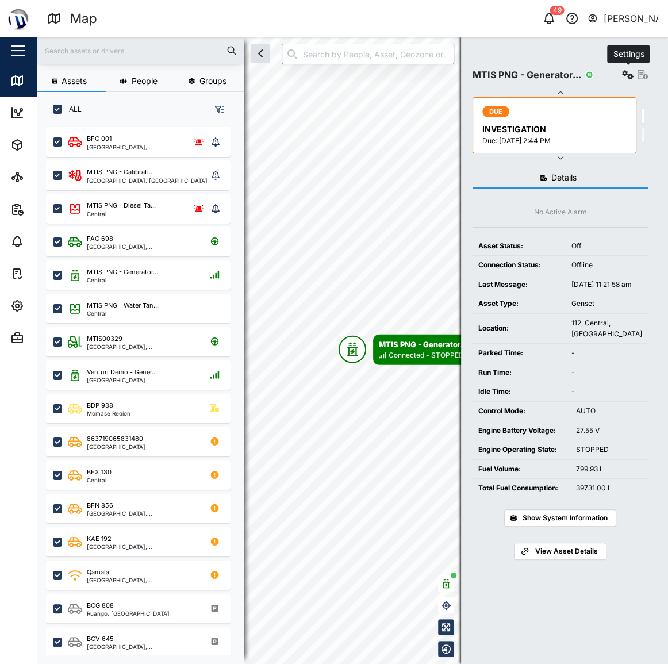
click at [628, 75] on icon "button" at bounding box center [628, 74] width 12 height 9
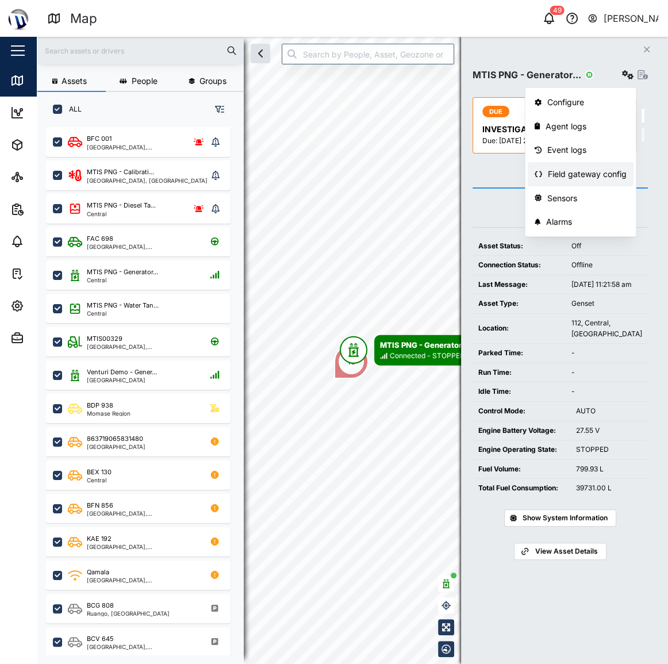
click at [575, 173] on div "Field gateway config" at bounding box center [587, 174] width 79 height 13
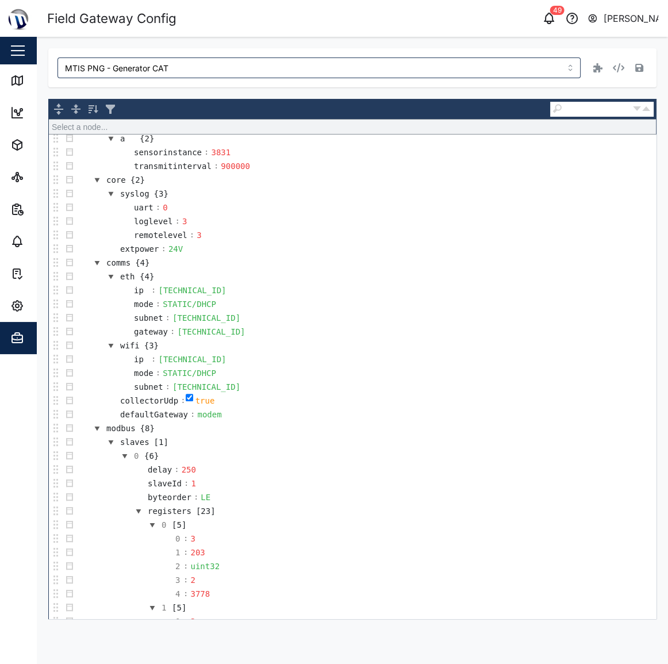
scroll to position [150, 0]
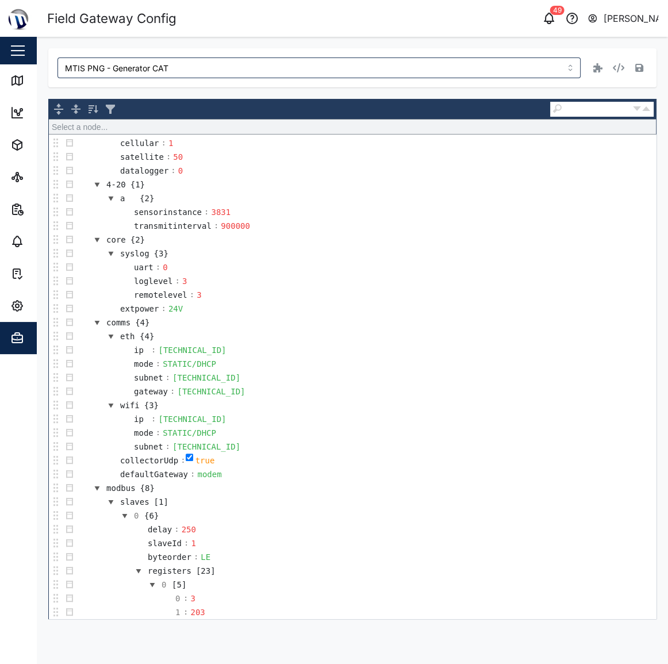
click at [155, 78] on div "MTIS PNG - Generator CAT" at bounding box center [352, 67] width 609 height 39
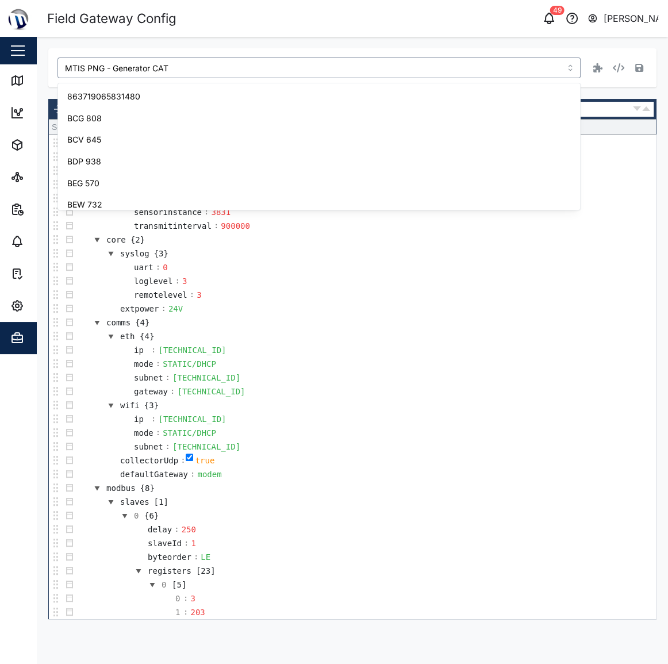
click at [170, 58] on input "MTIS PNG - Generator CAT" at bounding box center [319, 68] width 523 height 21
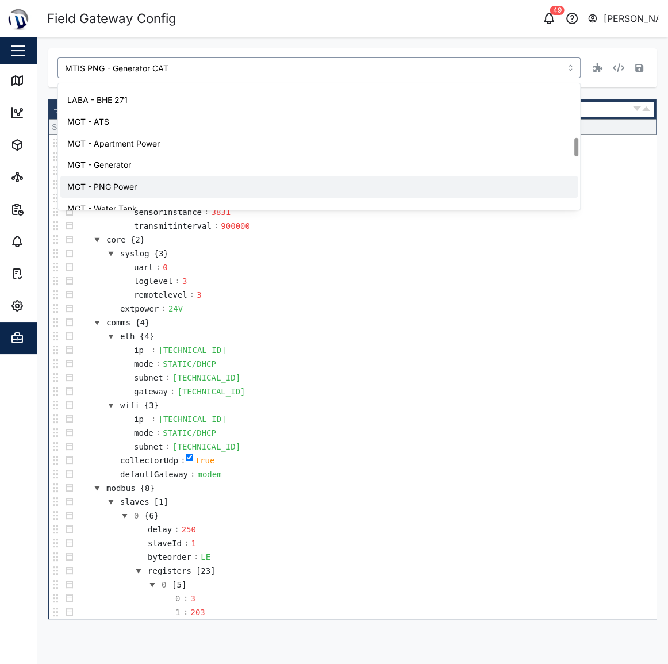
scroll to position [350, 0]
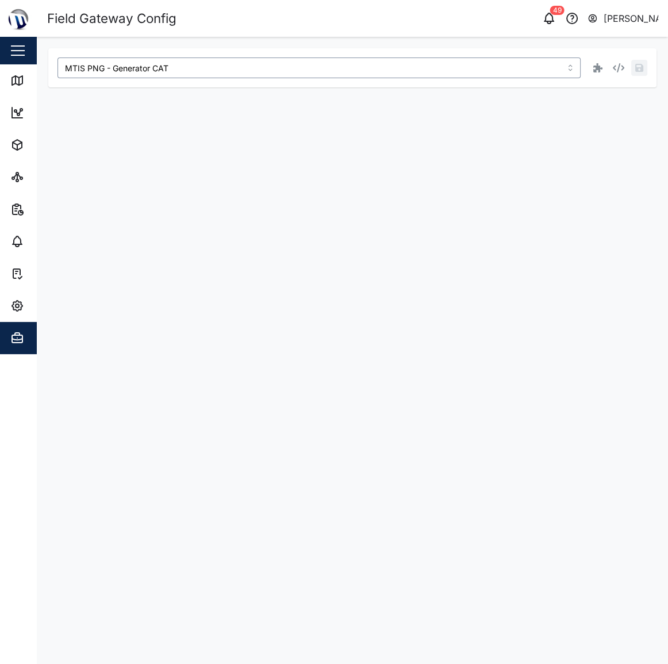
type input "MGT - Apartment Power"
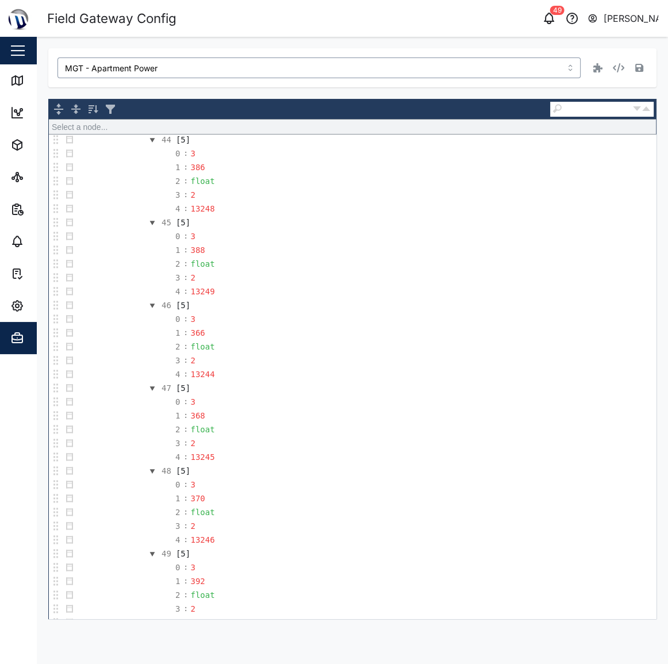
scroll to position [9079, 0]
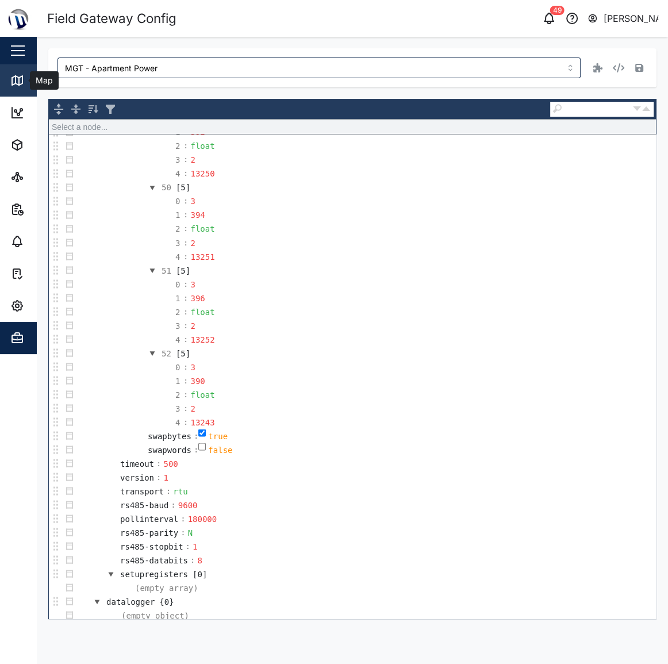
click at [17, 77] on icon at bounding box center [17, 80] width 10 height 9
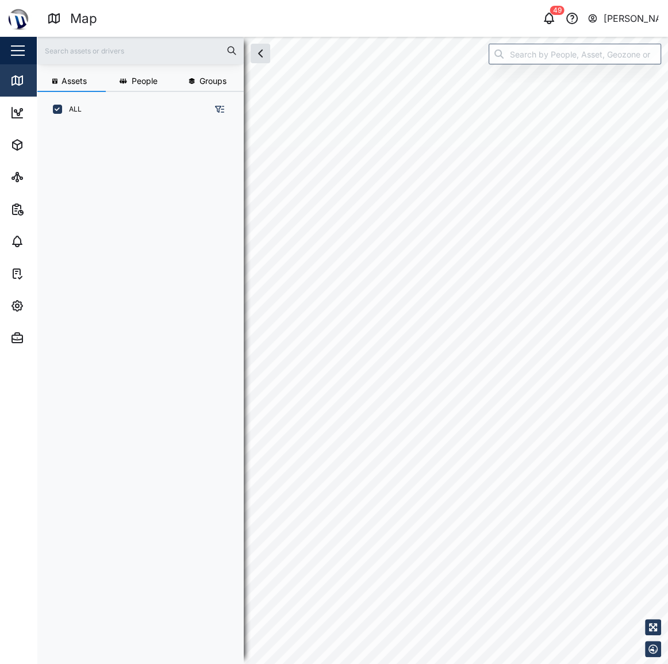
scroll to position [523, 181]
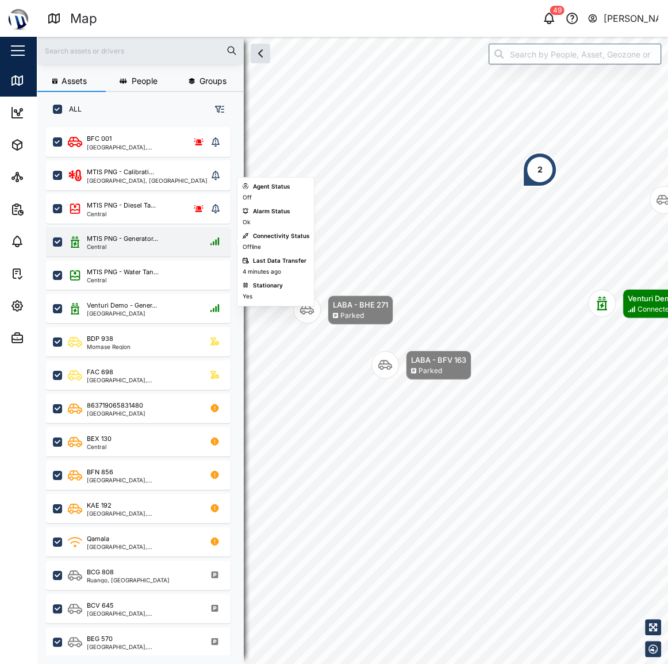
click at [161, 237] on div "MTIS PNG - Generator... Central" at bounding box center [146, 242] width 156 height 16
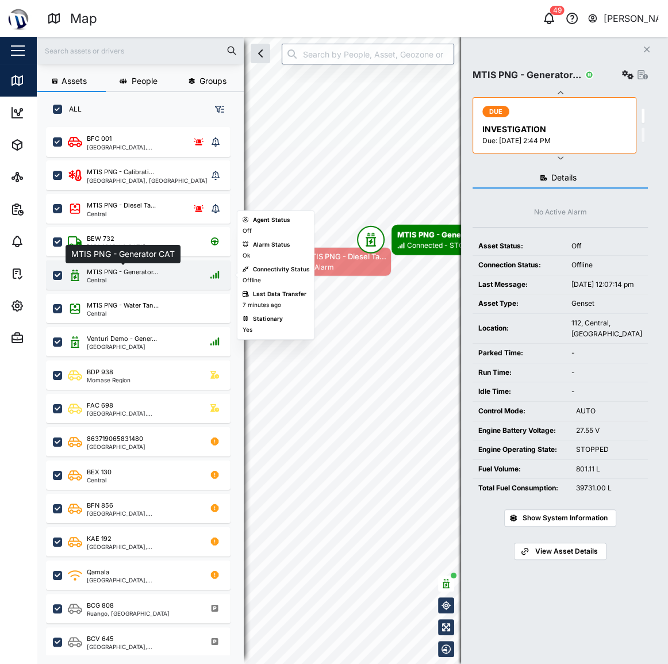
click at [143, 269] on div "MTIS PNG - Generator..." at bounding box center [122, 272] width 71 height 10
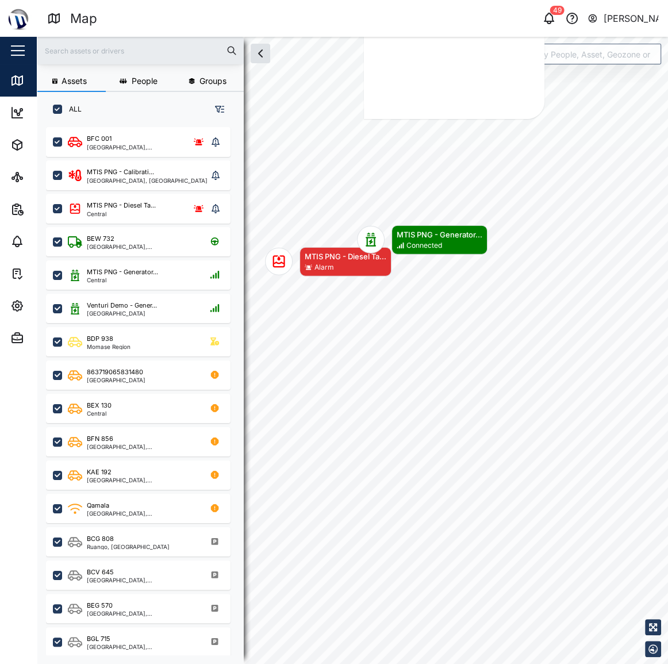
click at [228, 89] on div "Assets People Groups ALL BFC 001 [GEOGRAPHIC_DATA], [GEOGRAPHIC_DATA] MTIS PNG …" at bounding box center [353, 351] width 632 height 628
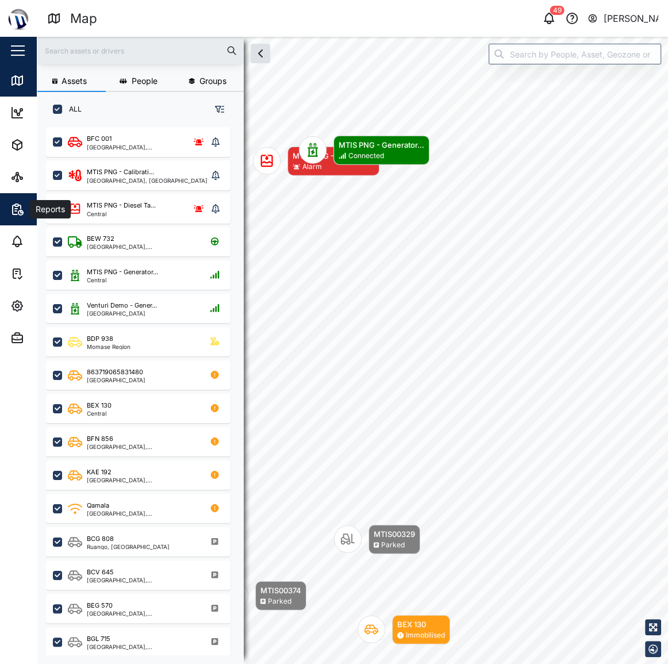
click at [16, 193] on span "Reports" at bounding box center [62, 209] width 105 height 32
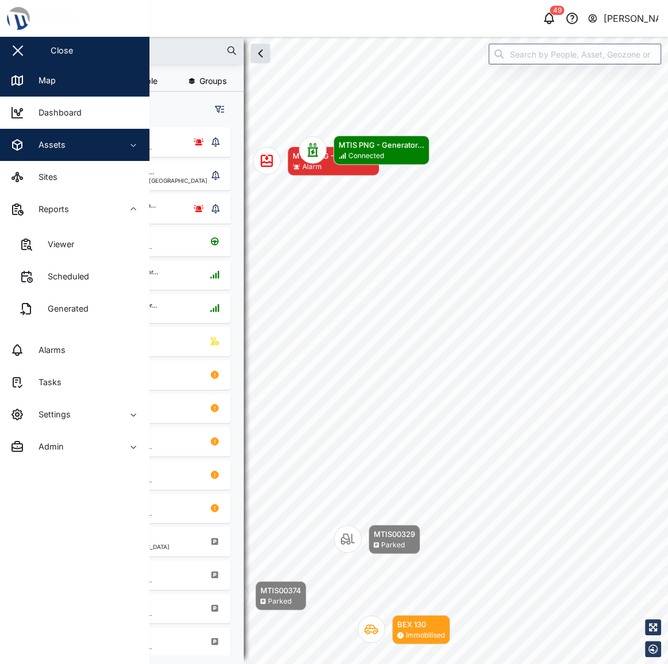
click at [16, 138] on icon "button" at bounding box center [17, 145] width 14 height 14
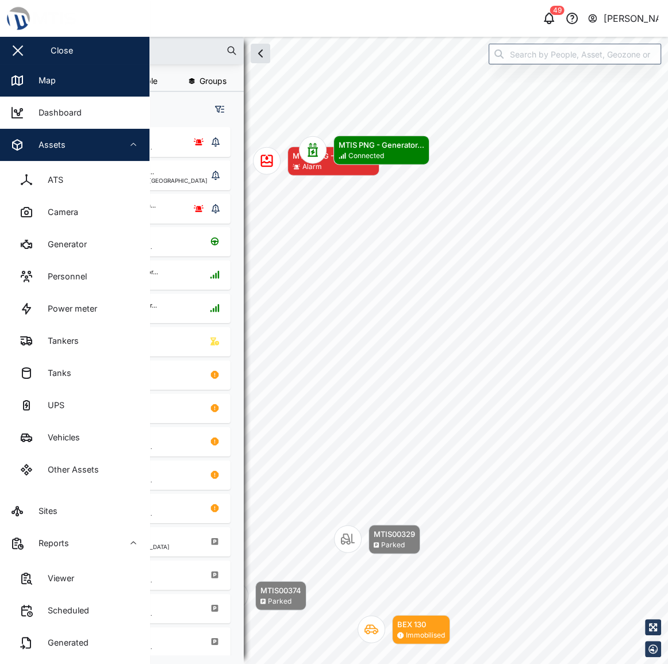
click at [68, 158] on span "Assets" at bounding box center [62, 145] width 105 height 32
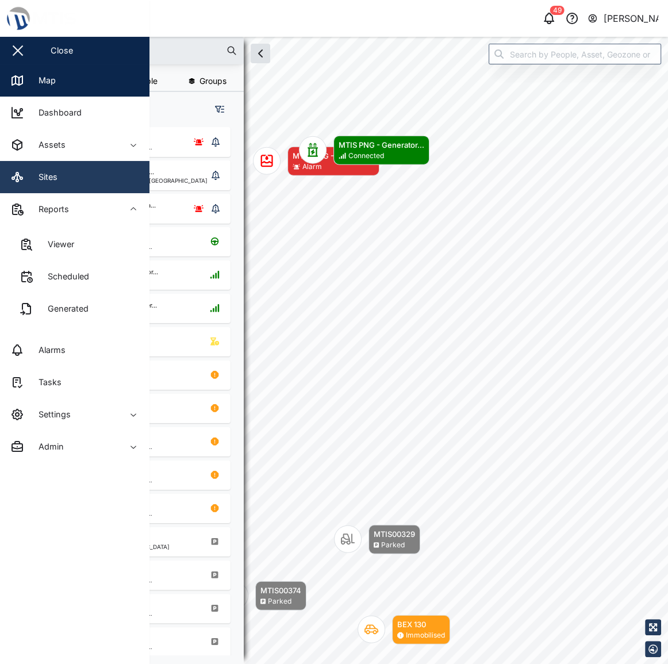
click at [77, 192] on link "Sites" at bounding box center [75, 177] width 150 height 32
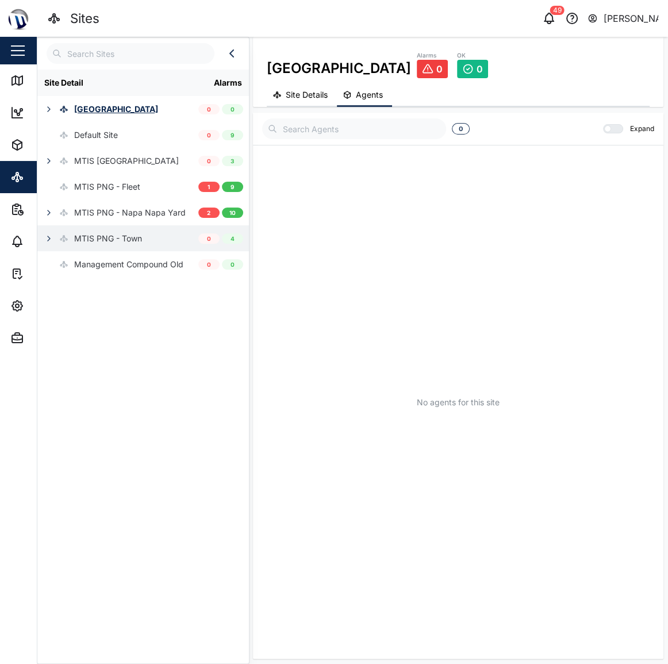
click at [133, 240] on div "MTIS PNG - Town" at bounding box center [108, 238] width 68 height 13
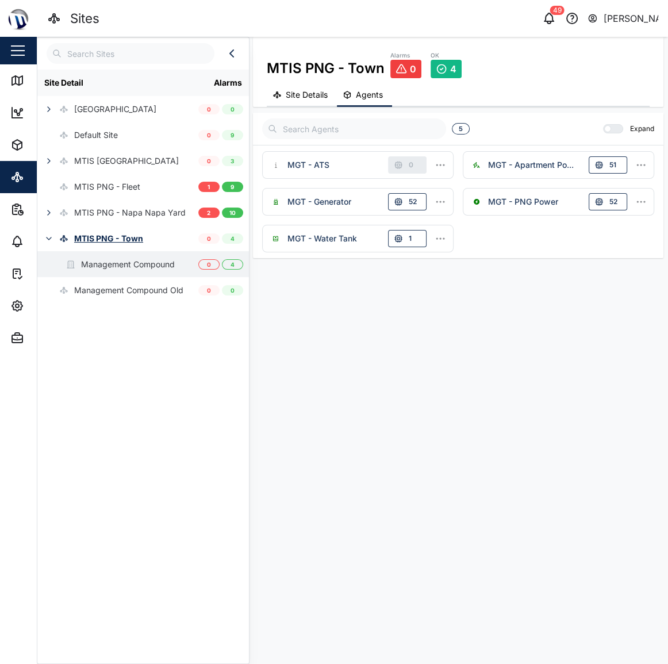
click at [125, 264] on div "Management Compound" at bounding box center [128, 264] width 94 height 13
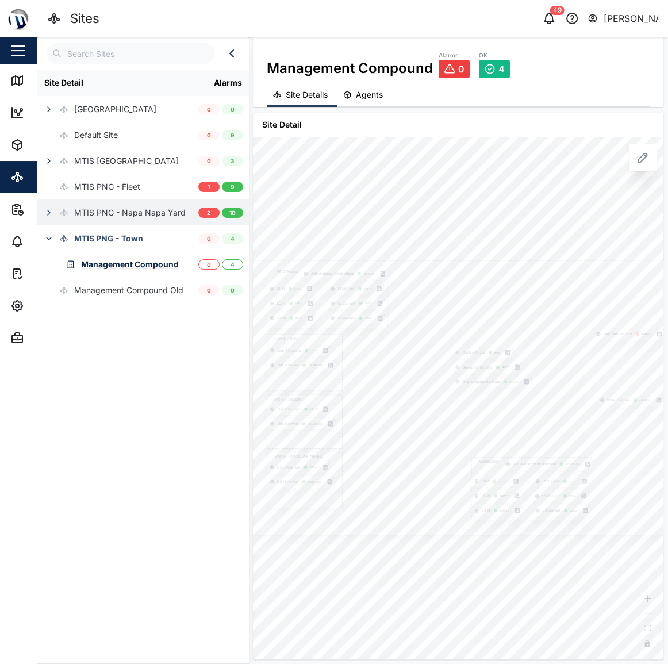
click at [127, 210] on div "MTIS PNG - Napa Napa Yard" at bounding box center [130, 213] width 112 height 13
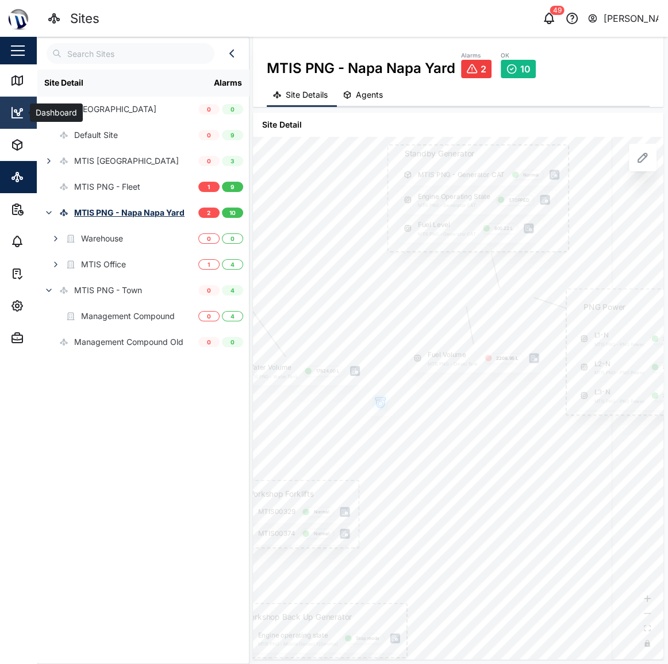
click at [17, 115] on icon at bounding box center [18, 114] width 2 height 2
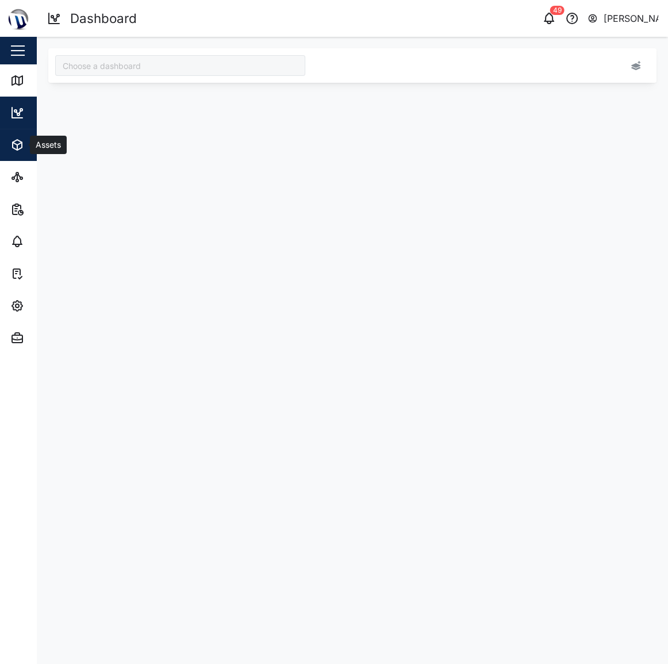
click at [26, 138] on div "Assets" at bounding box center [62, 145] width 105 height 14
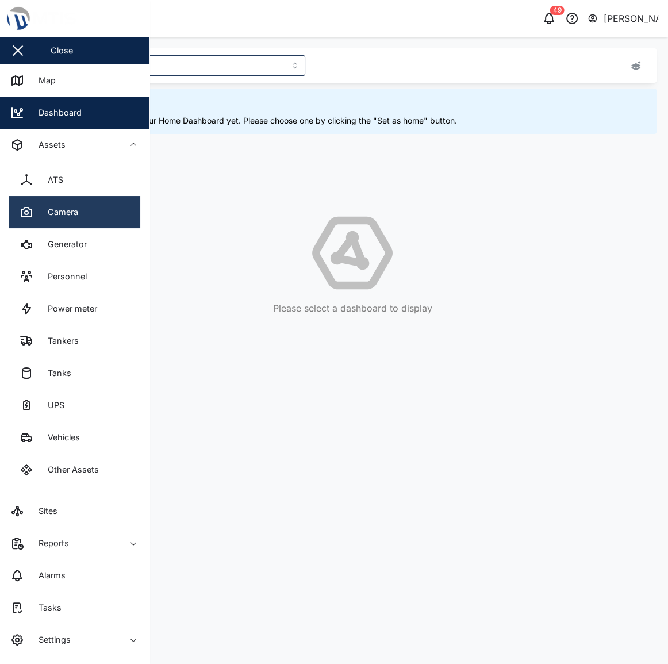
click at [92, 212] on link "Camera" at bounding box center [74, 212] width 131 height 32
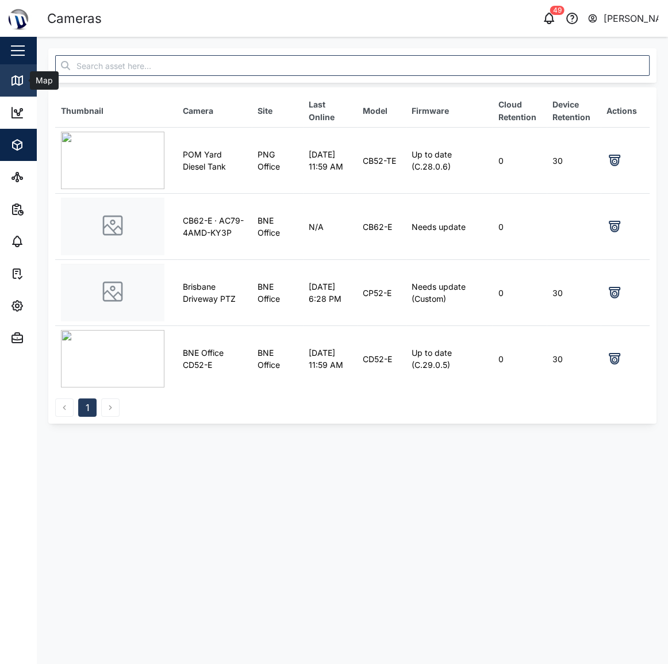
click at [29, 85] on div "Map" at bounding box center [32, 81] width 45 height 14
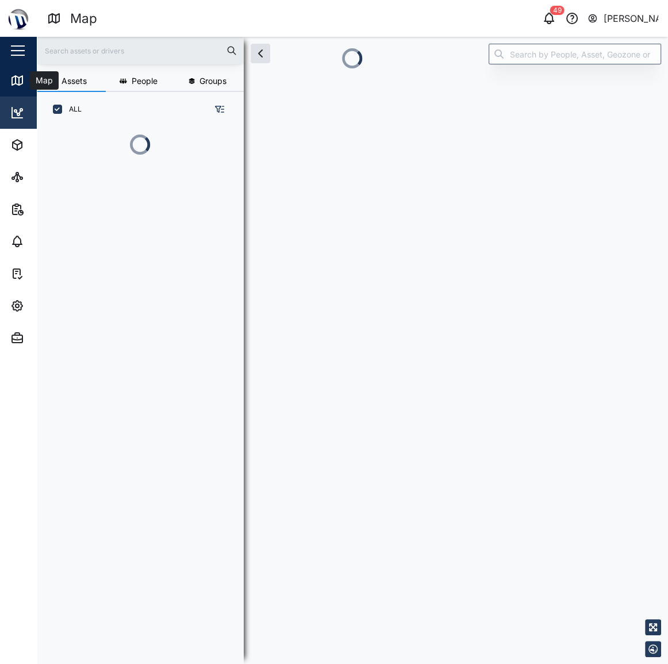
scroll to position [9, 8]
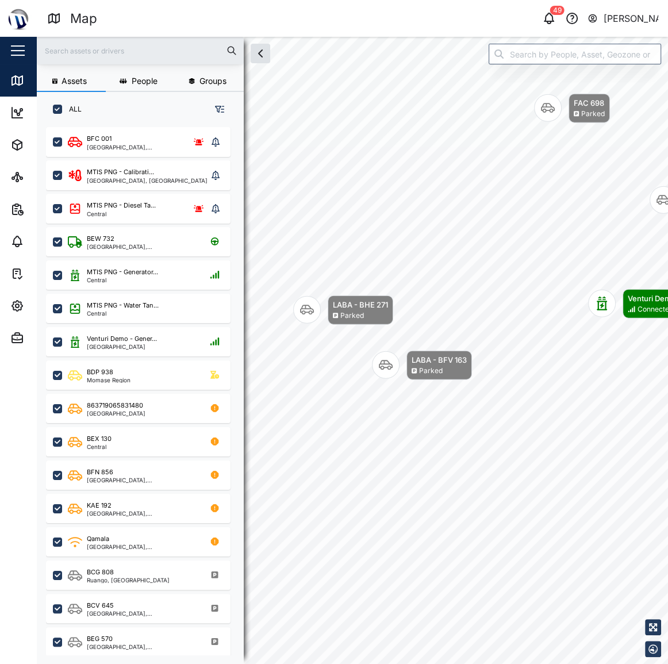
drag, startPoint x: 537, startPoint y: 25, endPoint x: 545, endPoint y: 23, distance: 8.9
click at [544, 24] on div "49 [PERSON_NAME]" at bounding box center [515, 18] width 306 height 16
click at [549, 22] on icon "button" at bounding box center [549, 19] width 14 height 14
click at [549, 664] on div "Notifications All Unread (49) BDP 938: Speed Violation an hour ago Speed 99.000…" at bounding box center [334, 664] width 668 height 0
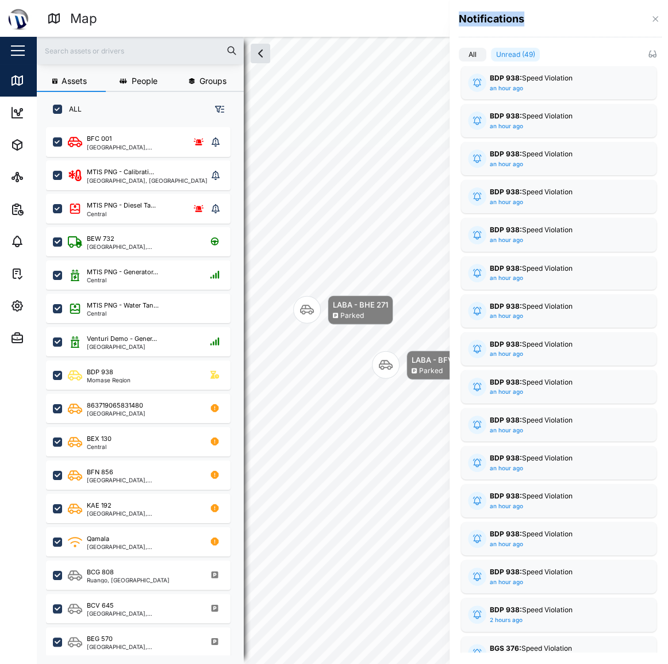
click at [549, 22] on div "Notifications" at bounding box center [560, 19] width 203 height 15
click at [625, 15] on div "Notifications" at bounding box center [560, 19] width 203 height 15
click at [646, 13] on div "Notifications" at bounding box center [560, 19] width 203 height 15
click at [655, 17] on icon "button" at bounding box center [655, 18] width 5 height 5
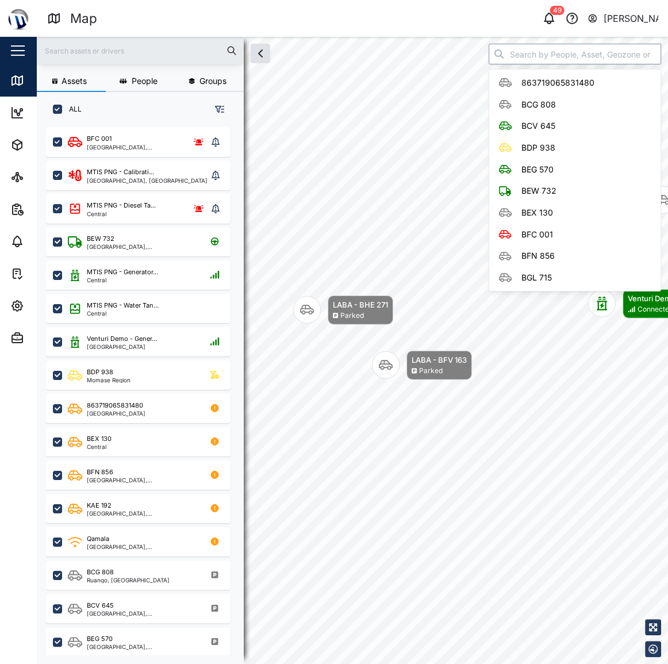
click at [576, 51] on input "search" at bounding box center [575, 54] width 173 height 21
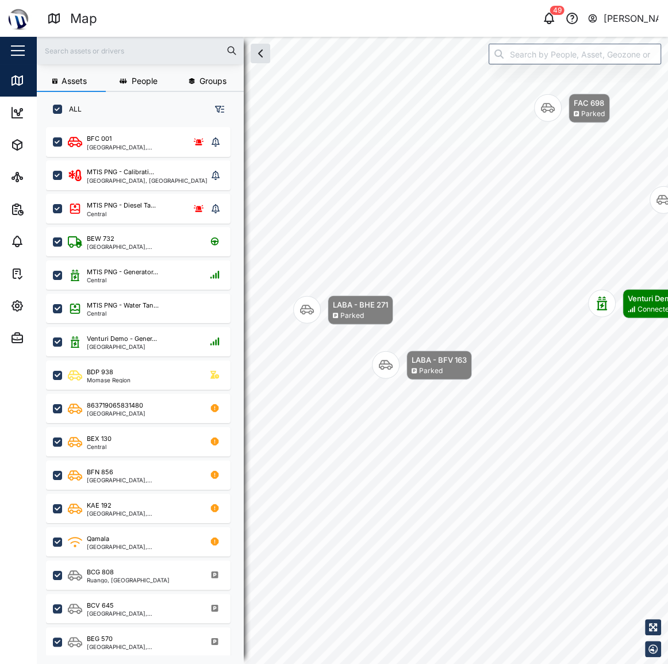
click at [488, 29] on header "Map 49 [PERSON_NAME]" at bounding box center [334, 18] width 668 height 37
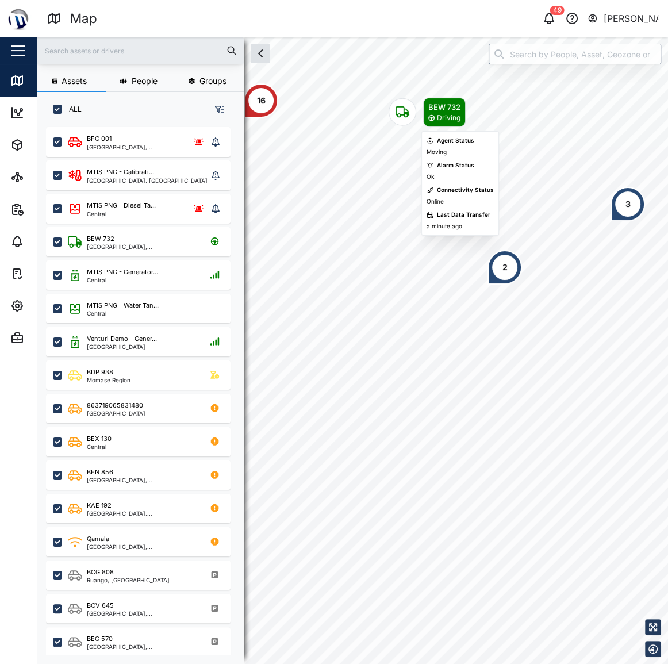
click at [404, 105] on icon "Map marker" at bounding box center [403, 112] width 14 height 14
